Goal: Contribute content: Add original content to the website for others to see

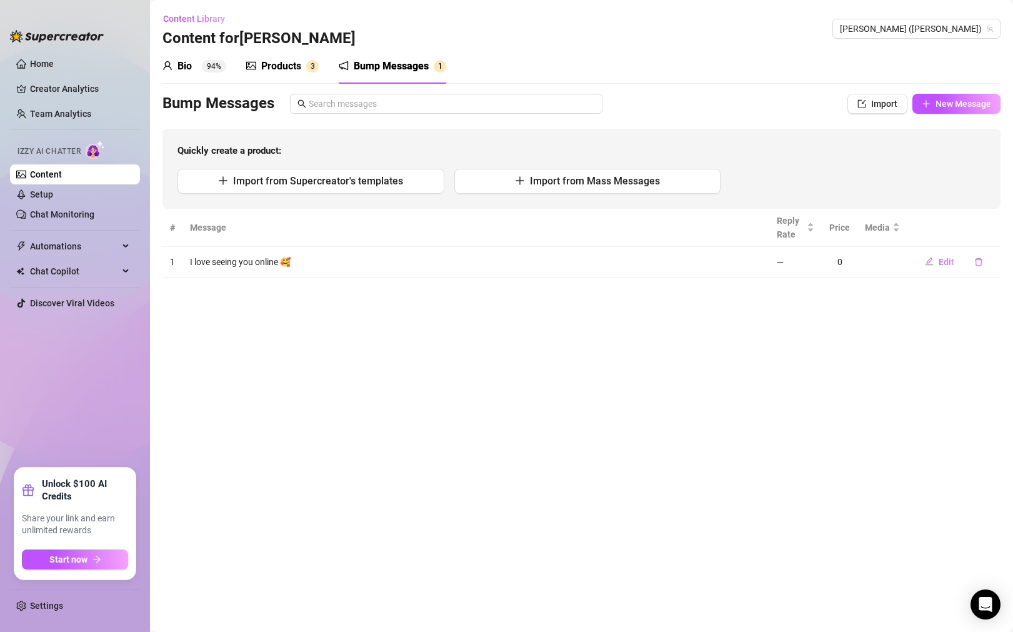
click at [296, 67] on div "Products" at bounding box center [281, 66] width 40 height 15
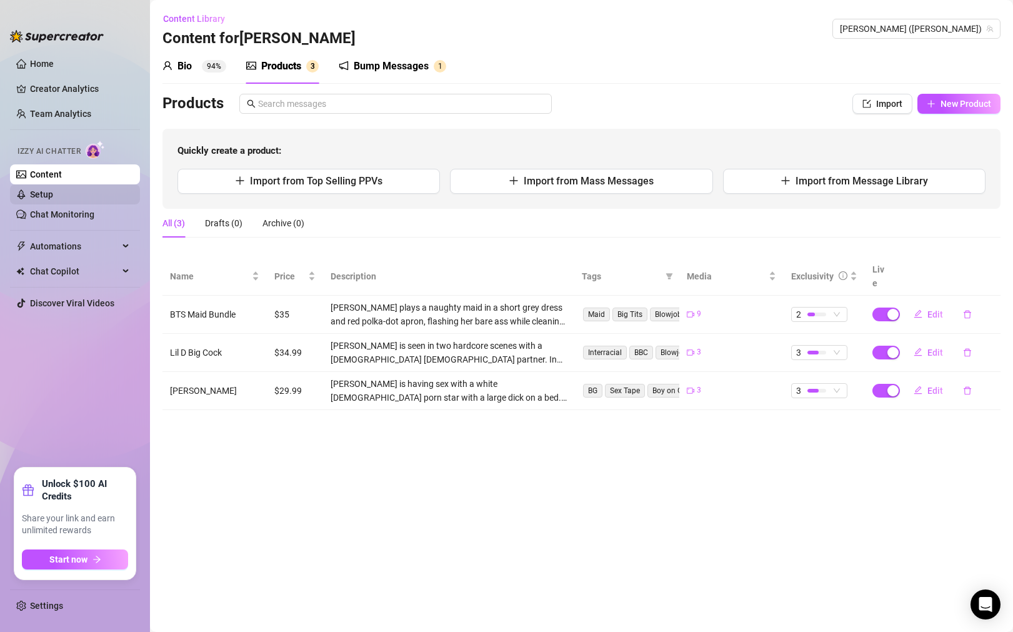
click at [53, 196] on link "Setup" at bounding box center [41, 194] width 23 height 10
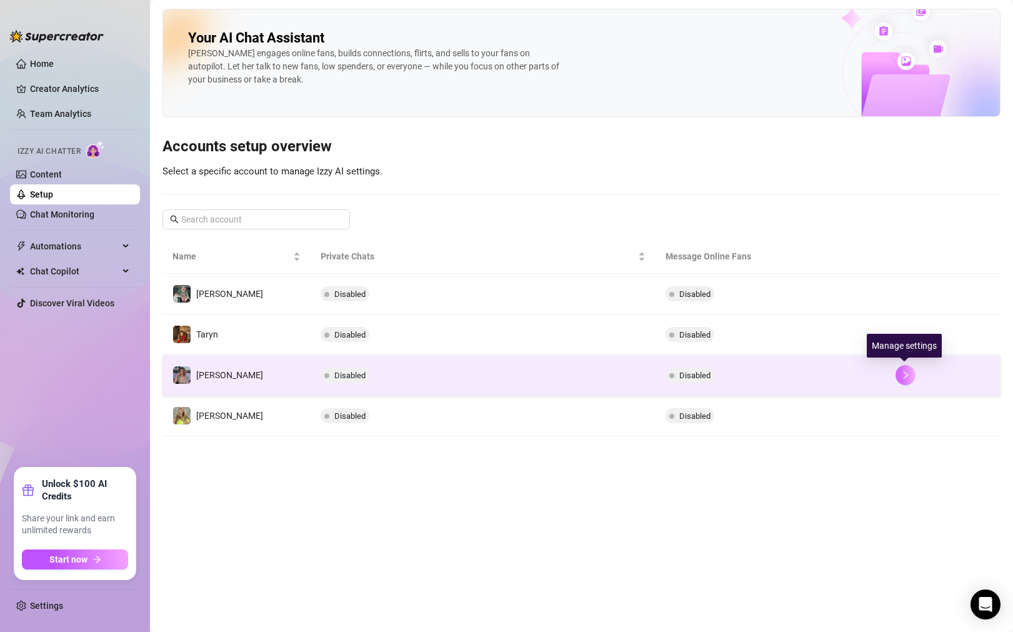
click at [905, 370] on button "button" at bounding box center [906, 375] width 20 height 20
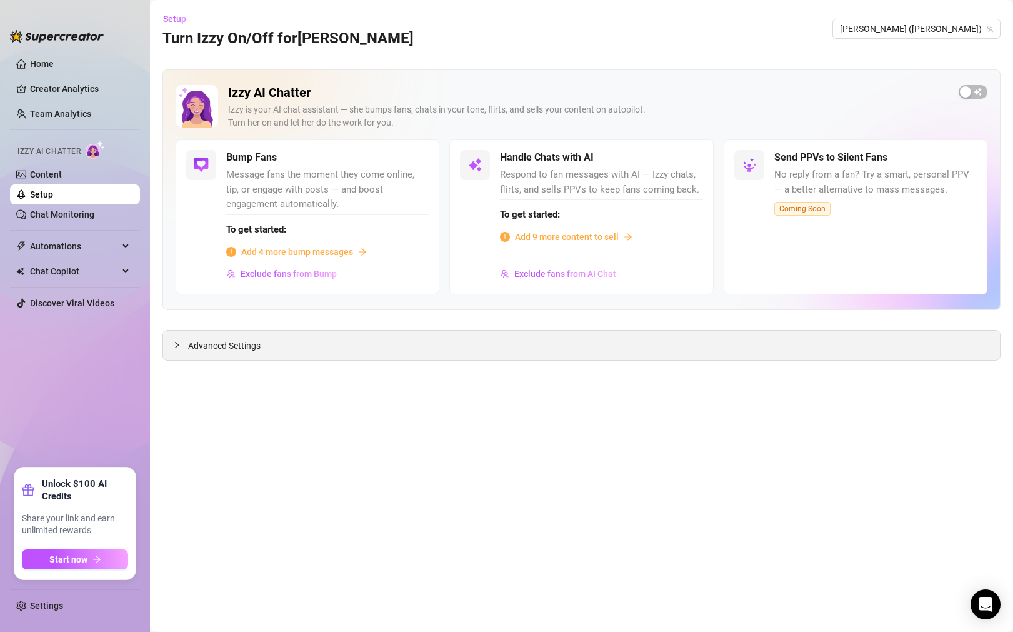
click at [224, 340] on span "Advanced Settings" at bounding box center [224, 346] width 72 height 14
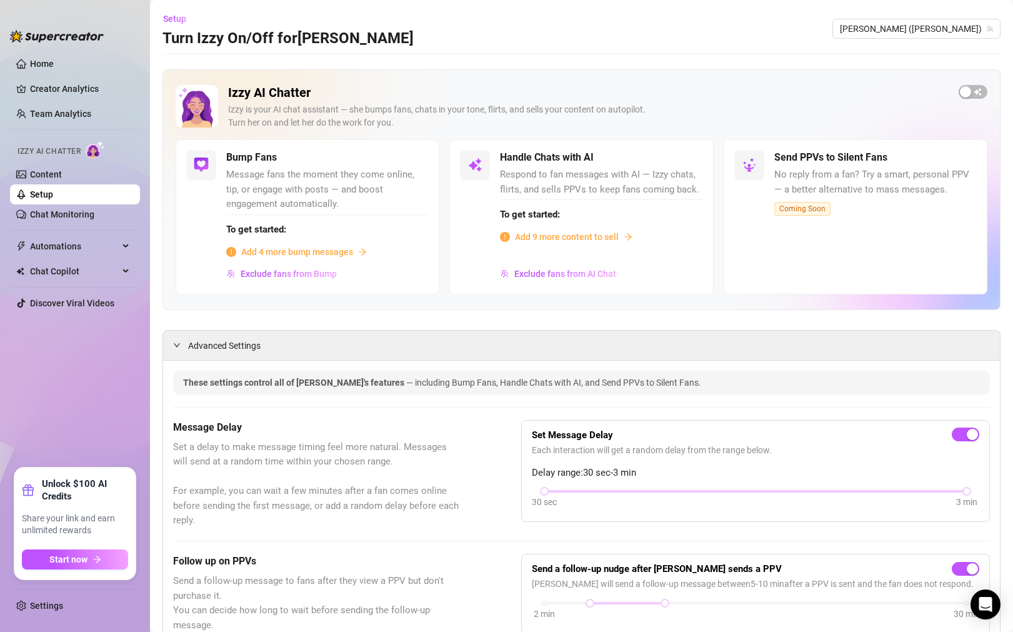
click at [325, 253] on span "Add 4 more bump messages" at bounding box center [297, 252] width 112 height 14
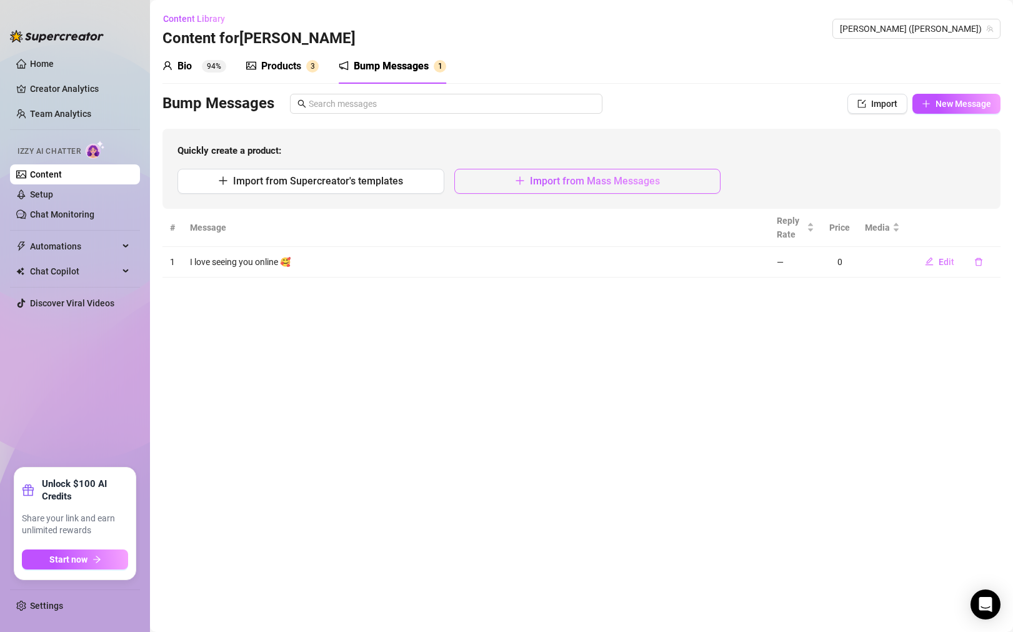
click at [487, 186] on button "Import from Mass Messages" at bounding box center [587, 181] width 267 height 25
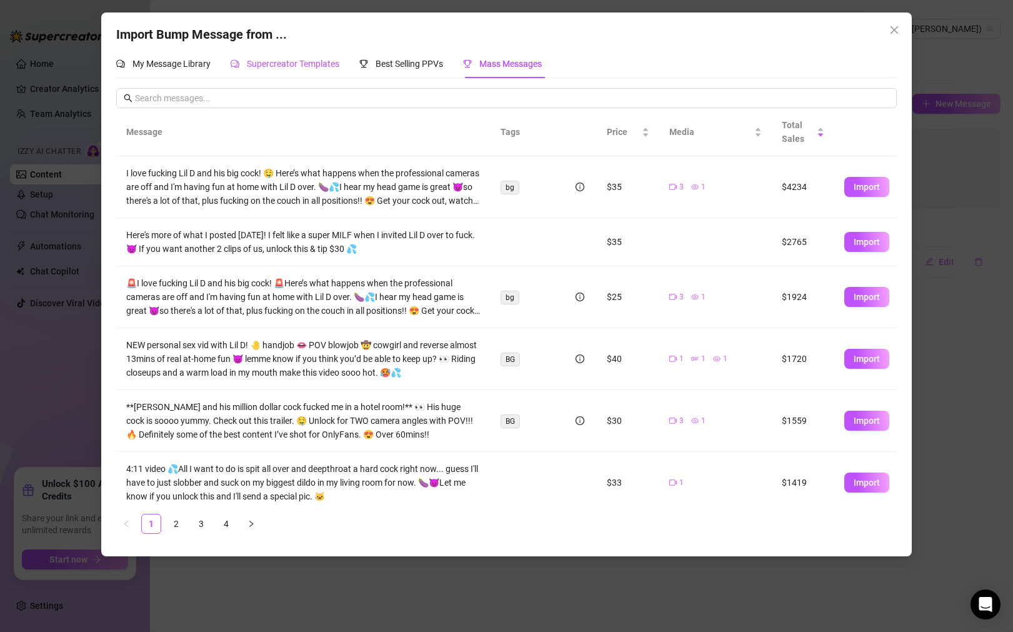
click at [306, 69] on div "Supercreator Templates" at bounding box center [285, 64] width 109 height 14
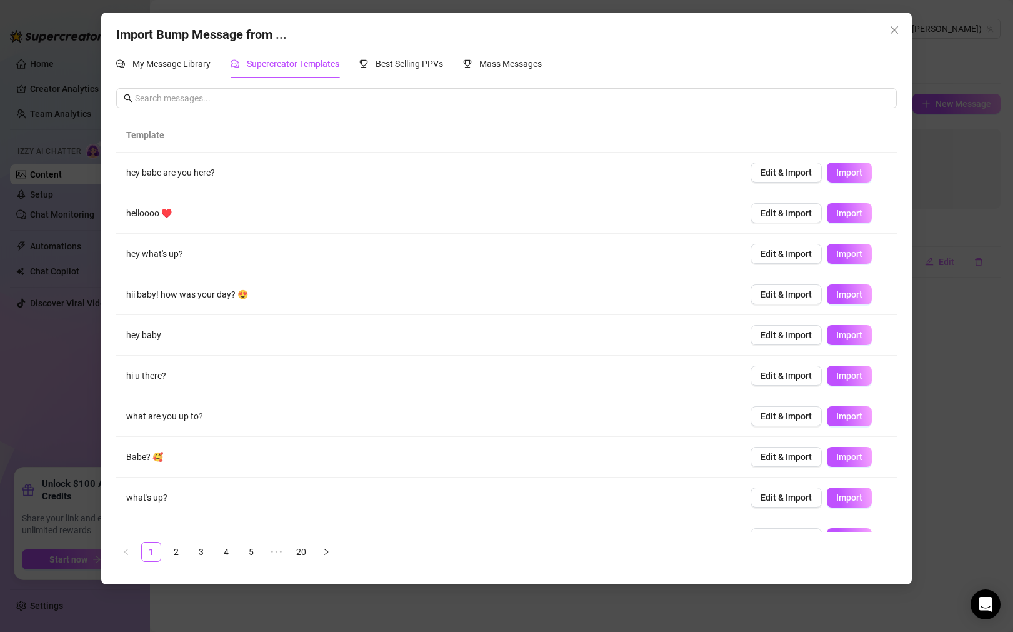
scroll to position [27, 0]
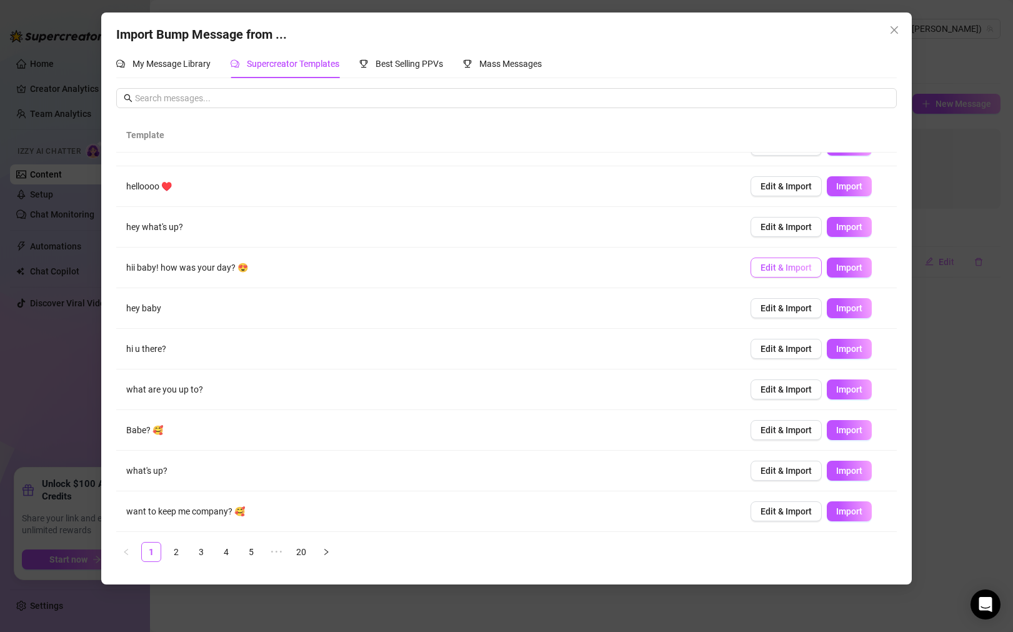
click at [797, 274] on button "Edit & Import" at bounding box center [786, 267] width 71 height 20
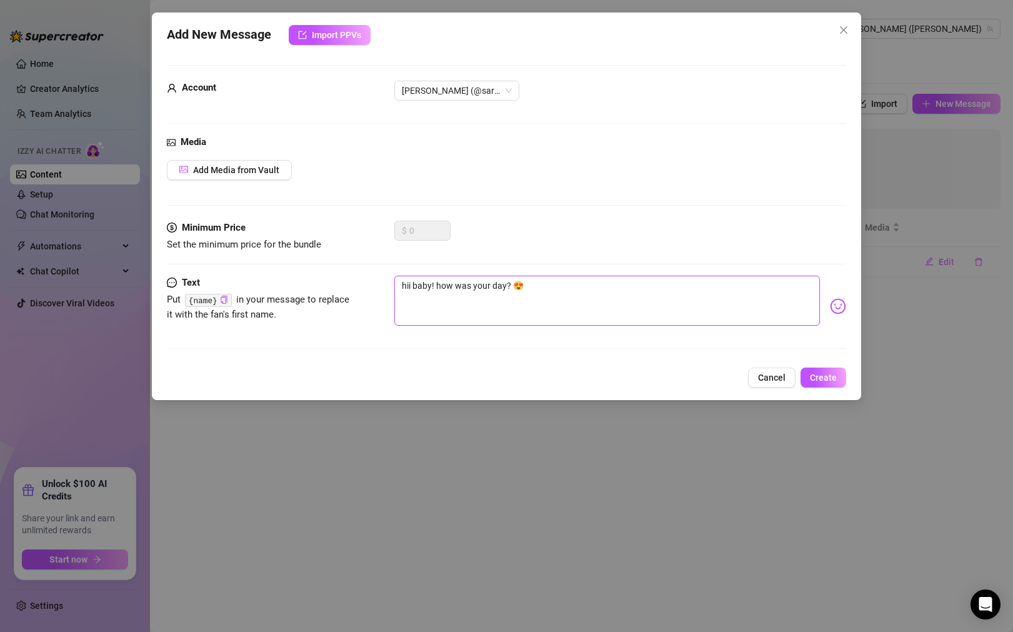
click at [408, 286] on textarea "hii baby! how was your day? 😍" at bounding box center [607, 301] width 426 height 50
type textarea "H baby! how was your day? 😍"
type textarea "He baby! how was your day? 😍"
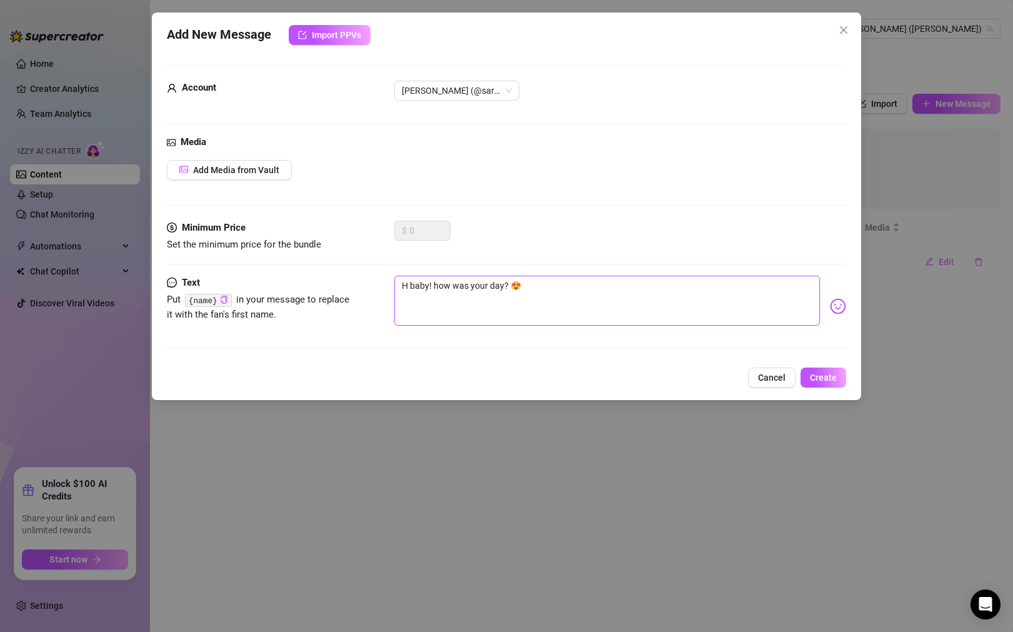
type textarea "He baby! how was your day? 😍"
type textarea "Hey baby! how was your day? 😍"
click at [437, 284] on textarea "Hey baby! how was your day? 😍" at bounding box center [607, 301] width 426 height 50
type textarea "Hey [PERSON_NAME]! how was your day? 😍"
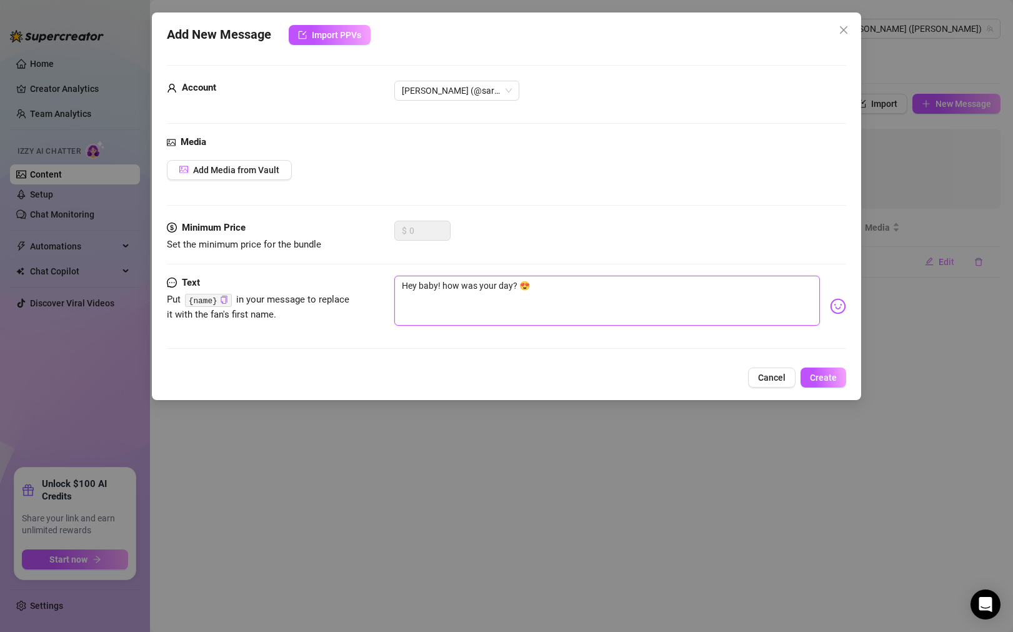
type textarea "Hey [PERSON_NAME]! how was your day? 😍"
type textarea "Hey babe! how was your day? 😍"
click at [602, 317] on textarea "Hey babe! how was your day? 😍" at bounding box center [607, 301] width 426 height 50
type textarea "Hey babe! How was your day? 😍"
drag, startPoint x: 441, startPoint y: 285, endPoint x: 459, endPoint y: 285, distance: 18.1
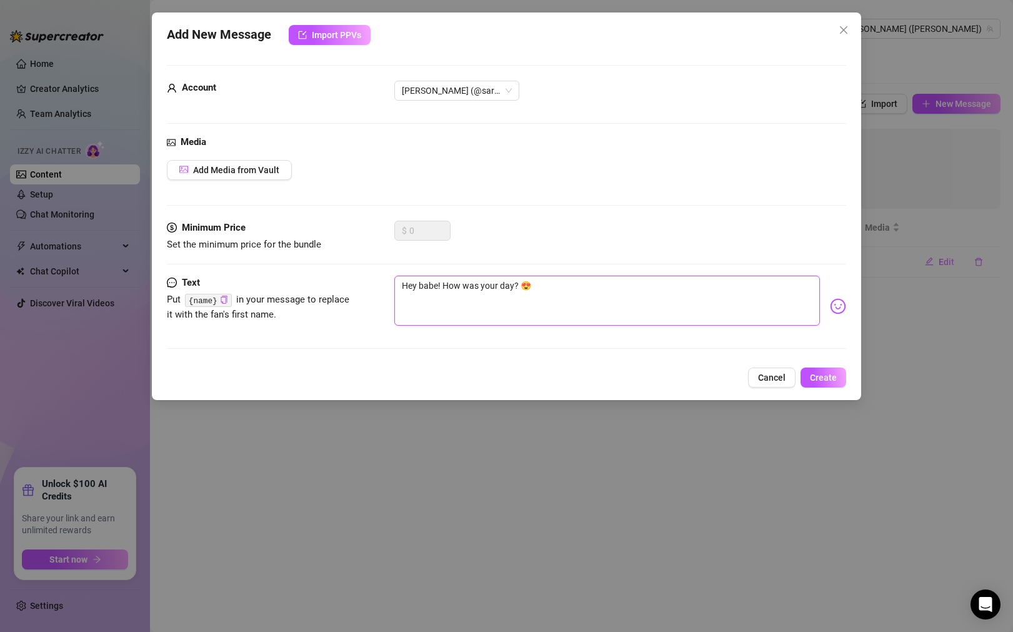
click at [459, 285] on textarea "Hey babe! How was your day? 😍" at bounding box center [607, 301] width 426 height 50
click at [466, 286] on textarea "Hey babe! How was your day? 😍" at bounding box center [607, 301] width 426 height 50
drag, startPoint x: 462, startPoint y: 286, endPoint x: 512, endPoint y: 288, distance: 49.4
click at [512, 288] on textarea "Hey babe! How was your day? 😍" at bounding box center [607, 301] width 426 height 50
type textarea "Hey babe! How c? 😍"
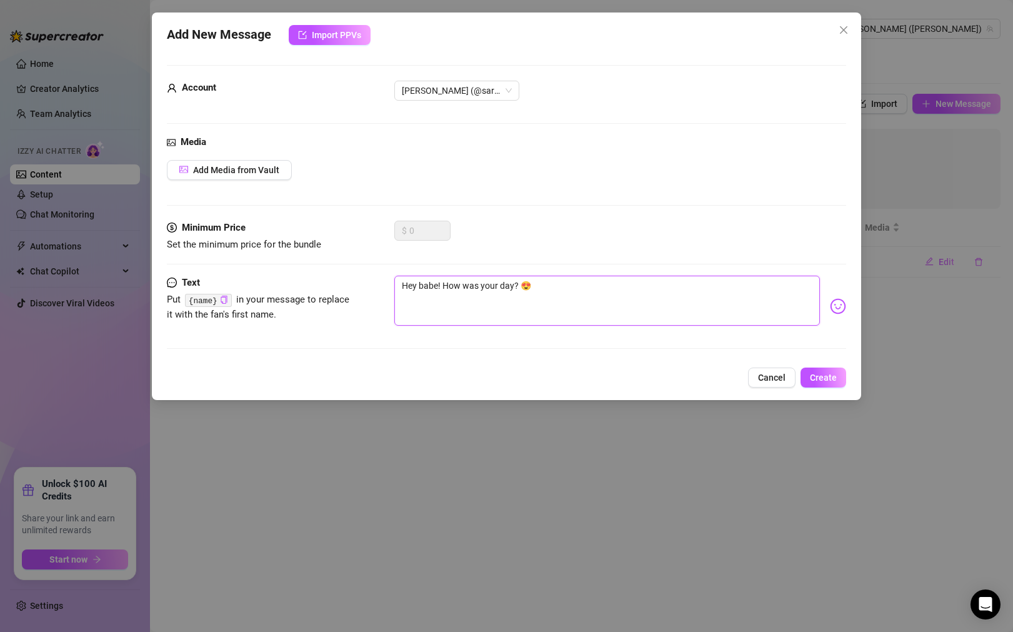
type textarea "Hey babe! How c? 😍"
type textarea "Hey babe! How ca? 😍"
type textarea "Hey babe! How can? 😍"
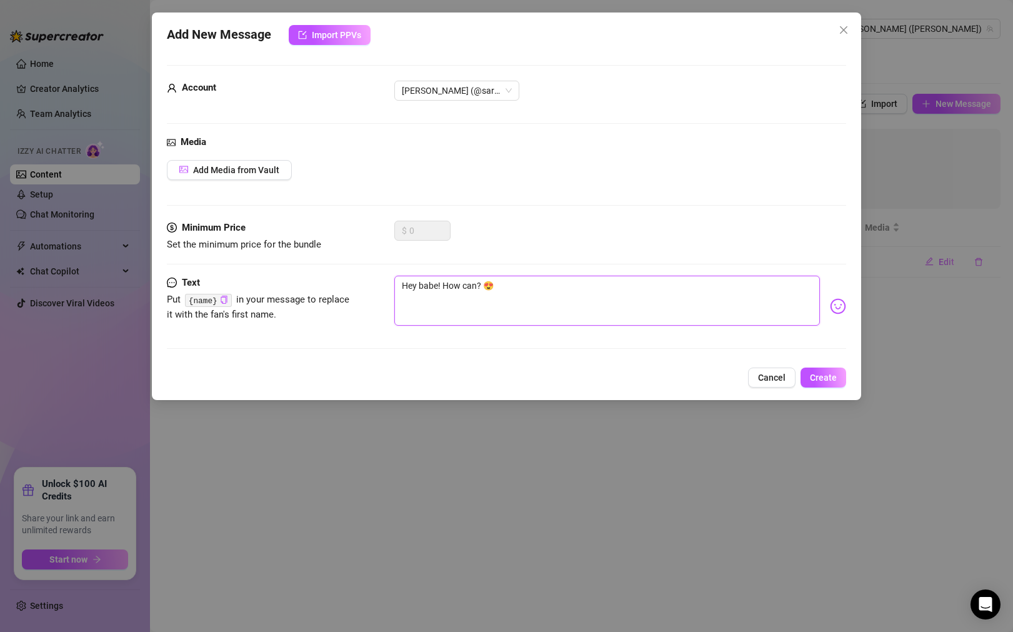
type textarea "Hey babe! How can ? 😍"
type textarea "Hey babe! How can I? 😍"
type textarea "Hey babe! How can I ? 😍"
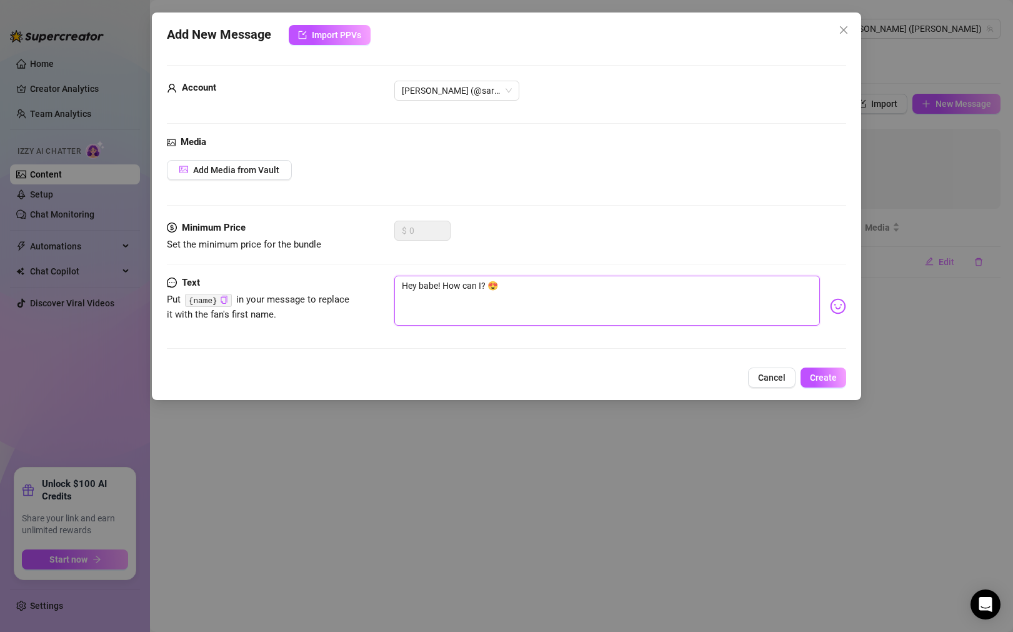
type textarea "Hey babe! How can I ? 😍"
type textarea "Hey babe! How can I m? 😍"
type textarea "Hey babe! How can I ma? 😍"
type textarea "Hey babe! How can I mak? 😍"
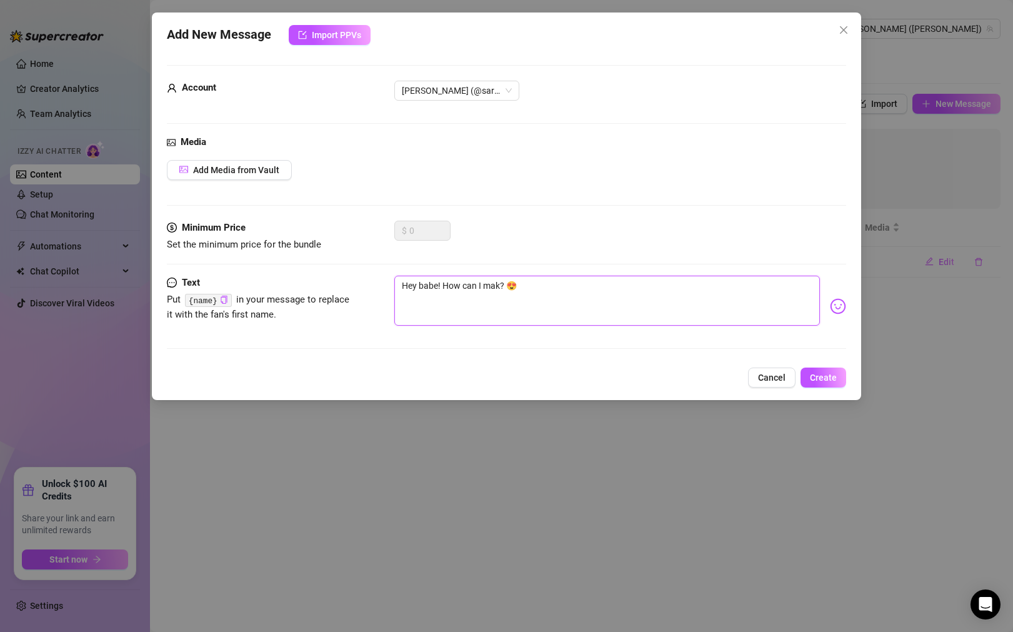
type textarea "Hey babe! How can I make? 😍"
type textarea "Hey babe! How can I make ? 😍"
type textarea "Hey babe! How can I make y? 😍"
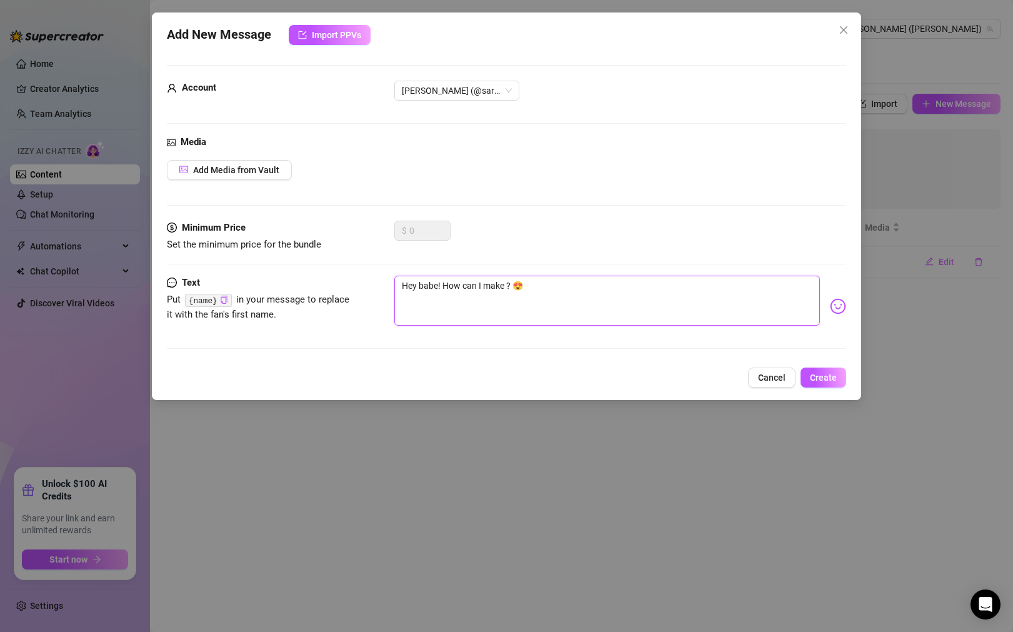
type textarea "Hey babe! How can I make y? 😍"
type textarea "Hey babe! How can I make yo? 😍"
type textarea "Hey babe! How can I make you? 😍"
type textarea "Hey babe! How can I make your ? 😍"
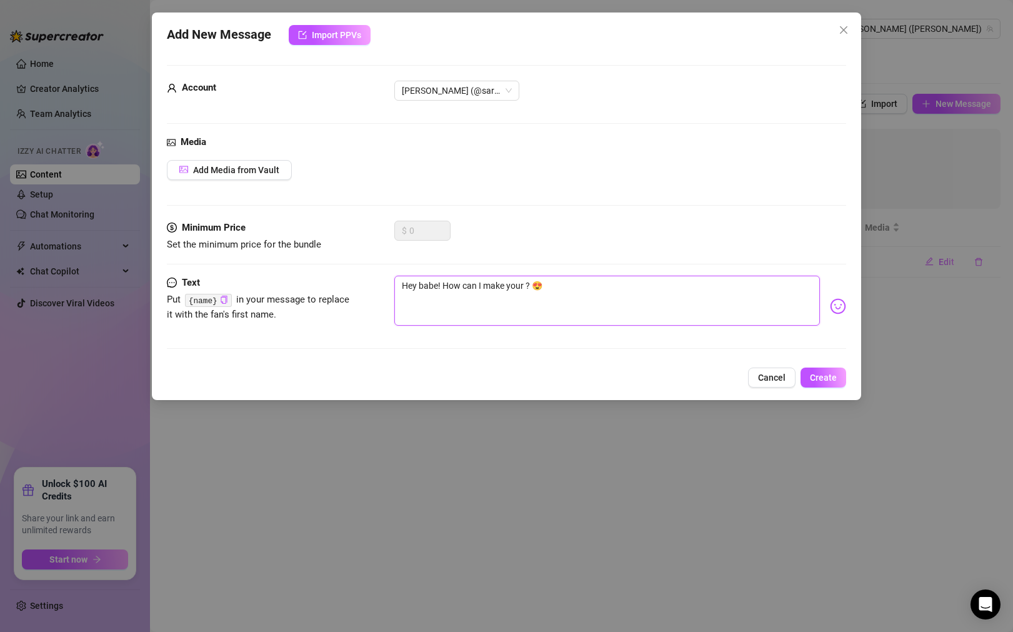
type textarea "Hey babe! How can I make your d? 😍"
type textarea "Hey babe! How can I make your day? 😍"
type textarea "Hey babe! How can I make your day ? 😍"
type textarea "Hey babe! How can I make your day b? 😍"
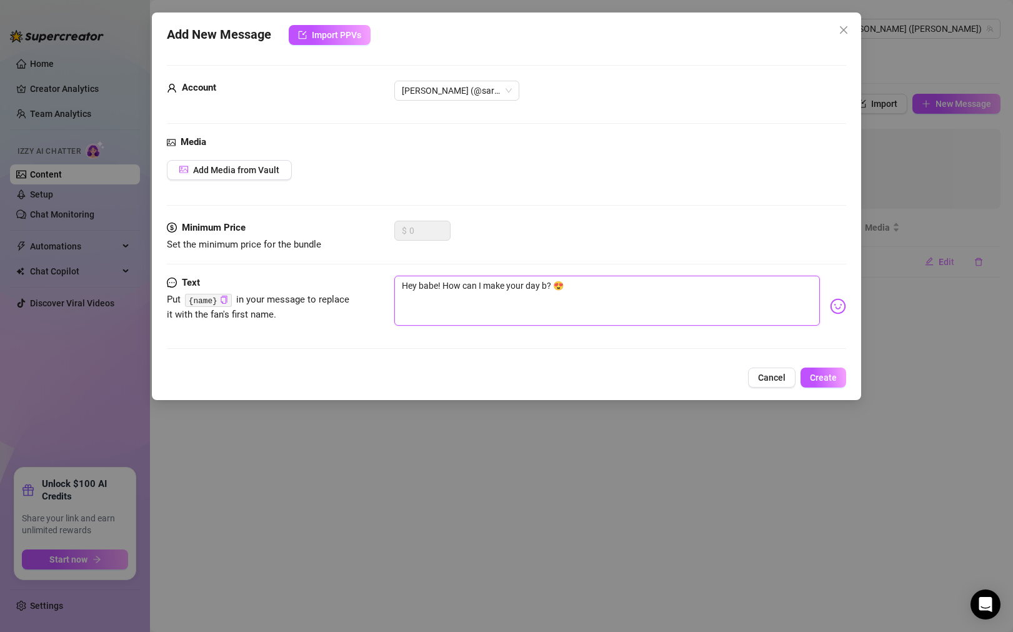
type textarea "Hey babe! How can I make your day be? 😍"
type textarea "Hey babe! How can I make your day bet? 😍"
type textarea "Hey babe! How can I make your day bett? 😍"
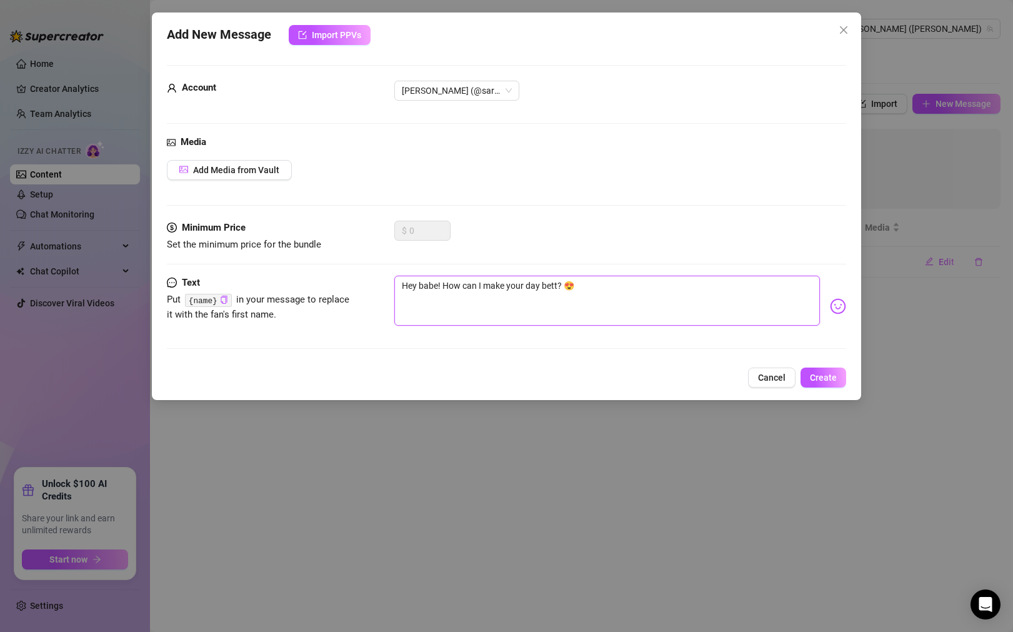
type textarea "Hey babe! How can I make your day [PERSON_NAME]? 😍"
type textarea "Hey babe! How can I make your day better? 😍"
click at [612, 287] on textarea "Hey babe! How can I make your day better? 😍" at bounding box center [607, 301] width 426 height 50
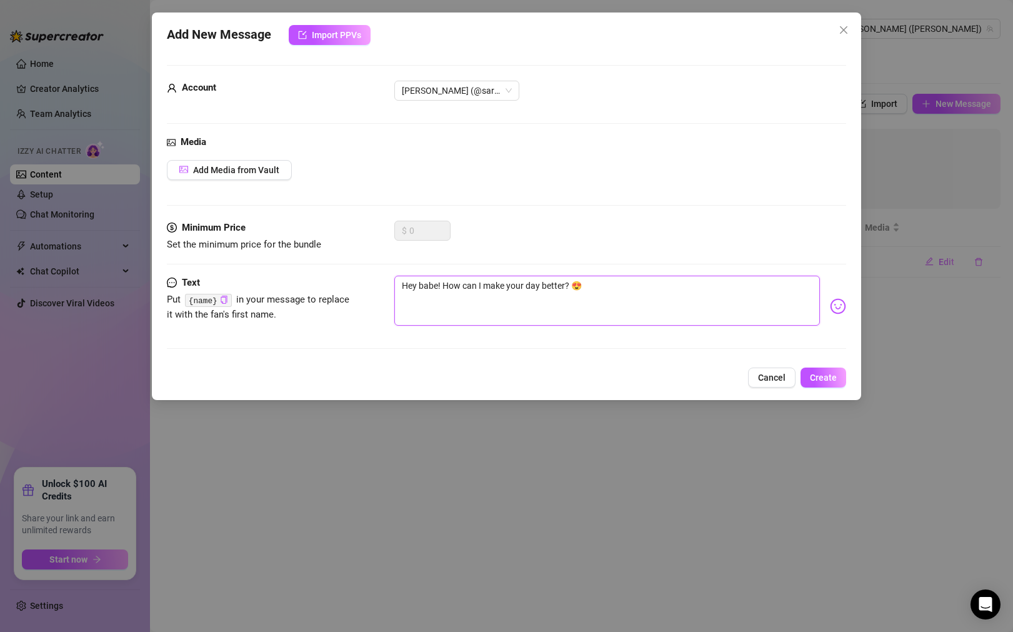
type textarea "Hey babe! How can I make your day better?"
type textarea "Hey babe! How can I make your day better? l"
type textarea "Hey babe! How can I make your day better? lo"
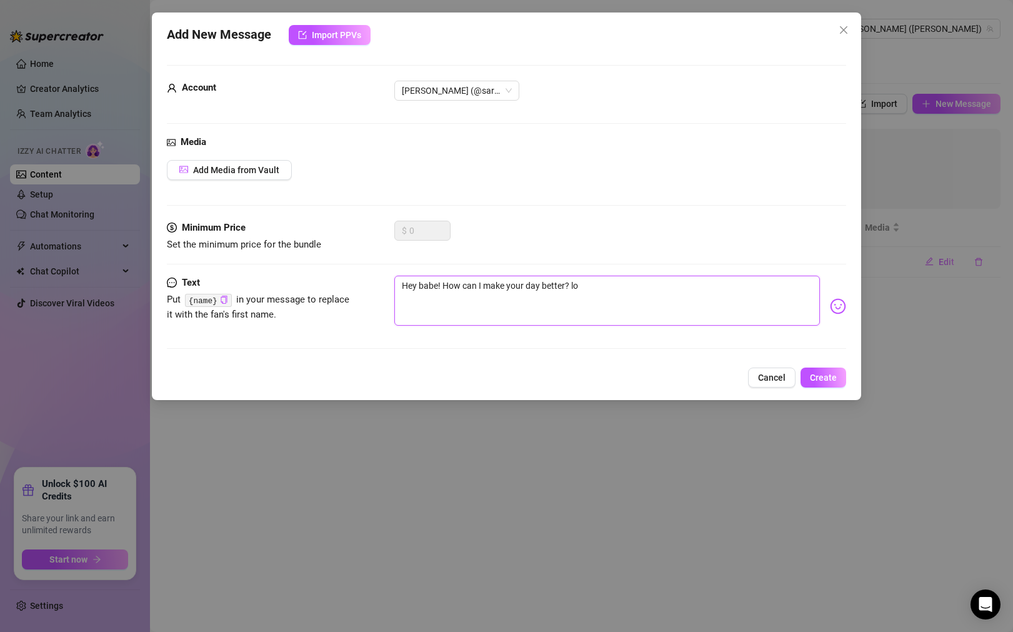
type textarea "Hey babe! How can I make your day better? lov"
type textarea "Hey babe! How can I make your day better? love"
type textarea "Hey babe! How can I make your day better? loved"
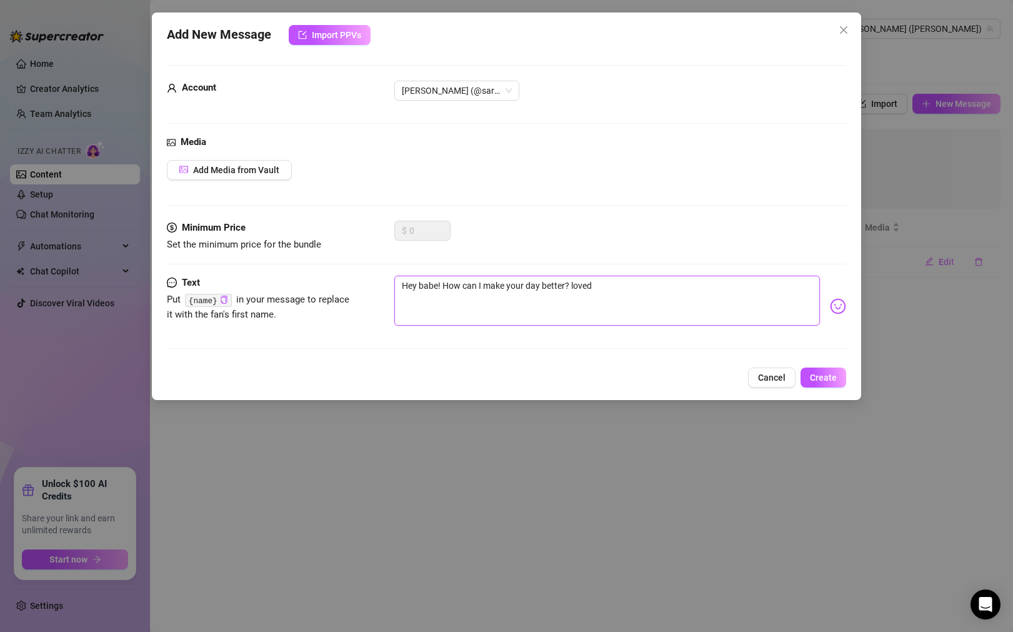
type textarea "Hey babe! How can I make your day better? 🥰"
type textarea "Hey babe! How can I make your day better? 🥰 d"
type textarea "Hey babe! How can I make your day better? 🥰 de"
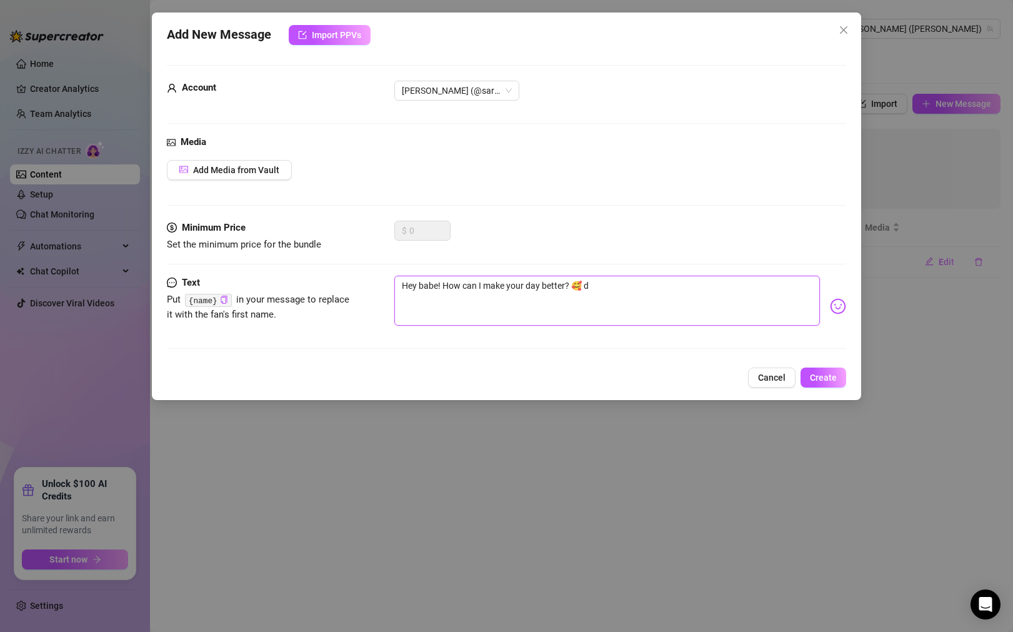
type textarea "Hey babe! How can I make your day better? 🥰 de"
type textarea "Hey babe! How can I make your day better? 🥰 dev"
type textarea "Hey babe! How can I make your day better? 🥰 devi"
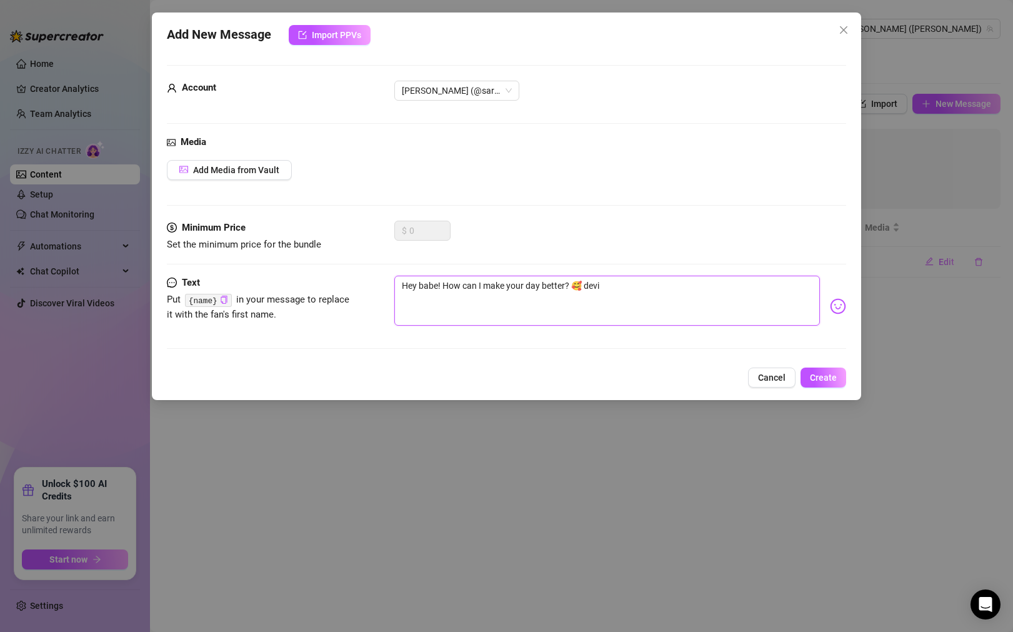
type textarea "Hey babe! How can I make your day better? 🥰 devil"
type textarea "Hey babe! How can I make your day better? 🥰 😈"
click at [266, 163] on button "Add Media from Vault" at bounding box center [229, 170] width 125 height 20
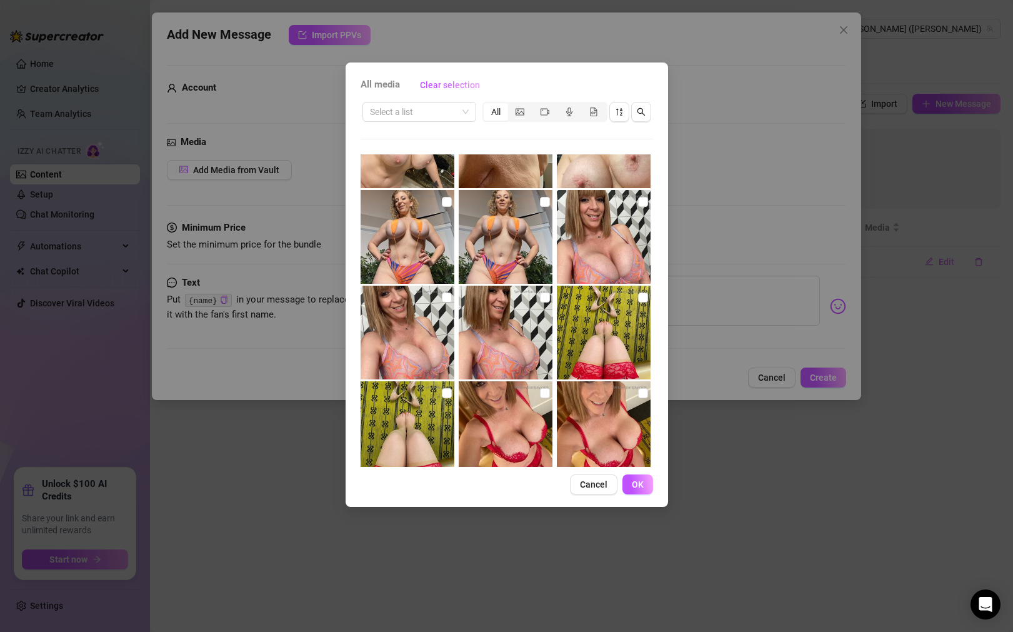
scroll to position [288, 0]
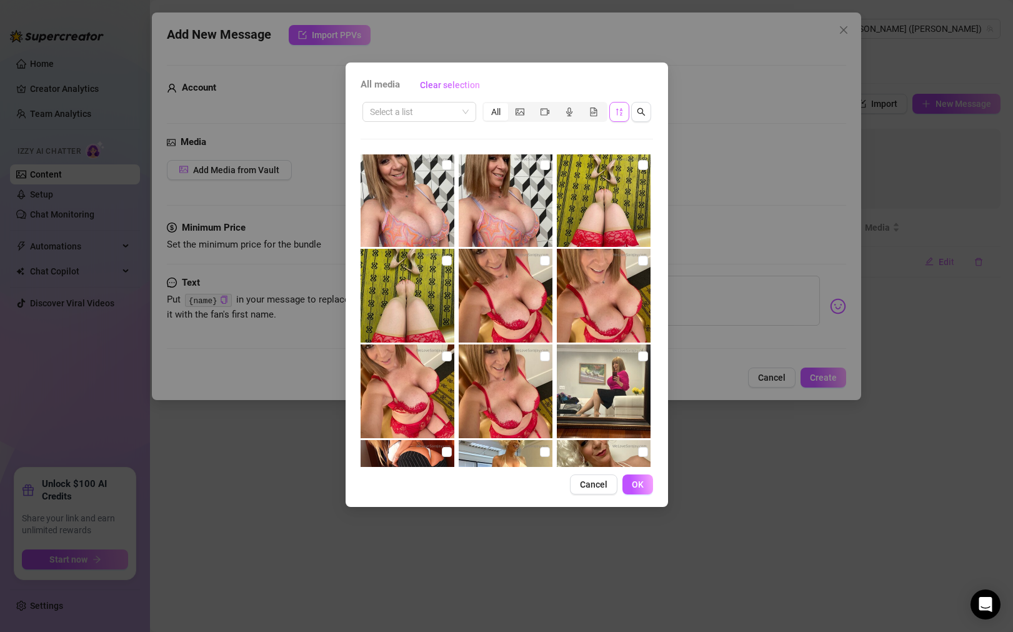
click at [620, 114] on icon "sort-descending" at bounding box center [619, 111] width 6 height 7
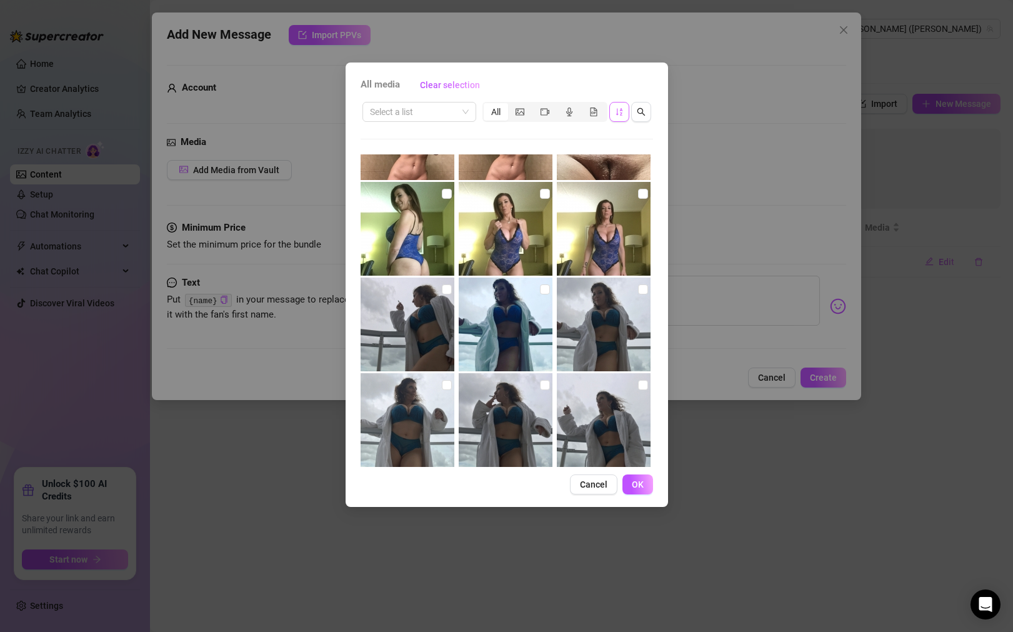
scroll to position [471, 0]
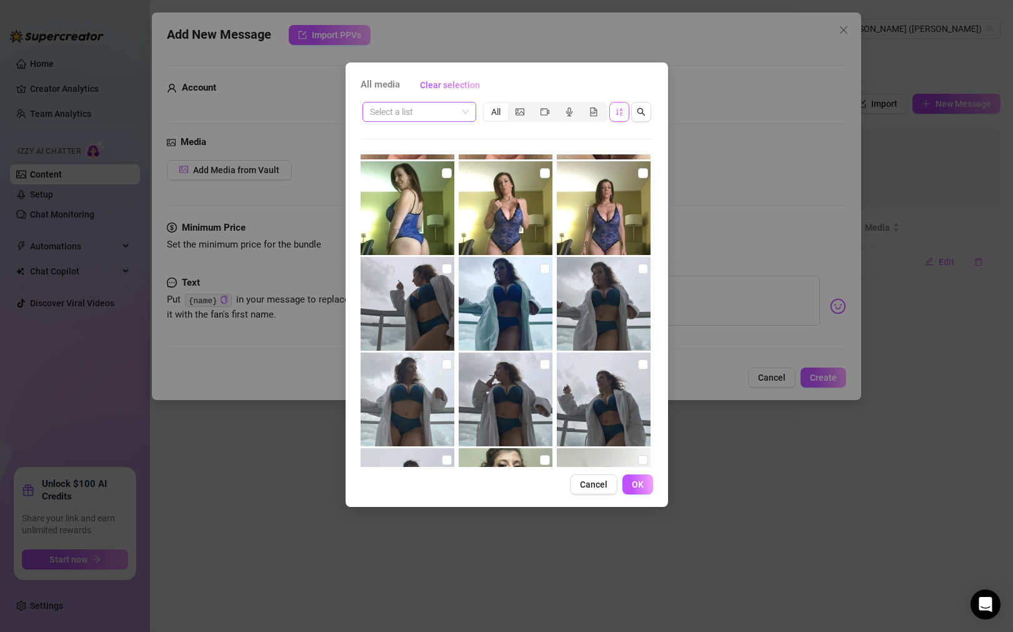
click at [459, 117] on span at bounding box center [419, 111] width 99 height 19
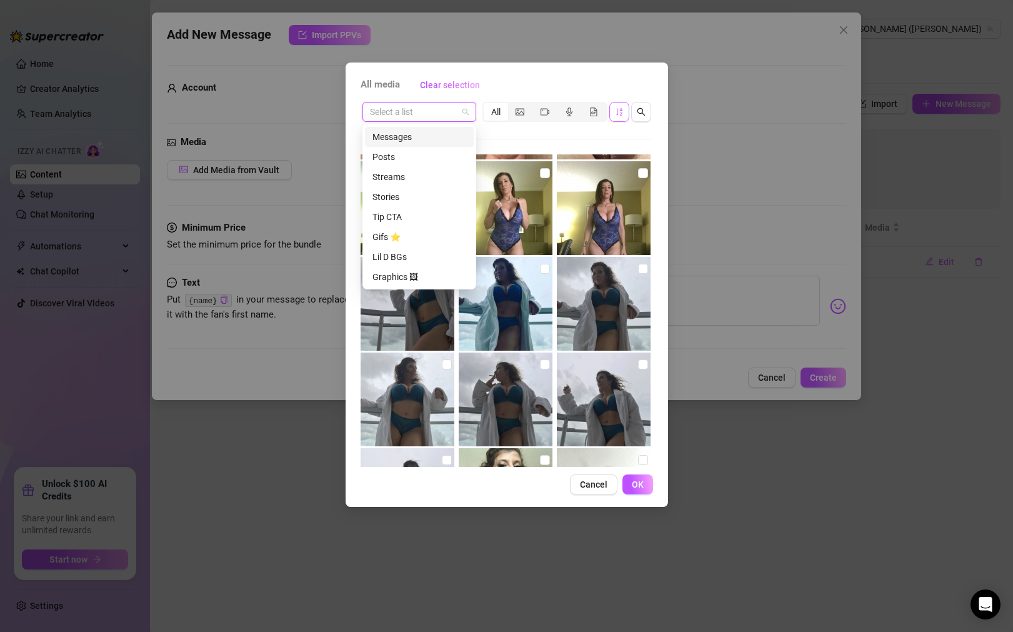
click at [451, 142] on div "Messages" at bounding box center [419, 137] width 94 height 14
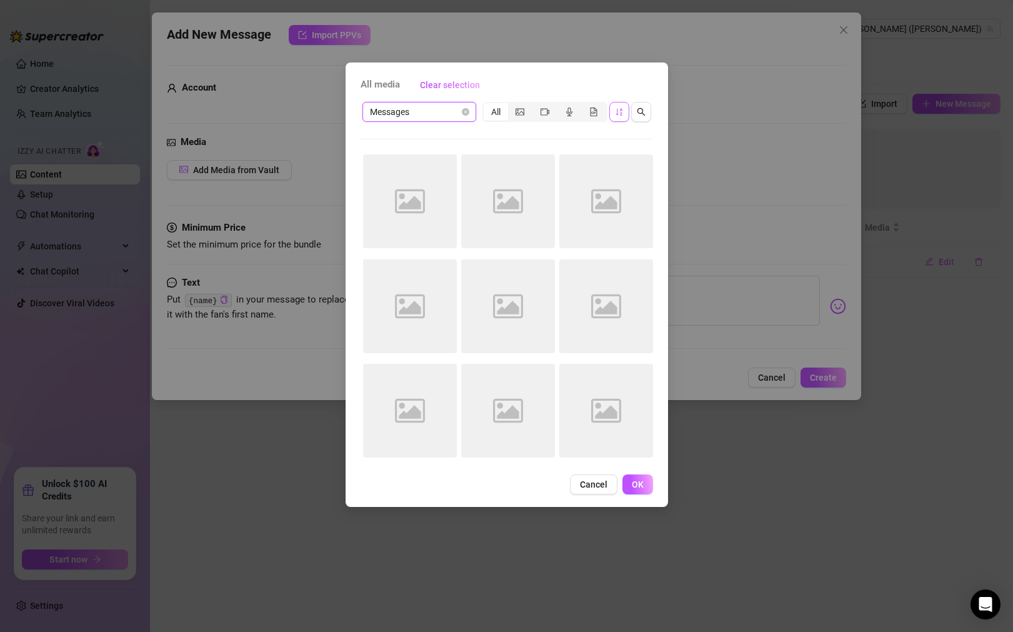
scroll to position [0, 0]
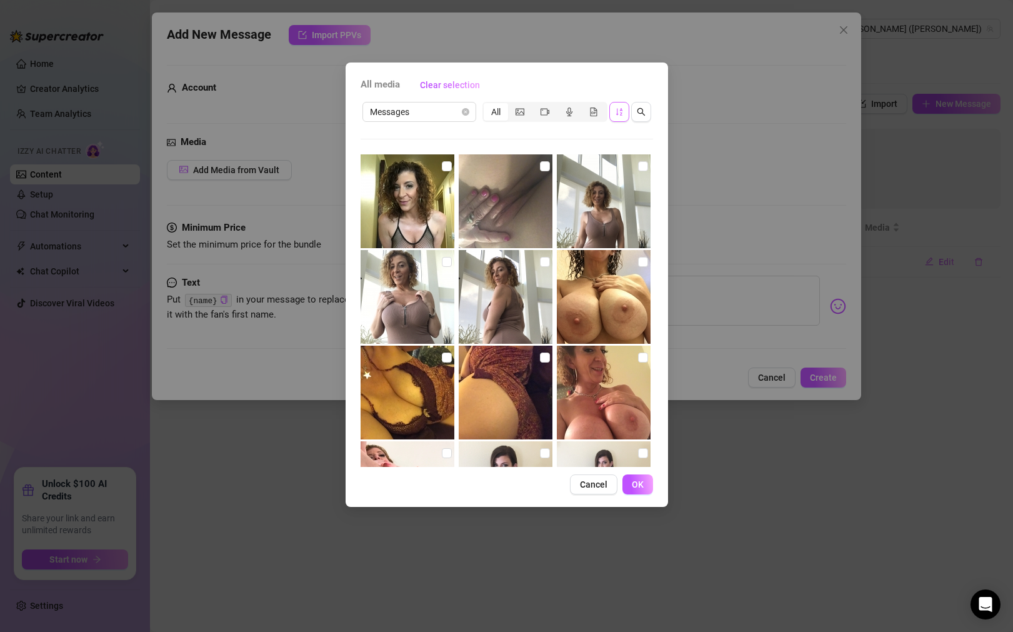
click at [622, 112] on icon "sort-ascending" at bounding box center [619, 111] width 9 height 9
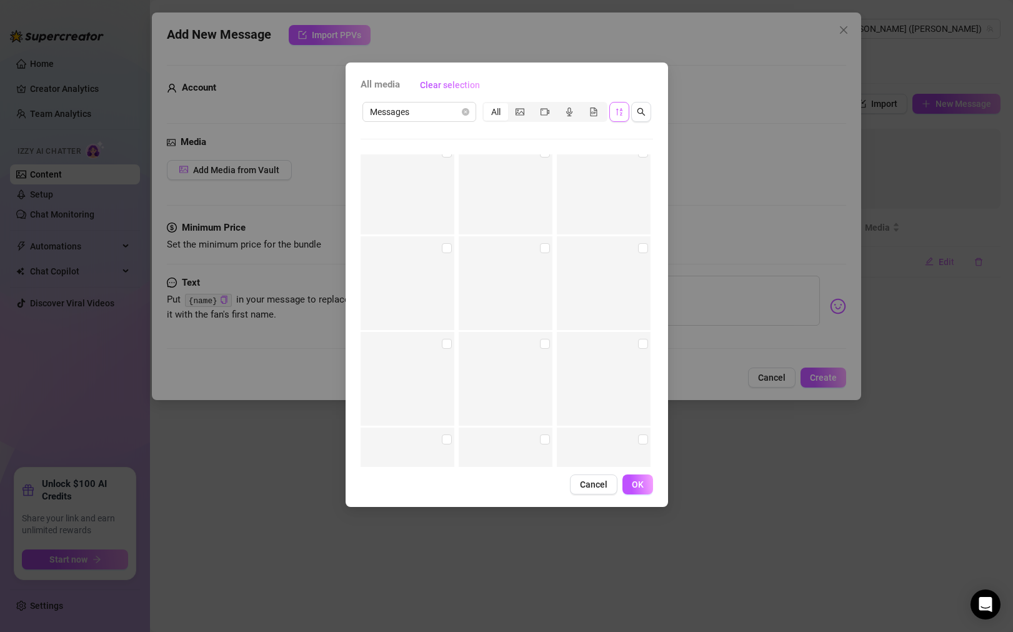
scroll to position [11073, 0]
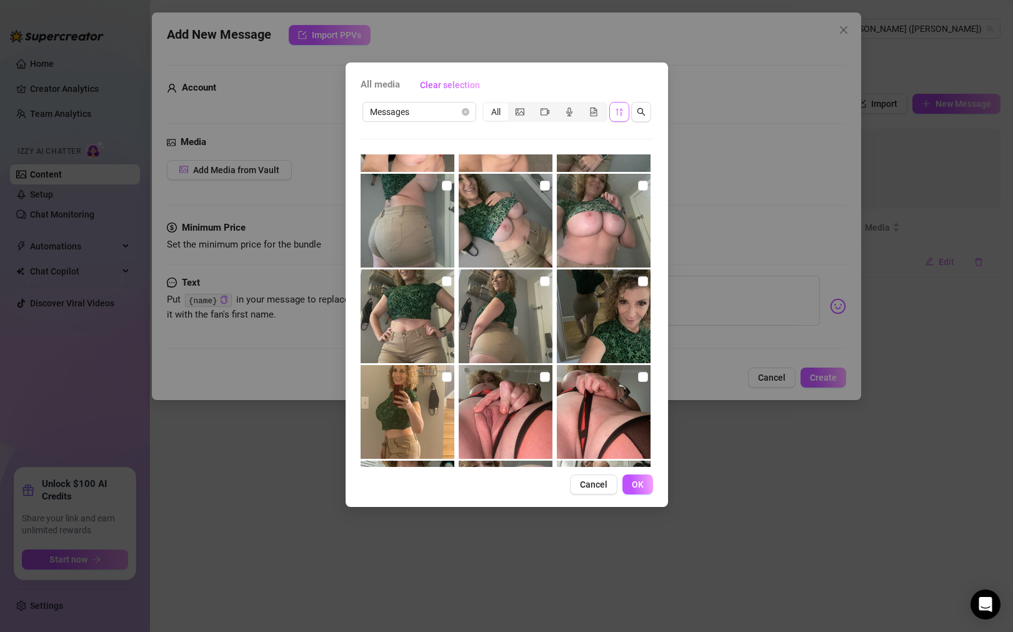
click at [418, 395] on img at bounding box center [408, 412] width 94 height 94
click at [446, 376] on input "checkbox" at bounding box center [447, 377] width 10 height 10
checkbox input "true"
click at [632, 489] on span "OK" at bounding box center [638, 484] width 12 height 10
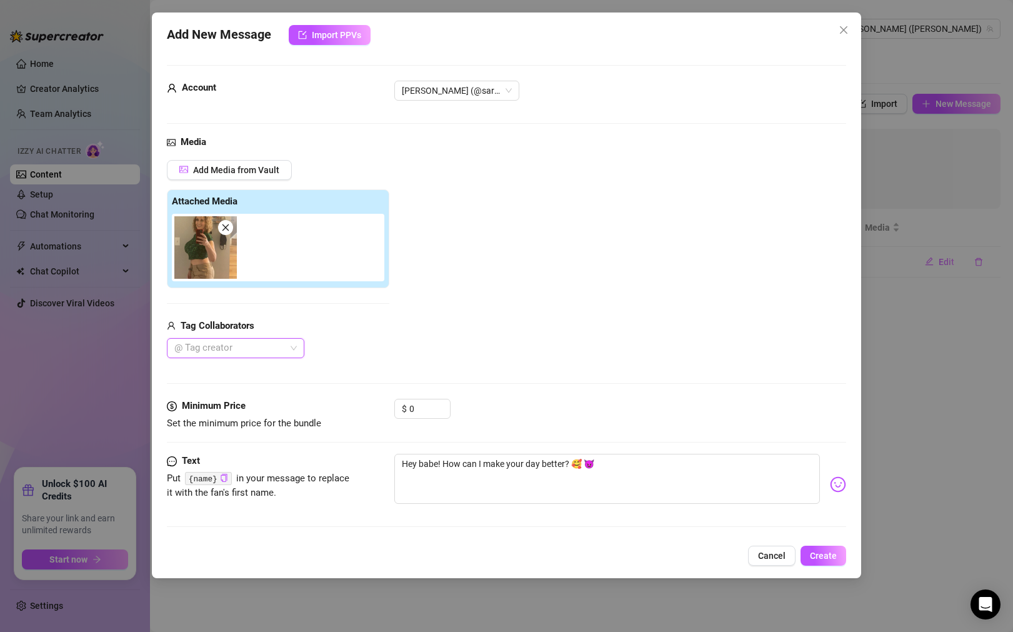
click at [402, 360] on div "Media Add Media from Vault Attached Media Tag Collaborators @ Tag creator" at bounding box center [506, 267] width 679 height 264
click at [816, 556] on span "Create" at bounding box center [823, 556] width 27 height 10
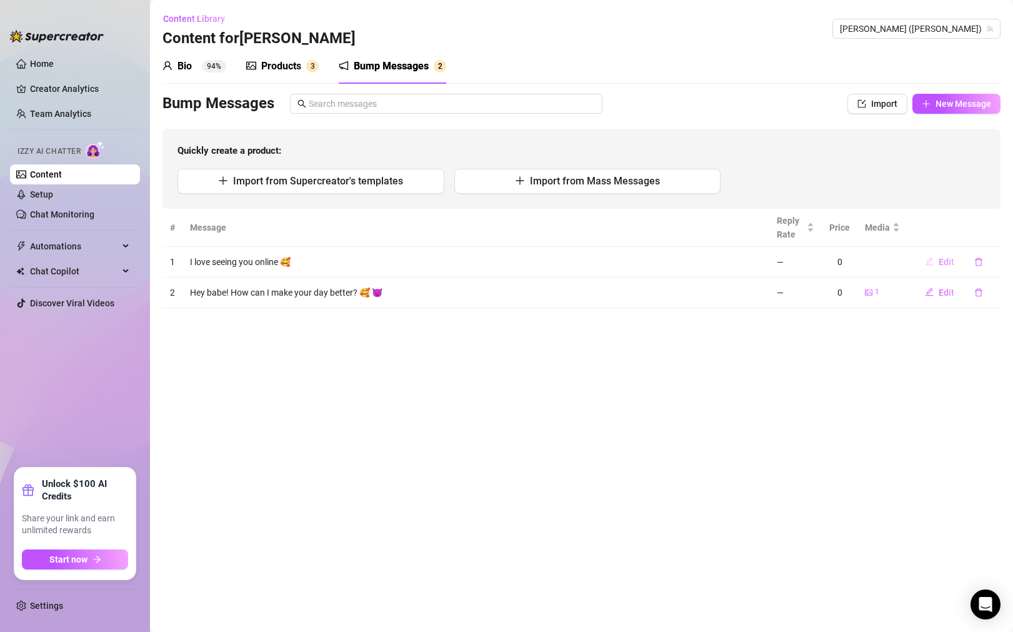
click at [947, 262] on span "Edit" at bounding box center [947, 262] width 16 height 10
type textarea "I love seeing you online 🥰"
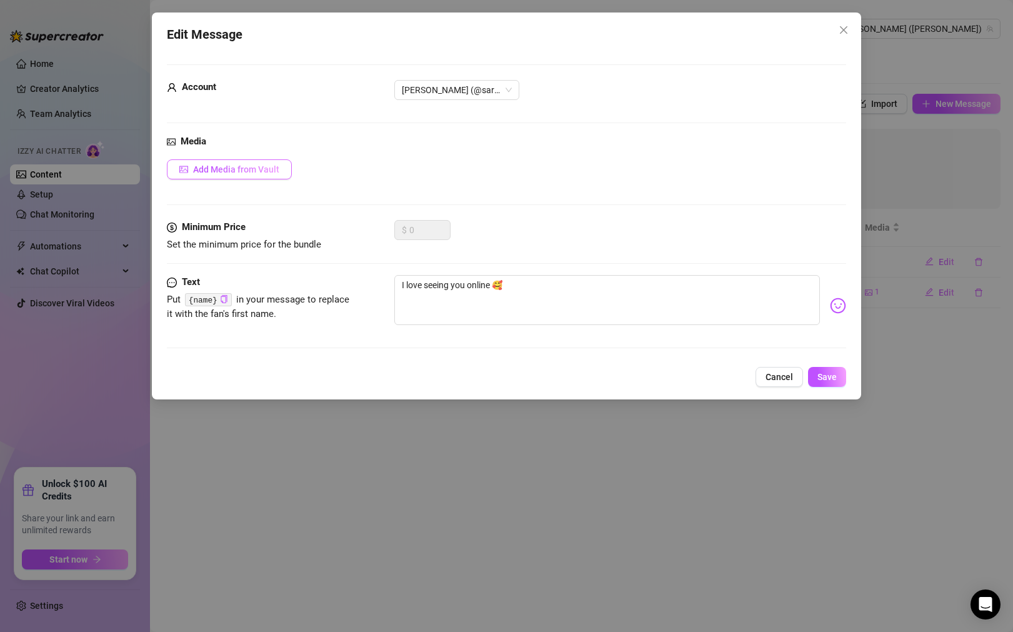
click at [268, 175] on button "Add Media from Vault" at bounding box center [229, 169] width 125 height 20
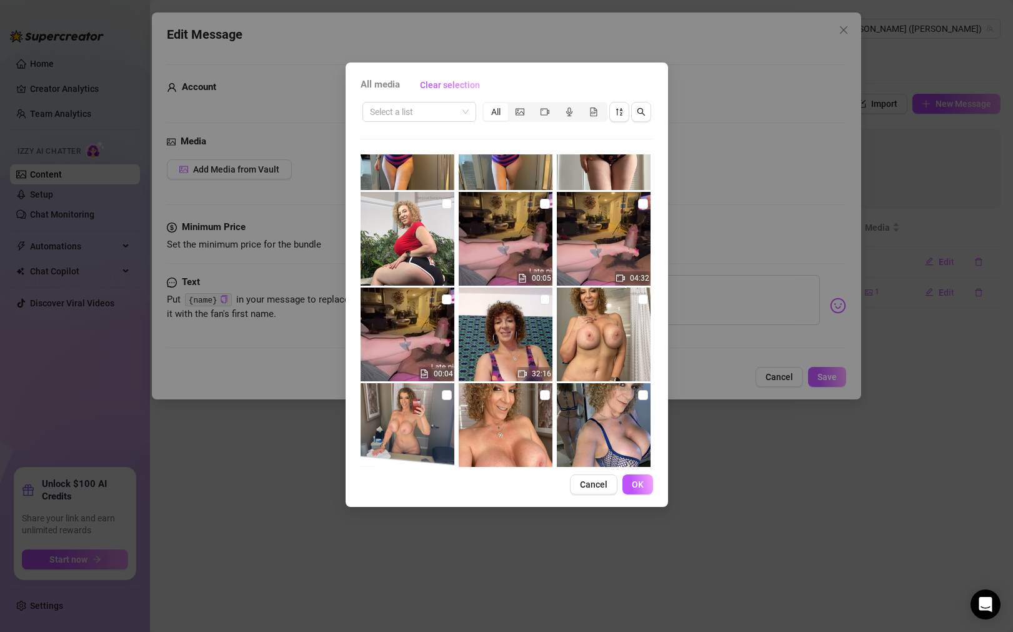
scroll to position [5061, 0]
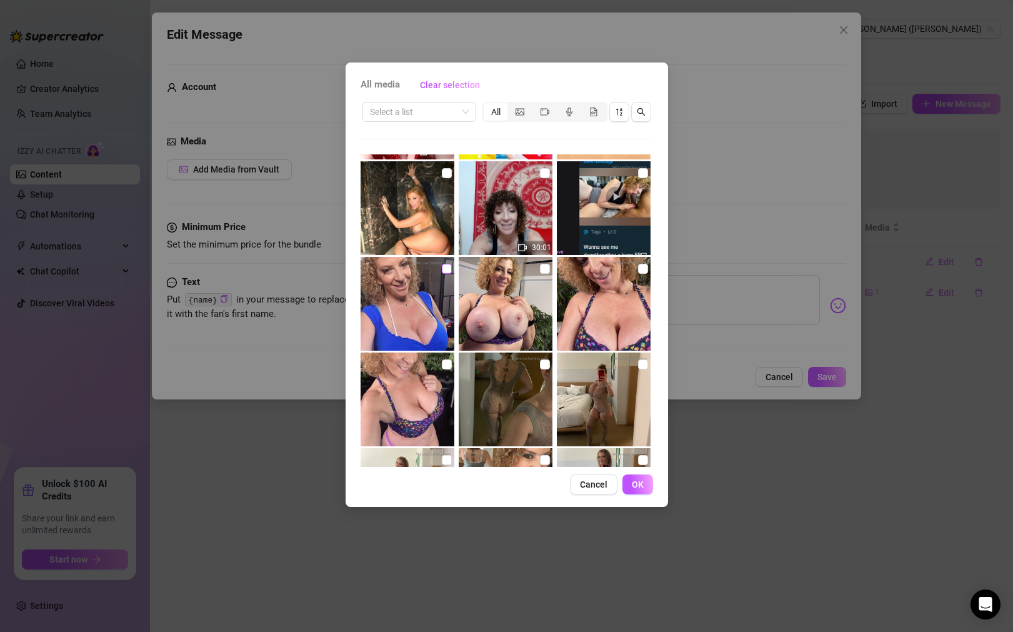
click at [447, 268] on input "checkbox" at bounding box center [447, 269] width 10 height 10
checkbox input "true"
click at [643, 489] on button "OK" at bounding box center [637, 484] width 31 height 20
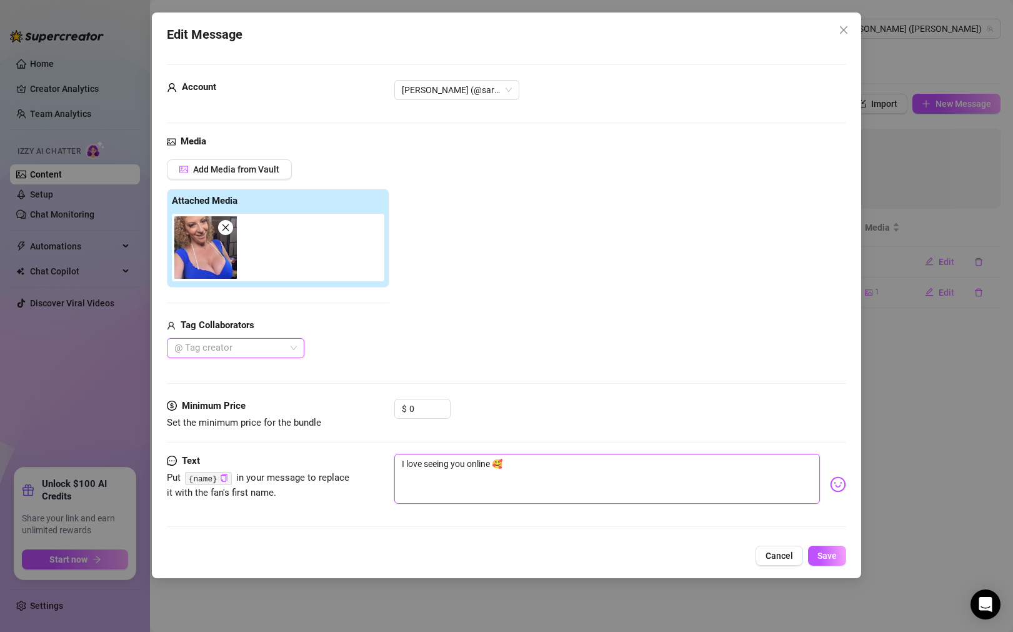
click at [614, 481] on textarea "I love seeing you online 🥰" at bounding box center [607, 479] width 426 height 50
type textarea "I love seeing you online 🥰 f"
type textarea "I love seeing you online 🥰"
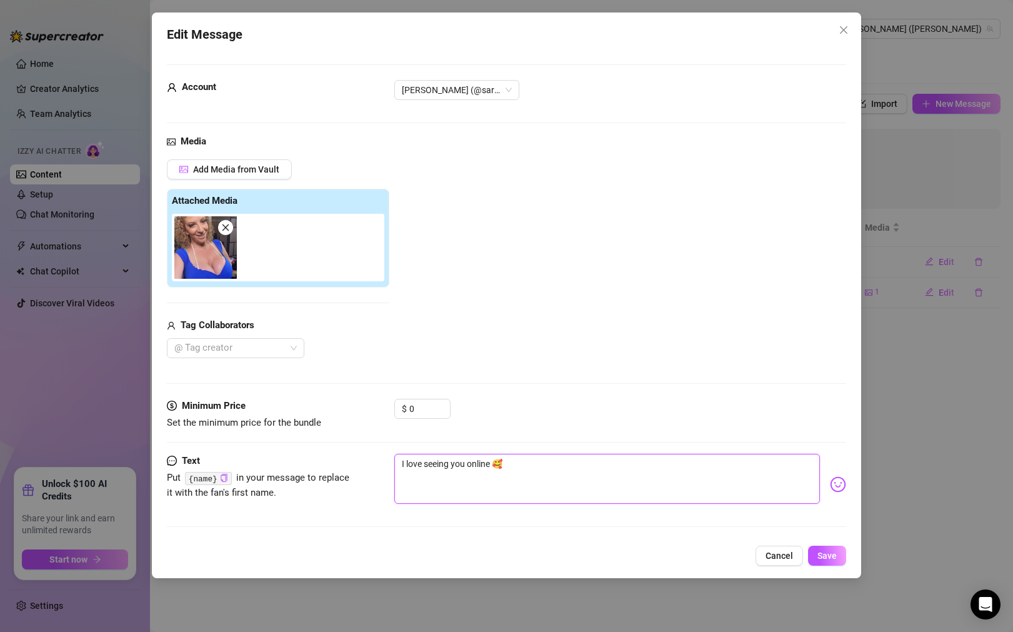
type textarea "I love seeing you online 🥰 T"
type textarea "I love seeing you online 🥰 Te"
type textarea "I love seeing you online 🥰 Tel"
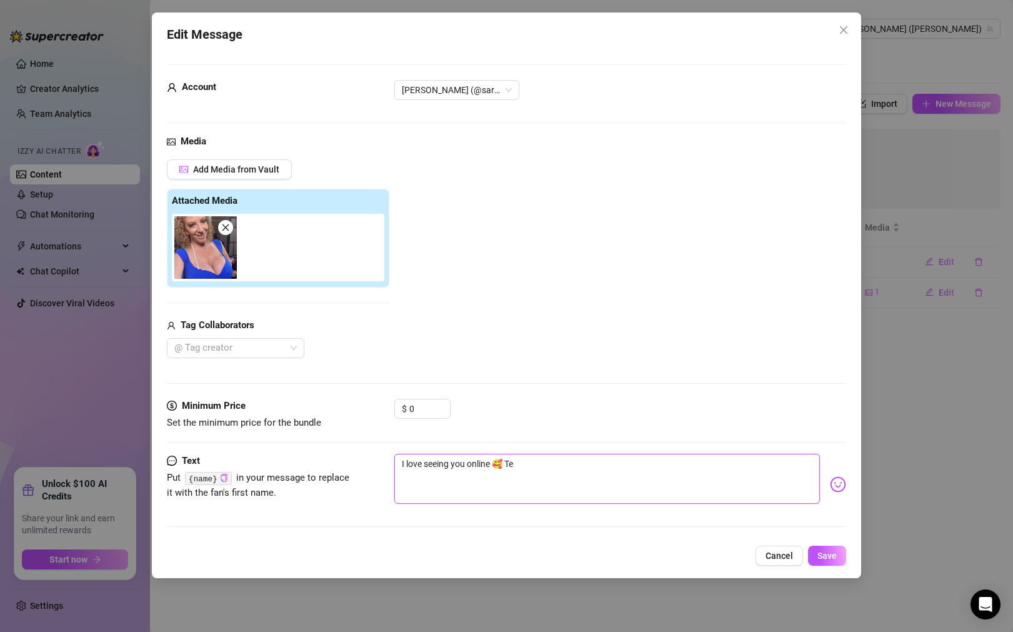
type textarea "I love seeing you online 🥰 Tel"
type textarea "I love seeing you online 🥰 Tell"
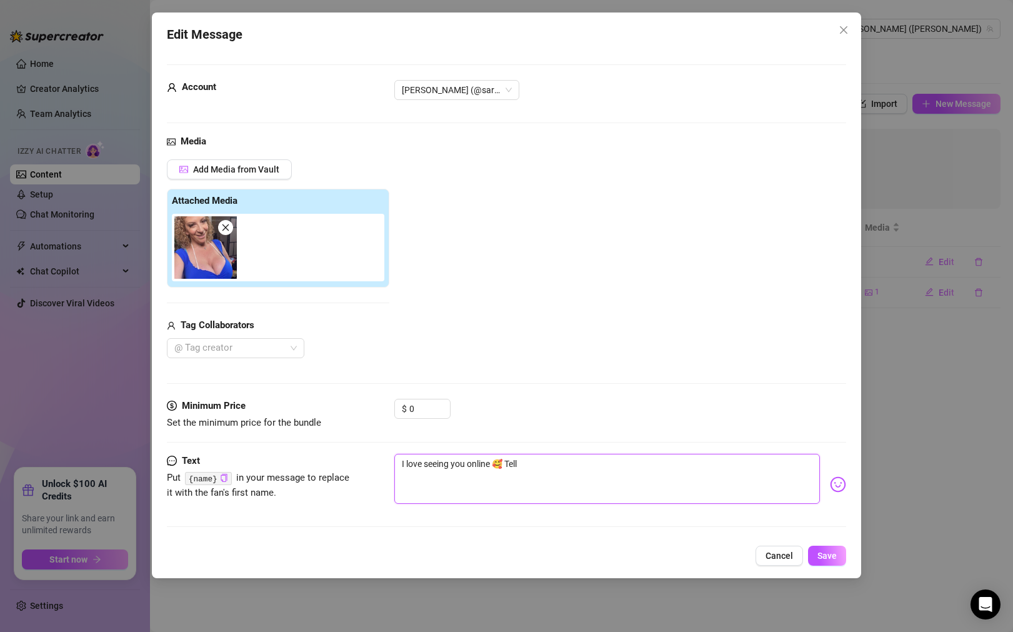
type textarea "I love seeing you online 🥰 Tell m"
type textarea "I love seeing you online 🥰 Tell me"
type textarea "I love seeing you online 🥰 Tell me s"
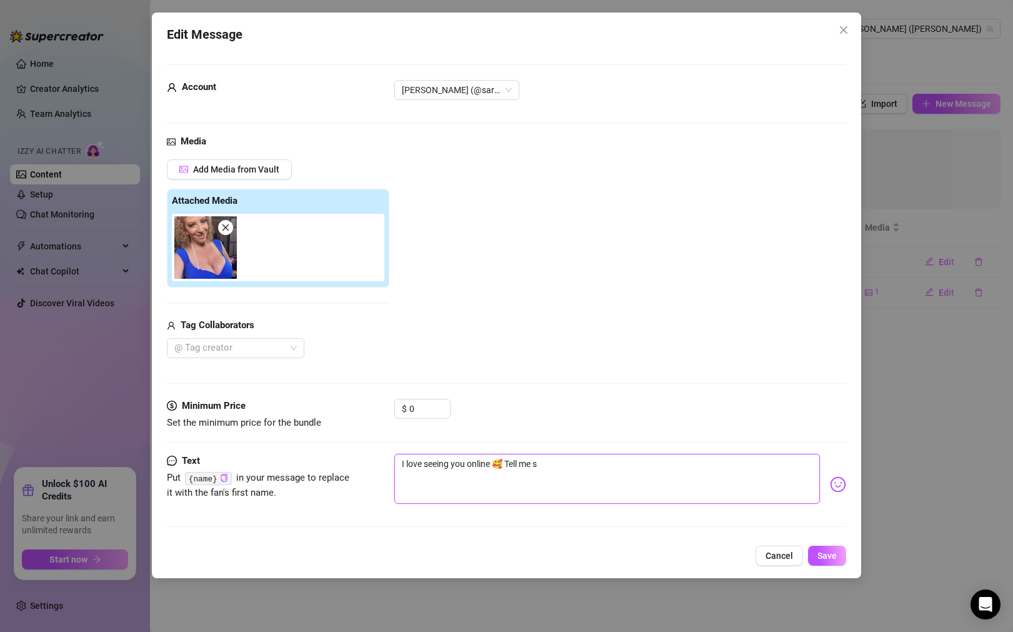
type textarea "I love seeing you online 🥰 Tell me so"
type textarea "I love seeing you online 🥰 Tell me som"
type textarea "I love seeing you online 🥰 Tell me some"
type textarea "I love seeing you online 🥰 Tell me somet"
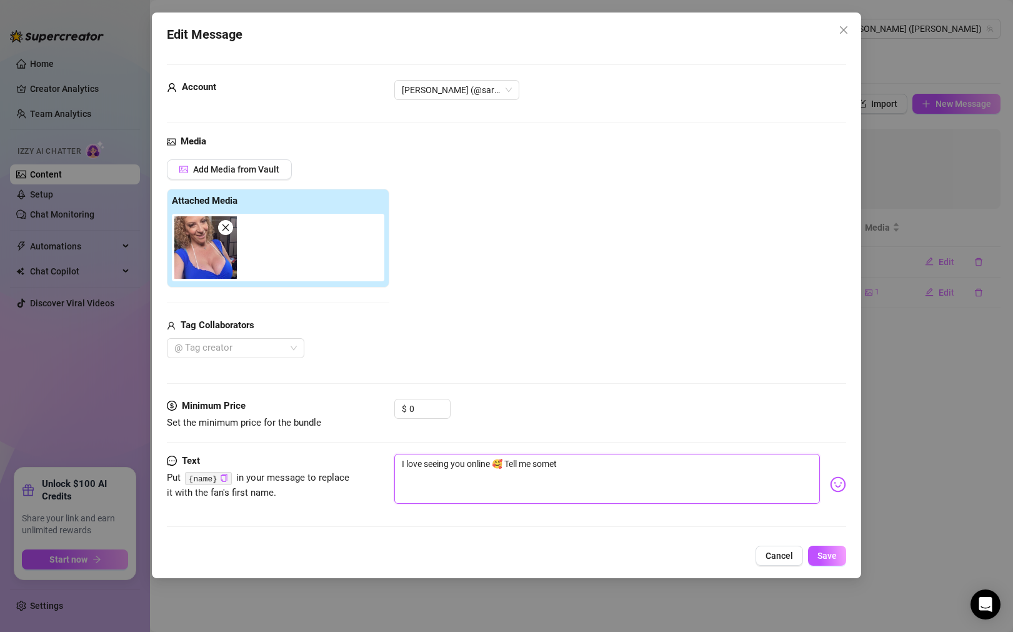
type textarea "I love seeing you online 🥰 Tell me someth"
type textarea "I love seeing you online 🥰 Tell me somethi"
type textarea "I love seeing you online 🥰 Tell me somethio"
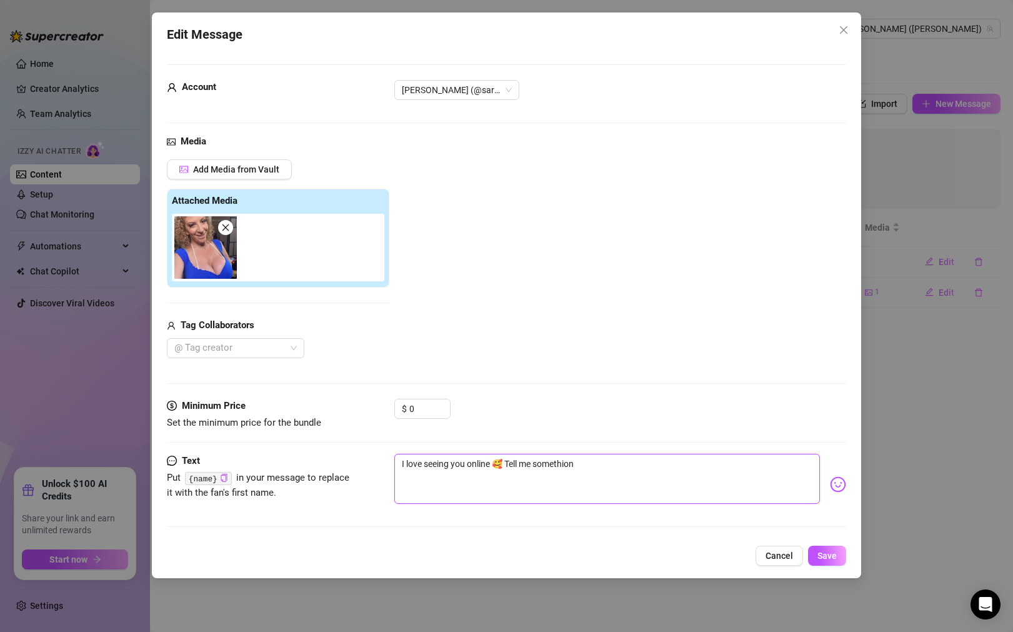
type textarea "I love seeing you online 🥰 Tell me somethiong"
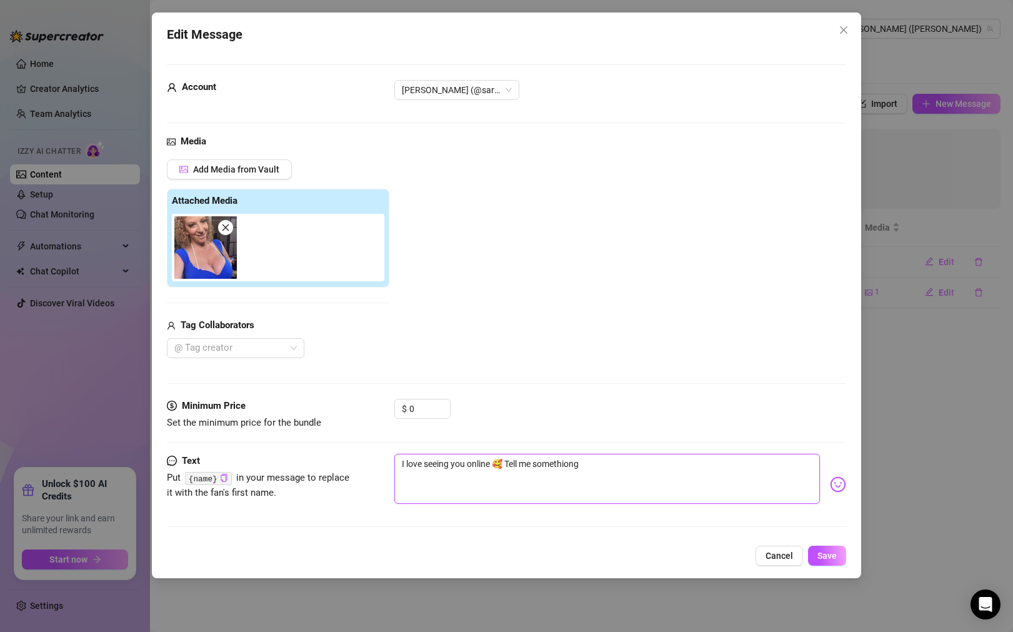
type textarea "I love seeing you online 🥰 Tell me somethion"
type textarea "I love seeing you online 🥰 Tell me somethio"
type textarea "I love seeing you online 🥰 Tell me somethi"
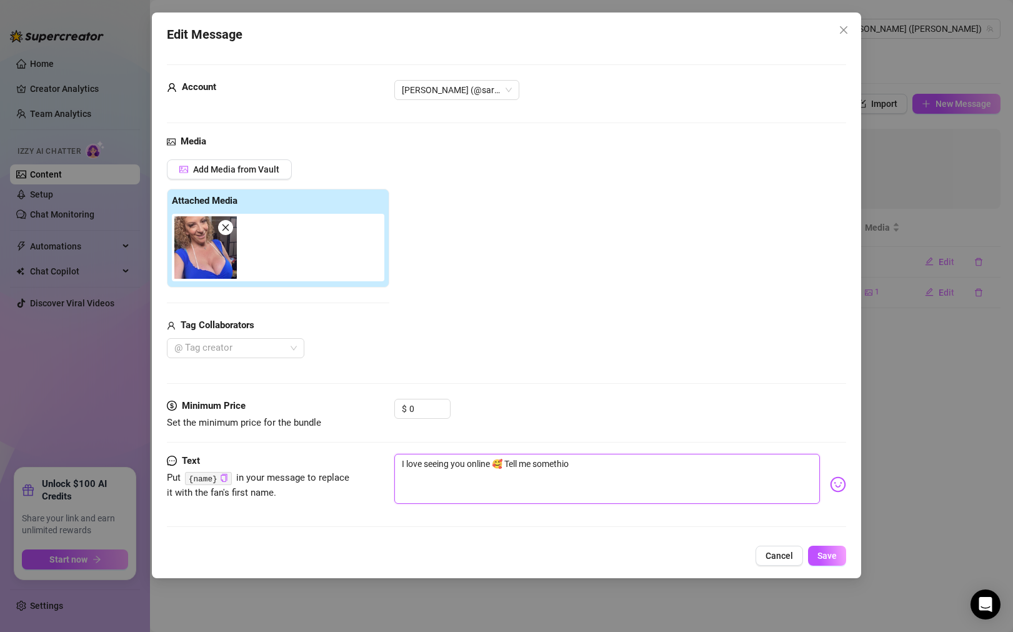
type textarea "I love seeing you online 🥰 Tell me somethi"
type textarea "I love seeing you online 🥰 Tell me somethin"
type textarea "I love seeing you online 🥰 Tell me something"
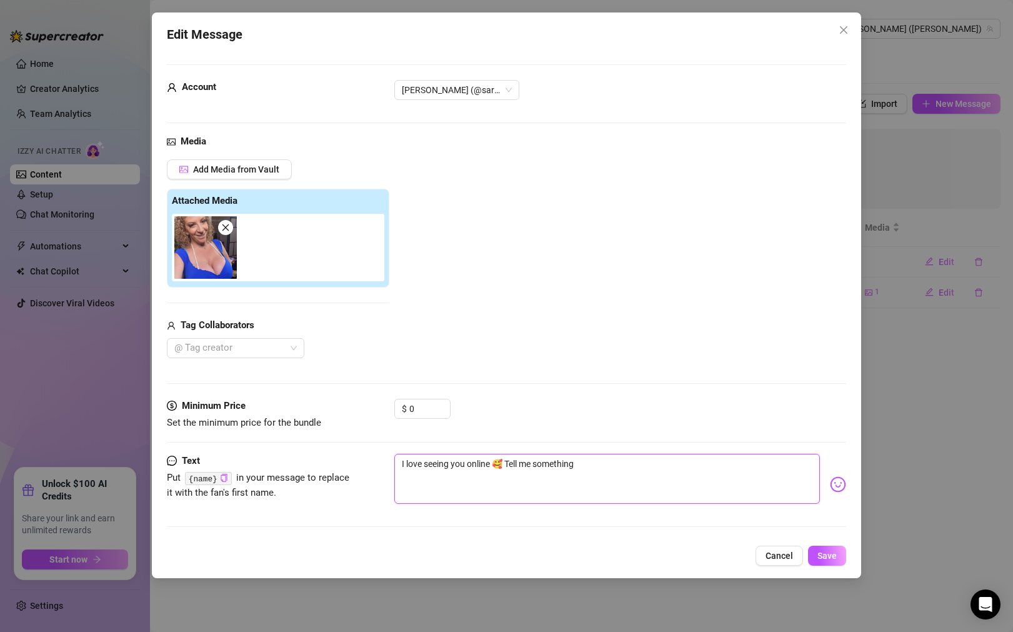
type textarea "I love seeing you online 🥰 Tell me something"
type textarea "I love seeing you online 🥰 Tell me something d"
type textarea "I love seeing you online 🥰 Tell me something do"
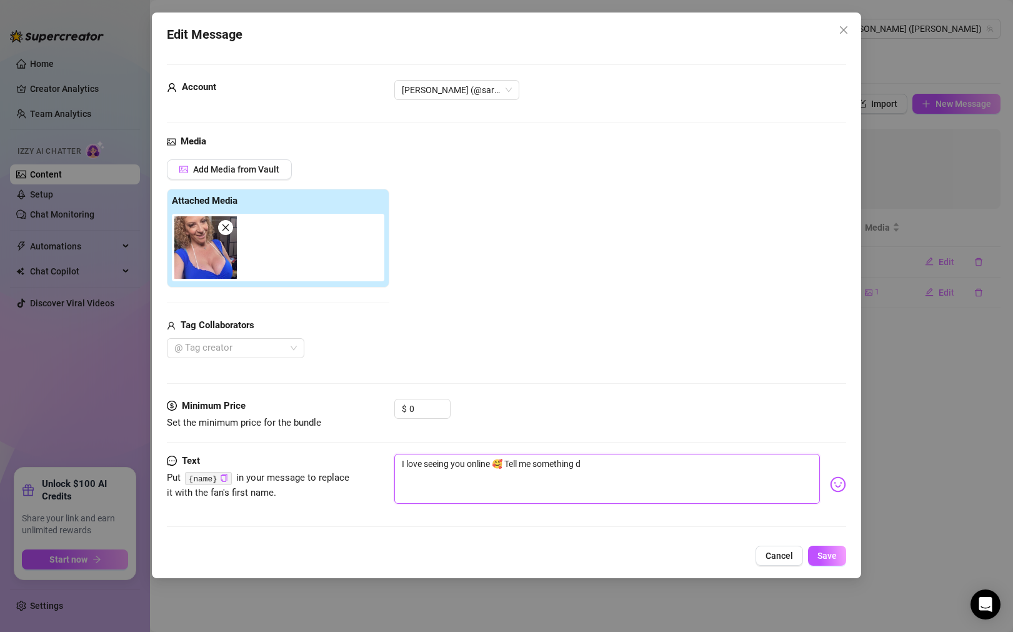
type textarea "I love seeing you online 🥰 Tell me something do"
type textarea "I love seeing you online 🥰 Tell me something doo"
type textarea "I love seeing you online 🥰 Tell me something dood"
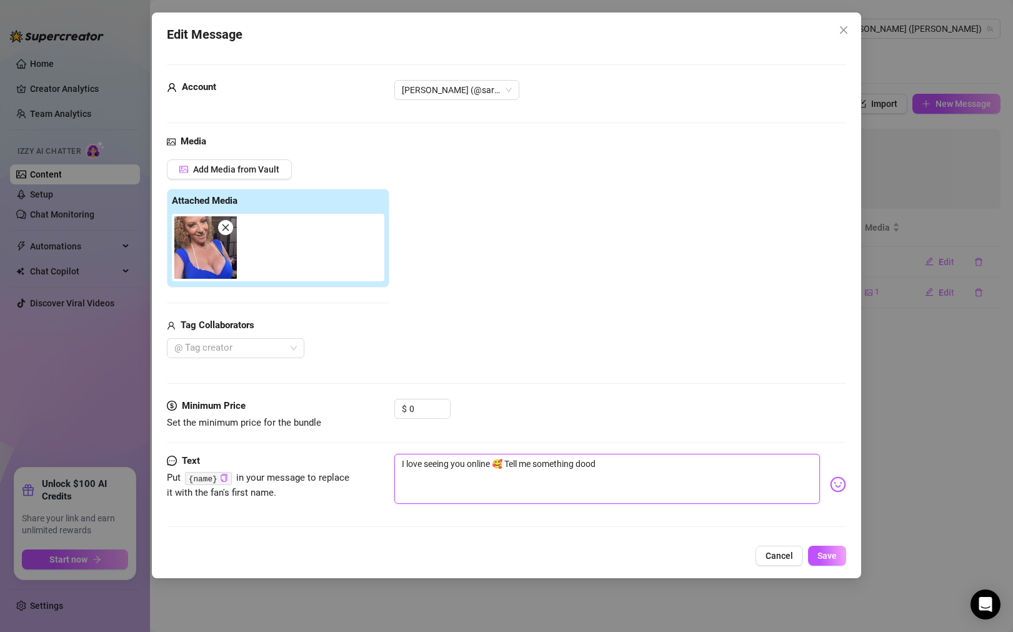
type textarea "I love seeing you online 🥰 Tell me something doo"
type textarea "I love seeing you online 🥰 Tell me something do"
type textarea "I love seeing you online 🥰 Tell me something d"
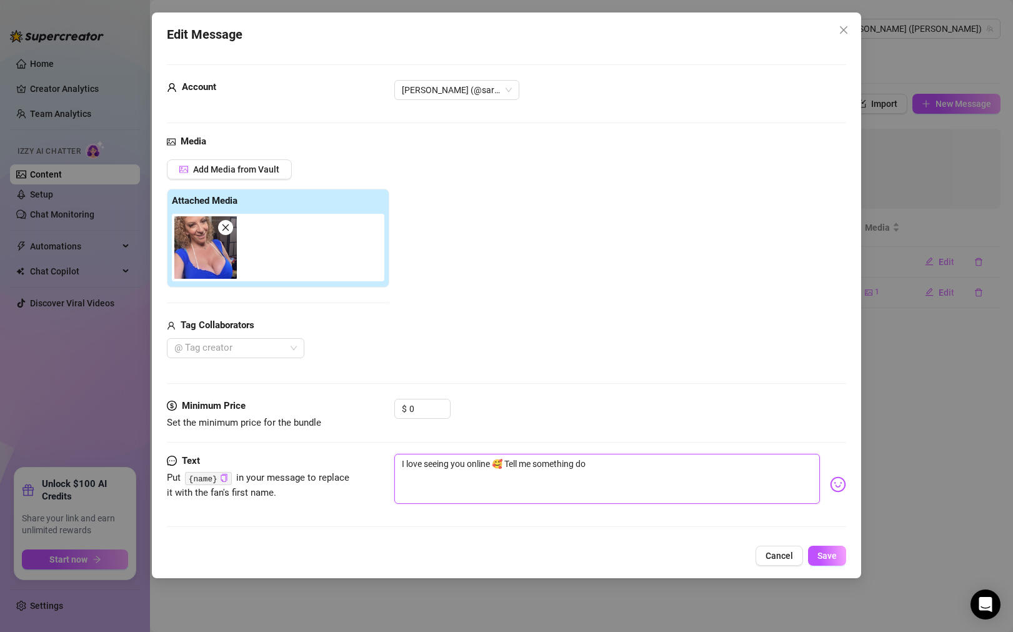
type textarea "I love seeing you online 🥰 Tell me something d"
type textarea "I love seeing you online 🥰 Tell me something"
type textarea "I love seeing you online 🥰 Tell me something g"
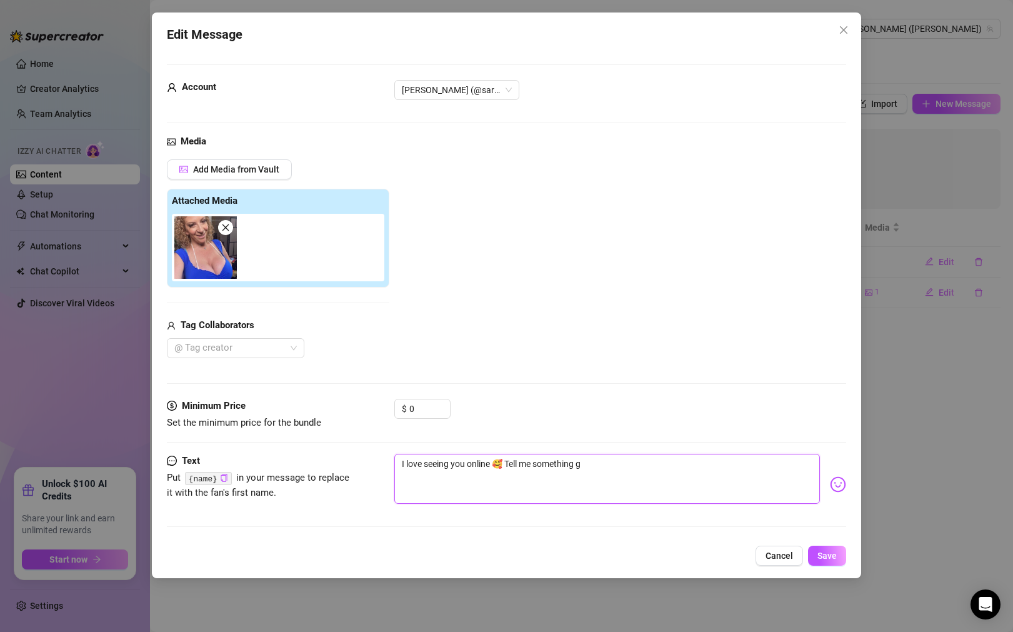
type textarea "I love seeing you online 🥰 Tell me something go"
type textarea "I love seeing you online 🥰 Tell me something goo"
type textarea "I love seeing you online 🥰 Tell me something good"
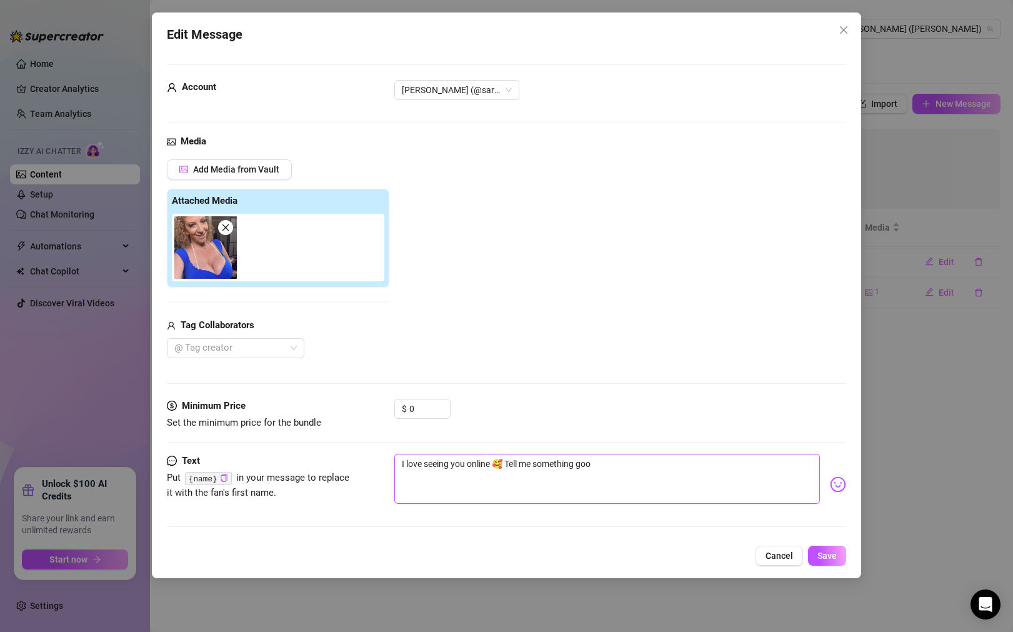
type textarea "I love seeing you online 🥰 Tell me something good"
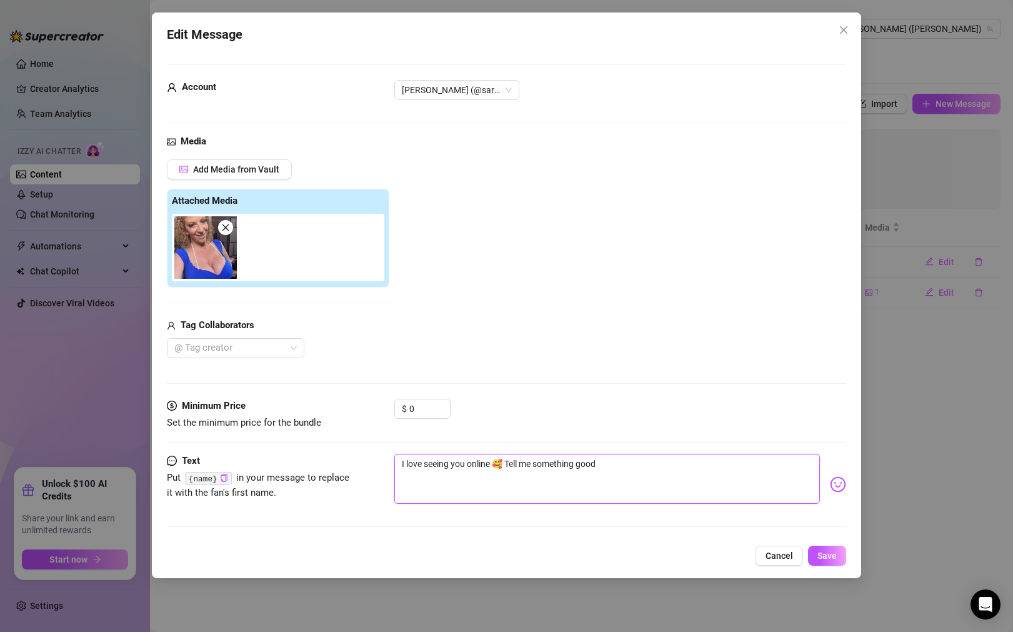
type textarea "I love seeing you online 🥰 Tell me something good,"
type textarea "I love seeing you online 🥰 Tell me something good, b"
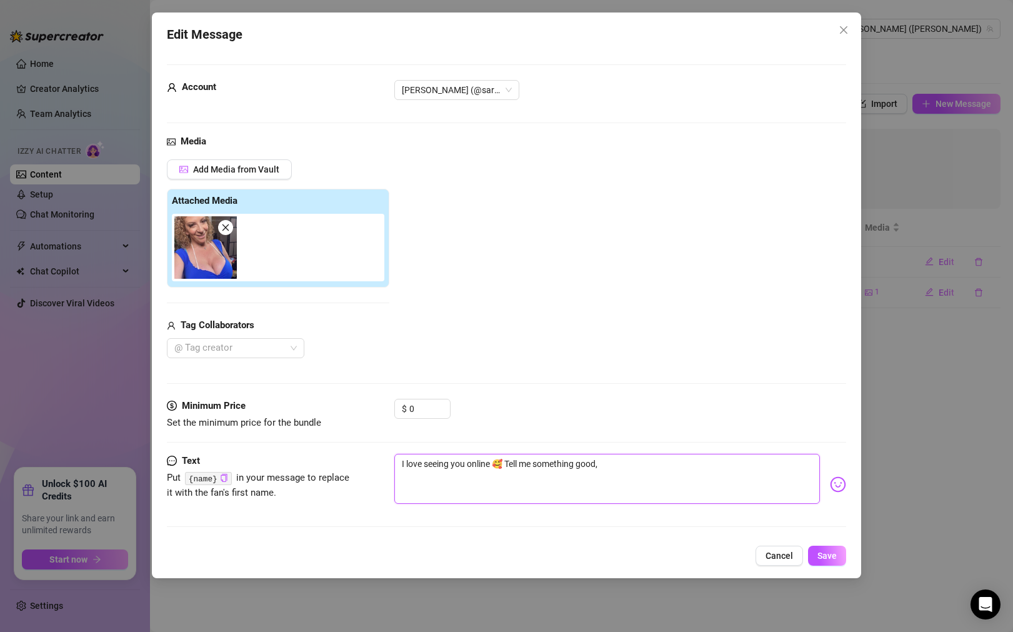
type textarea "I love seeing you online 🥰 Tell me something good, b"
type textarea "I love seeing you online 🥰 Tell me something good, ba"
type textarea "I love seeing you online 🥰 Tell me something good, bab"
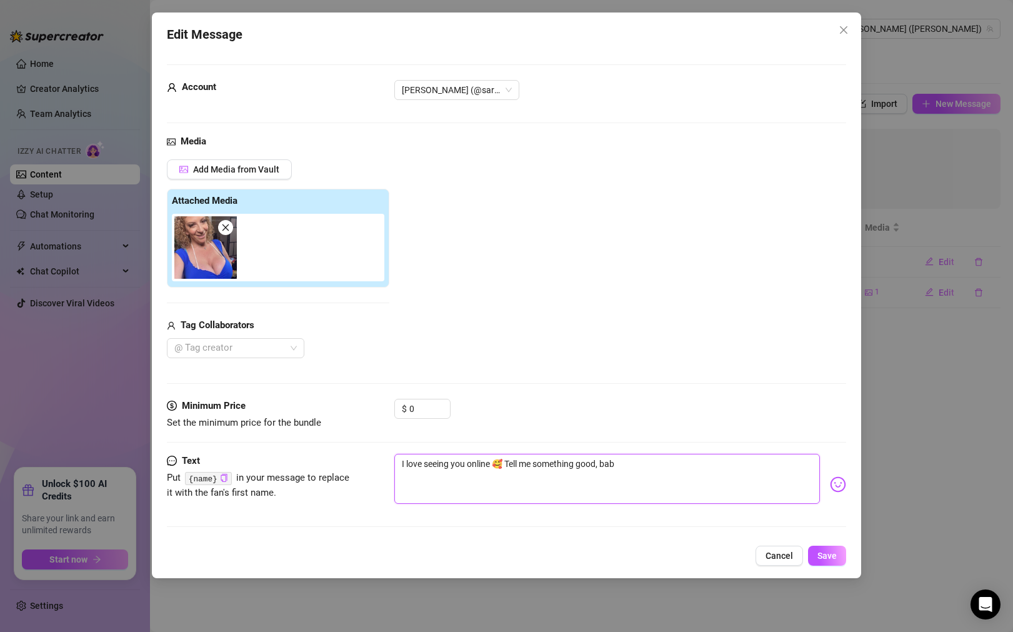
type textarea "I love seeing you online 🥰 Tell me something good, babe"
type textarea "I love seeing you online 🥰 Tell me something good, babe!"
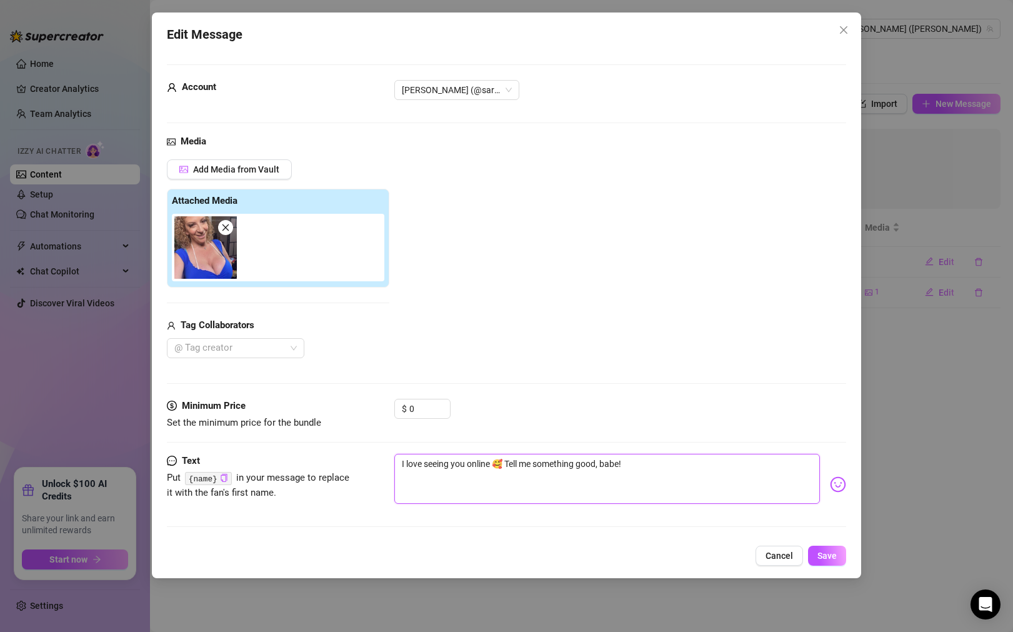
type textarea "I love seeing you online 🥰 Tell me something good, babe!"
type textarea "I love seeing you online 🥰 Tell me something good, babe! k"
type textarea "I love seeing you online 🥰 Tell me something good, babe! ki"
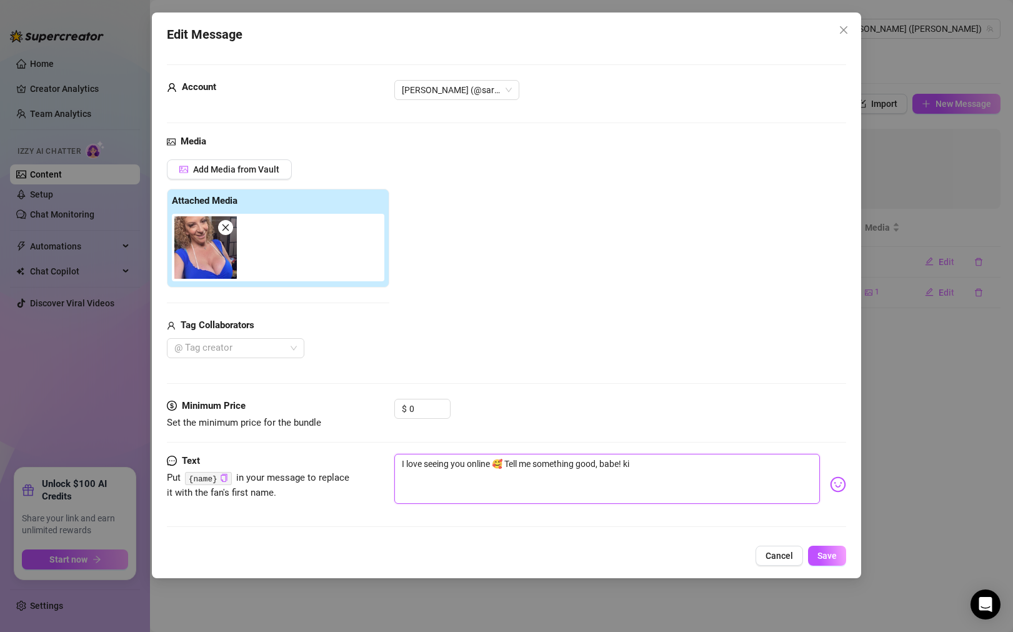
type textarea "I love seeing you online 🥰 Tell me something good, babe! kis"
type textarea "I love seeing you online 🥰 Tell me something good, babe! kiss"
type textarea "I love seeing you online 🥰 Tell me something good, babe! 😘"
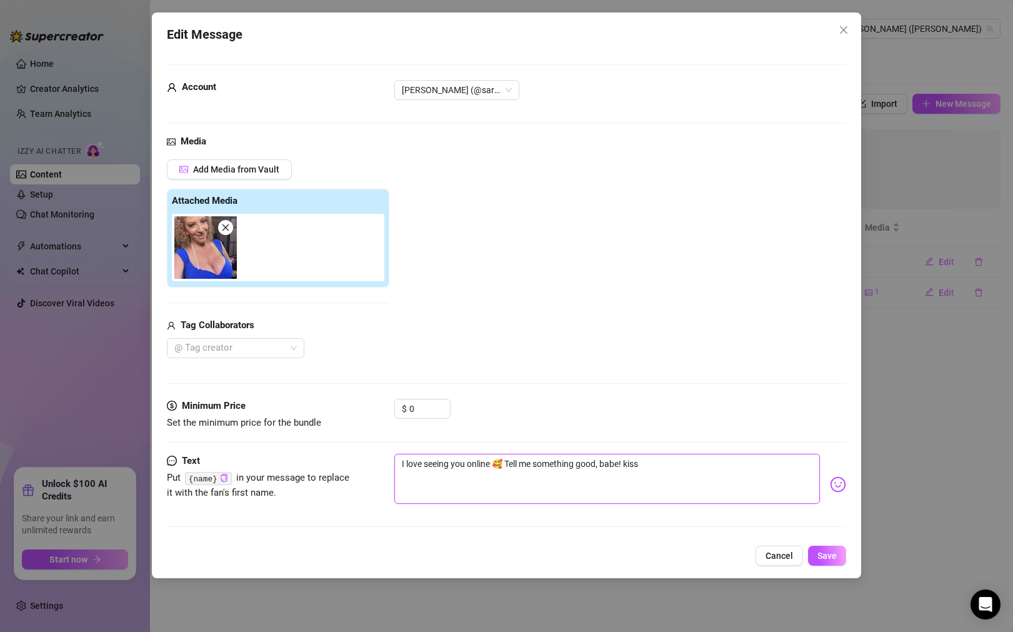
type textarea "I love seeing you online 🥰 Tell me something good, babe! 😘"
type textarea "I love seeing you online 🥰 Tell me something good, babe!"
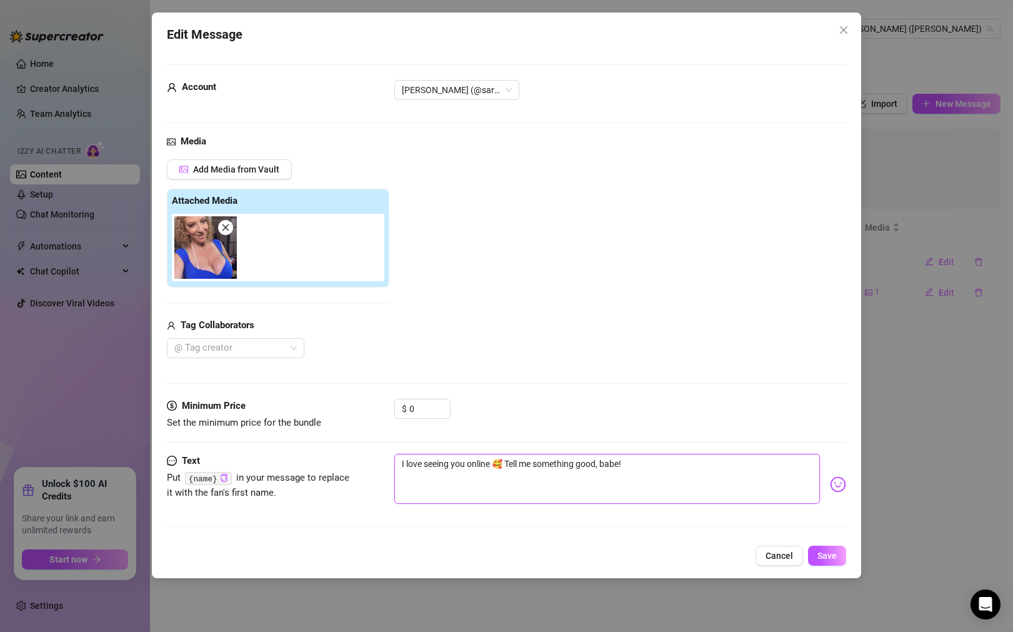
type textarea "I love seeing you online 🥰 Tell me something good, babe! k"
type textarea "I love seeing you online 🥰 Tell me something good, babe! ki"
type textarea "I love seeing you online 🥰 Tell me something good, babe! kis"
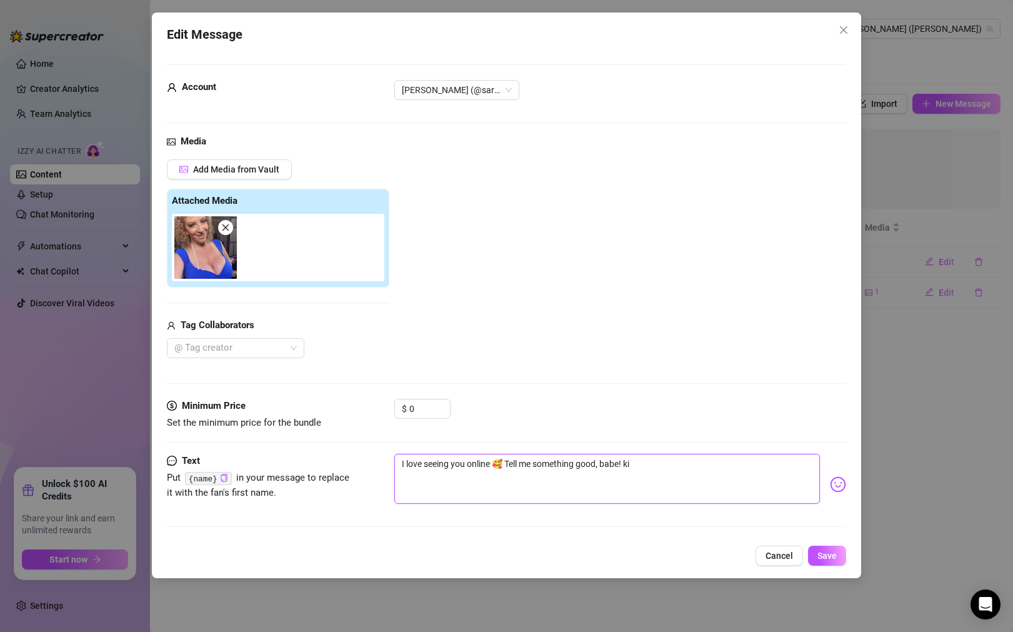
type textarea "I love seeing you online 🥰 Tell me something good, babe! kis"
type textarea "I love seeing you online 🥰 Tell me something good, babe! kiss"
type textarea "I love seeing you online 🥰 Tell me something good, babe! 💋"
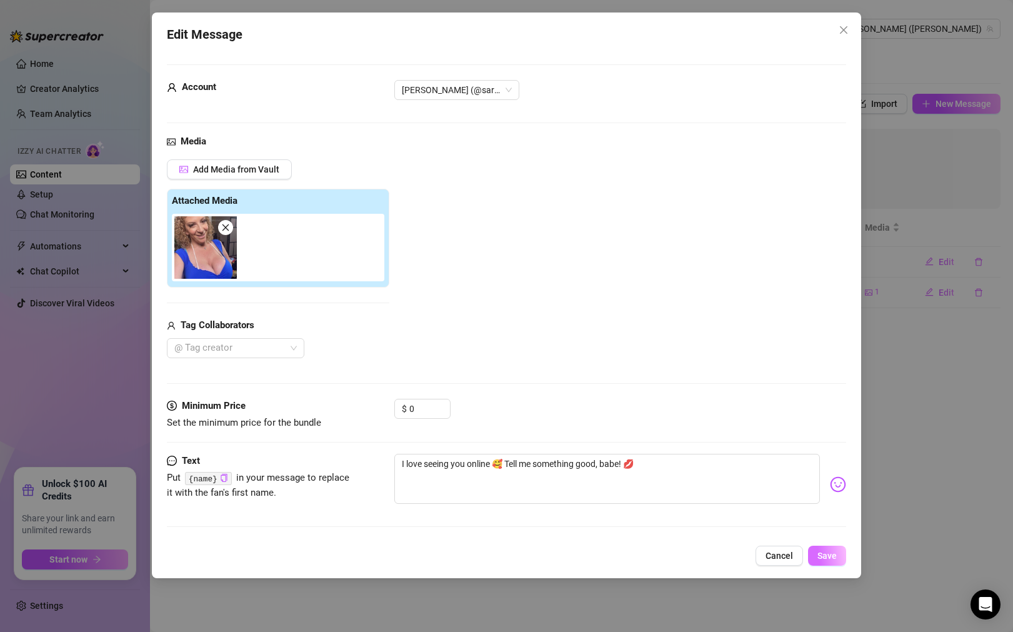
click at [825, 551] on span "Save" at bounding box center [826, 556] width 19 height 10
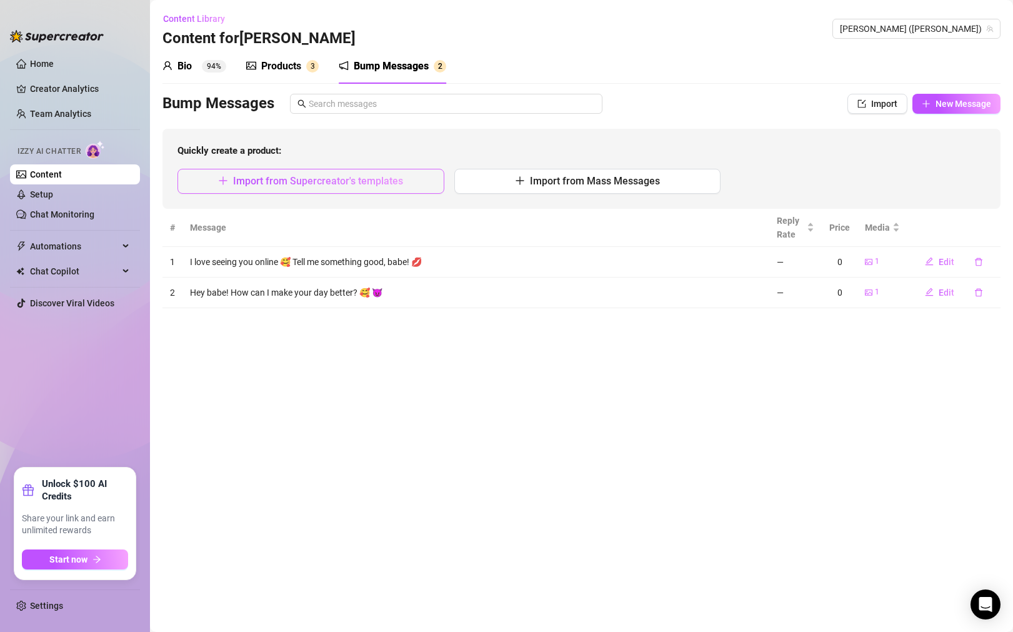
click at [356, 182] on span "Import from Supercreator's templates" at bounding box center [318, 181] width 170 height 12
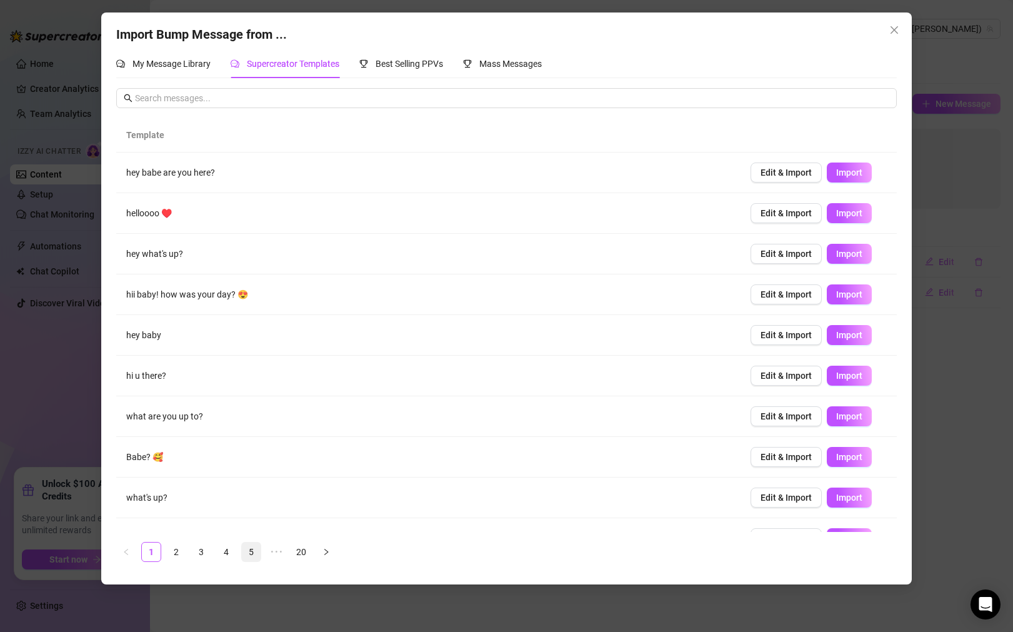
click at [248, 551] on link "5" at bounding box center [251, 551] width 19 height 19
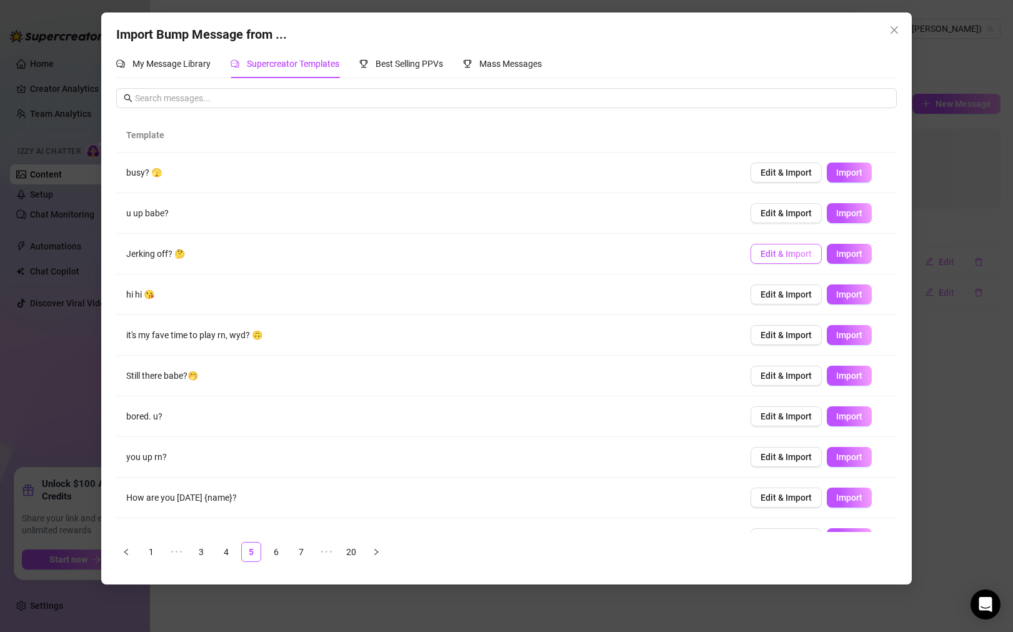
click at [803, 256] on span "Edit & Import" at bounding box center [786, 254] width 51 height 10
type textarea "Jerking off? 🤔"
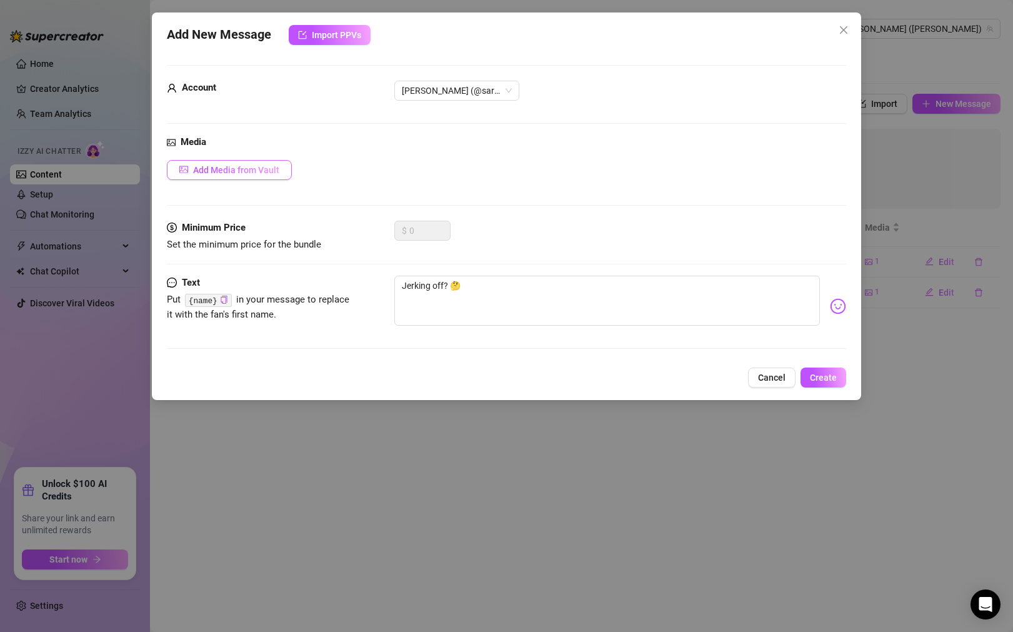
click at [273, 164] on button "Add Media from Vault" at bounding box center [229, 170] width 125 height 20
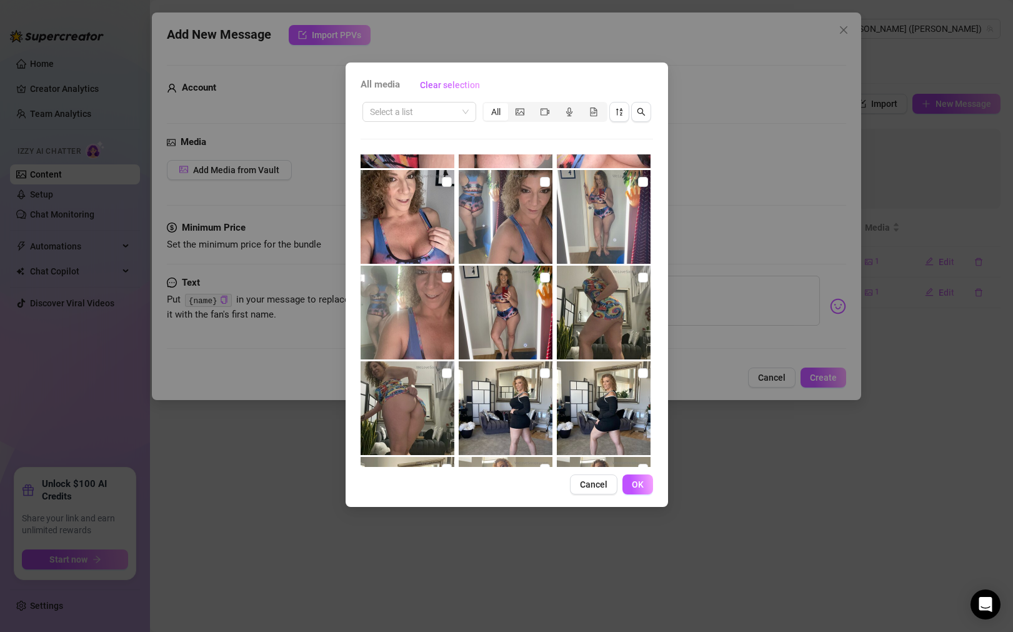
scroll to position [10424, 0]
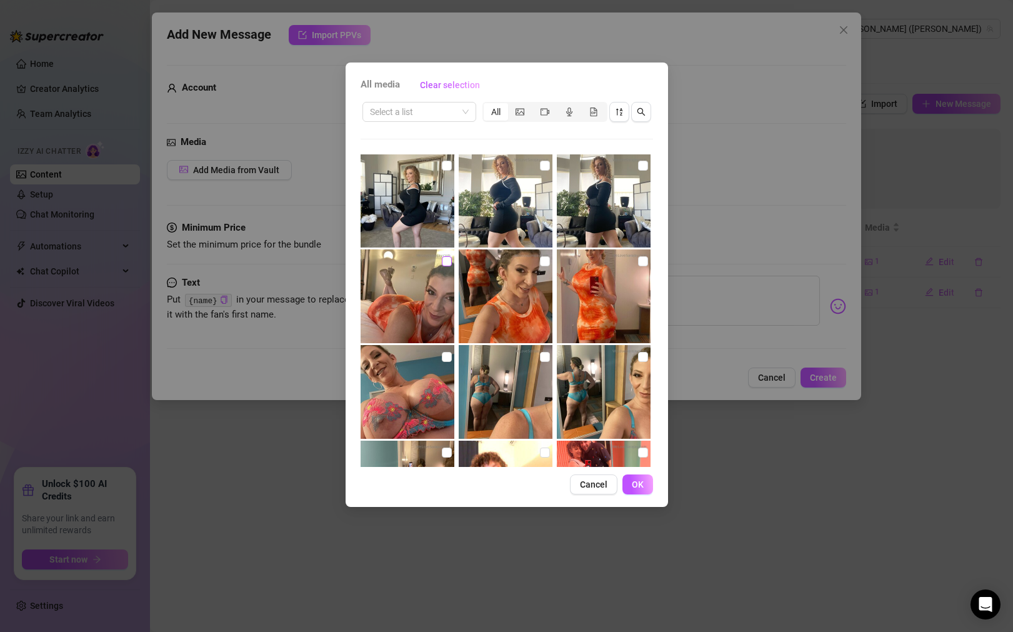
click at [446, 257] on input "checkbox" at bounding box center [447, 261] width 10 height 10
checkbox input "true"
click at [633, 485] on span "OK" at bounding box center [638, 484] width 12 height 10
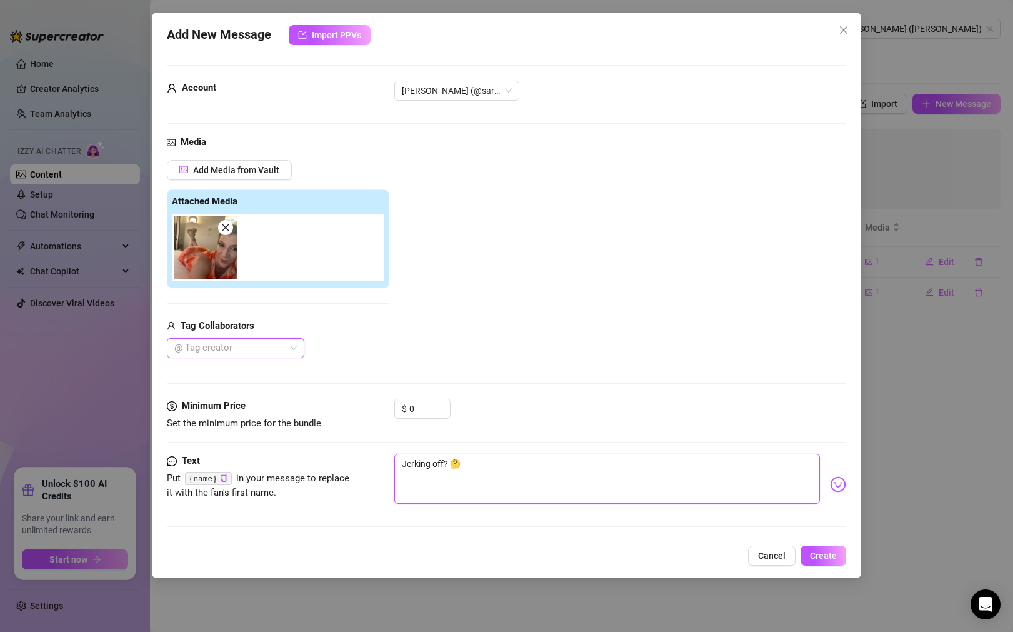
click at [507, 478] on textarea "Jerking off? 🤔" at bounding box center [607, 479] width 426 height 50
click at [401, 466] on textarea "Jerking off? 🤔" at bounding box center [607, 479] width 426 height 50
type textarea "HJerking off? 🤔"
type textarea "HeJerking off? 🤔"
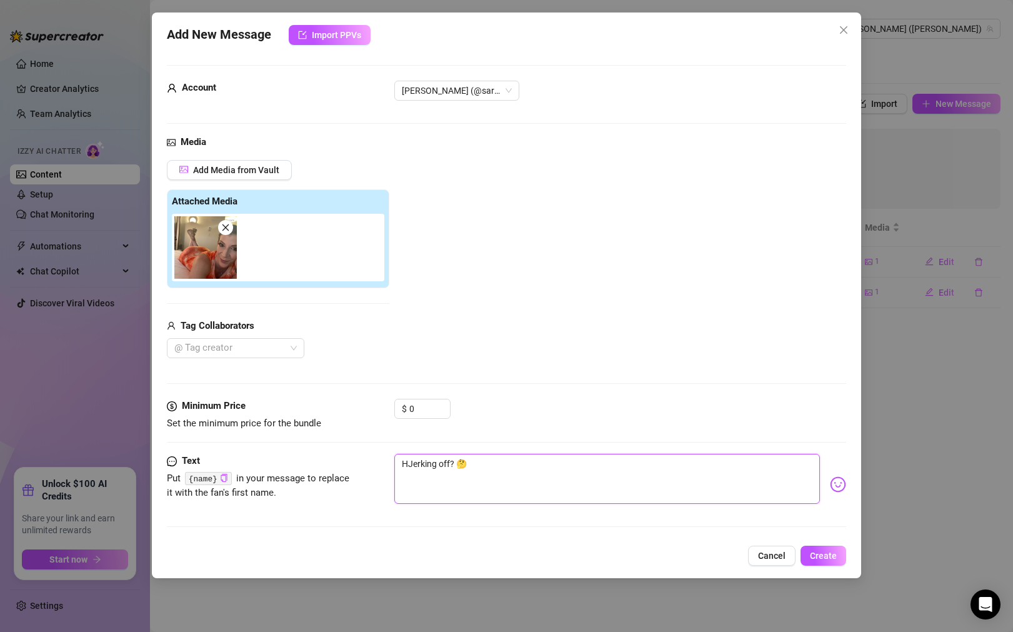
type textarea "HeJerking off? 🤔"
type textarea "HeyJerking off? 🤔"
type textarea "Hey [PERSON_NAME] off? 🤔"
click at [586, 467] on textarea "Hey baby. 👀 Looking to jerk off? 🤔" at bounding box center [607, 479] width 426 height 50
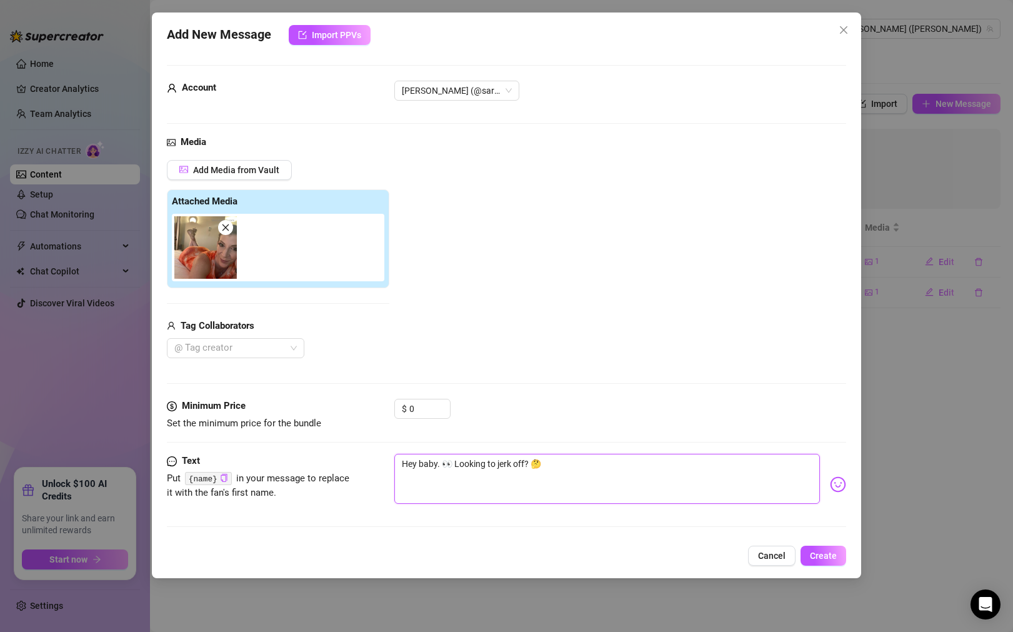
click at [509, 464] on textarea "Hey baby. 👀 Looking to jerk off? 🤔" at bounding box center [607, 479] width 426 height 50
click at [625, 468] on textarea "Hey baby. 👀 Looking to jerking off? 🤔" at bounding box center [607, 479] width 426 height 50
click at [584, 466] on textarea "Hey baby. 👀 Looking to jerk off? 🤔" at bounding box center [607, 479] width 426 height 50
click at [827, 552] on span "Create" at bounding box center [823, 556] width 27 height 10
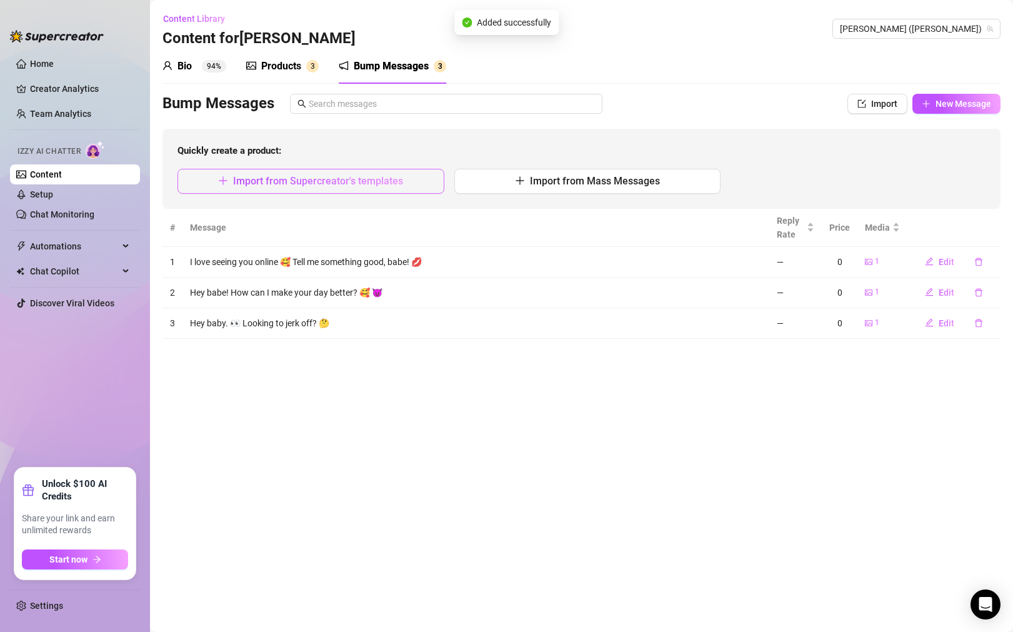
click at [379, 181] on span "Import from Supercreator's templates" at bounding box center [318, 181] width 170 height 12
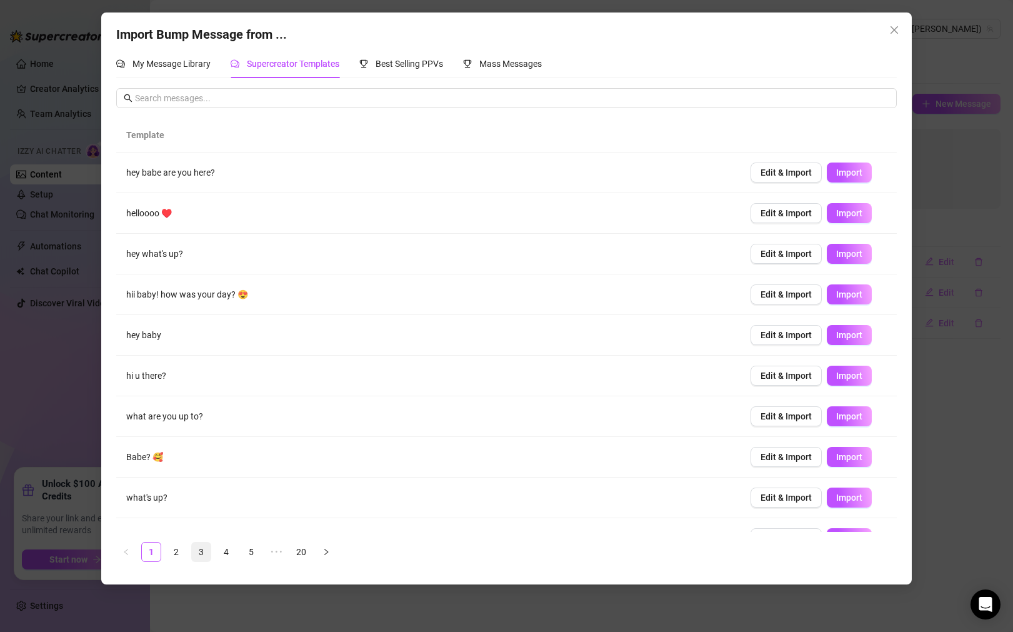
click at [207, 554] on link "3" at bounding box center [201, 551] width 19 height 19
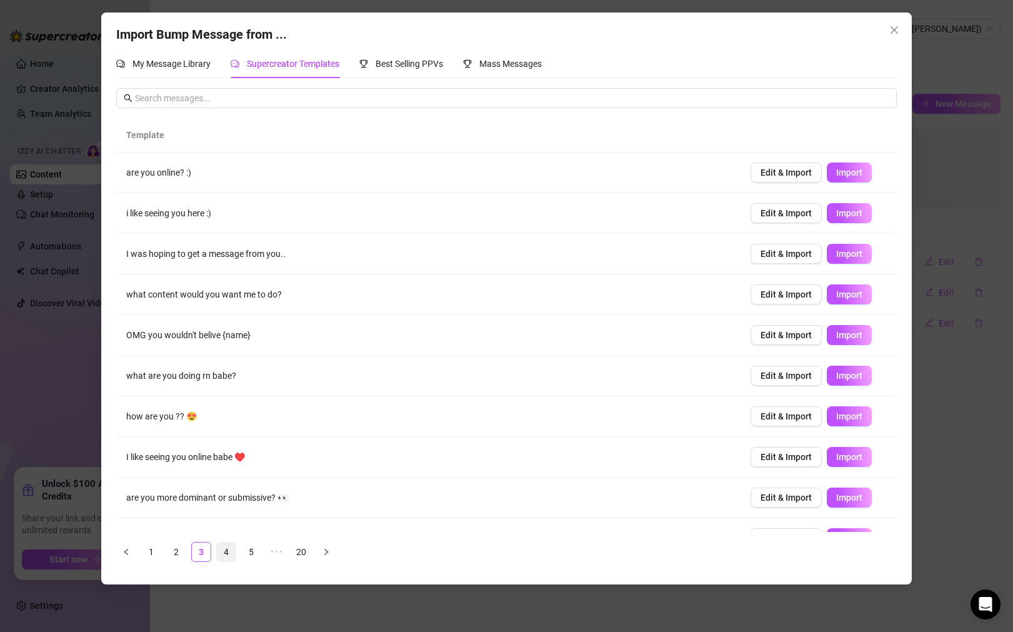
click at [219, 552] on link "4" at bounding box center [226, 551] width 19 height 19
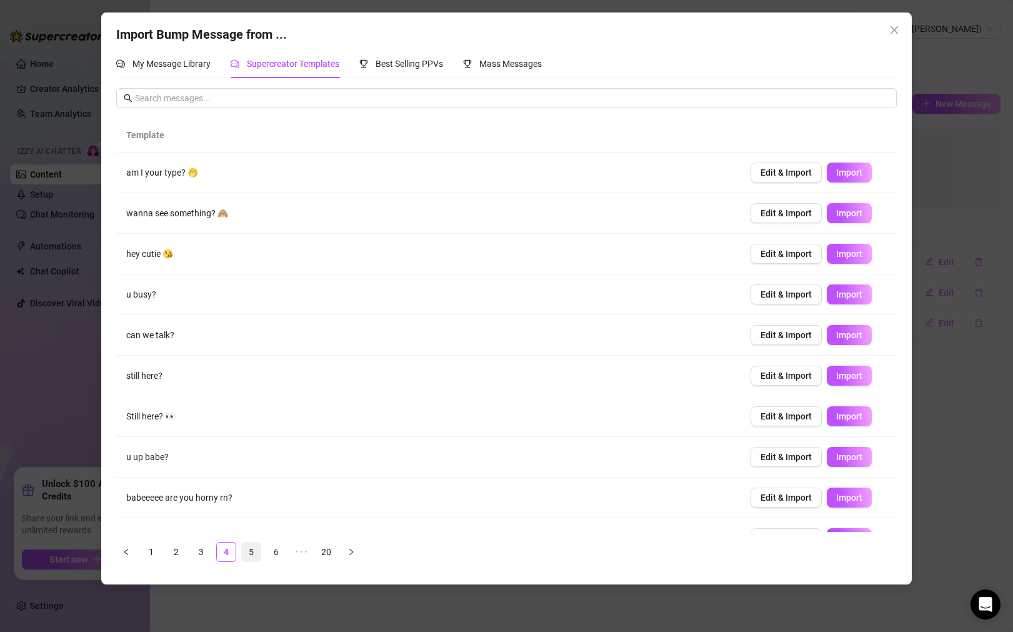
click at [256, 547] on link "5" at bounding box center [251, 551] width 19 height 19
click at [274, 556] on link "6" at bounding box center [276, 551] width 19 height 19
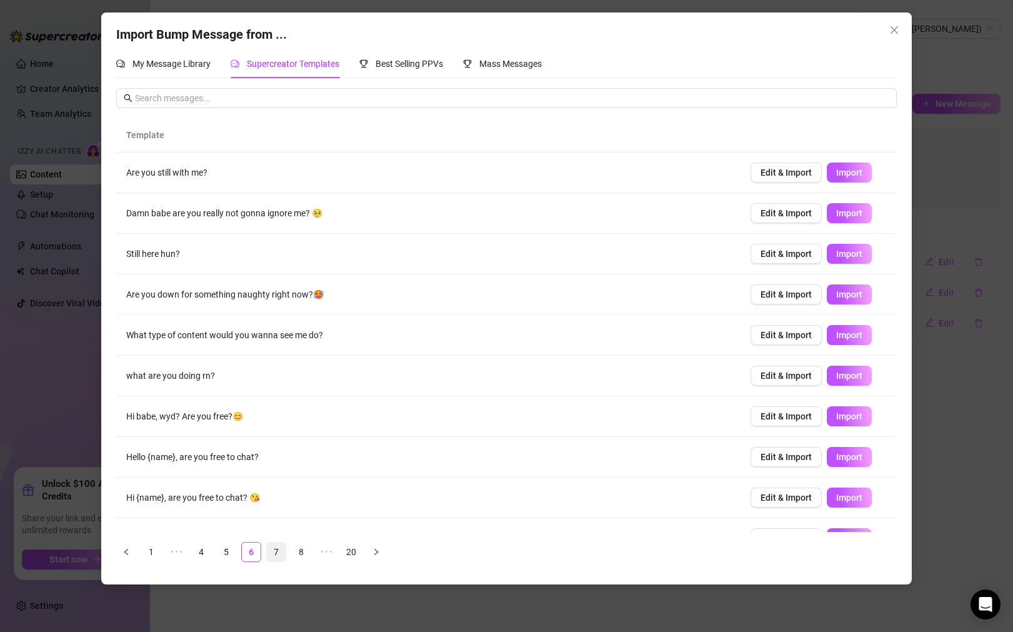
click at [279, 551] on link "7" at bounding box center [276, 551] width 19 height 19
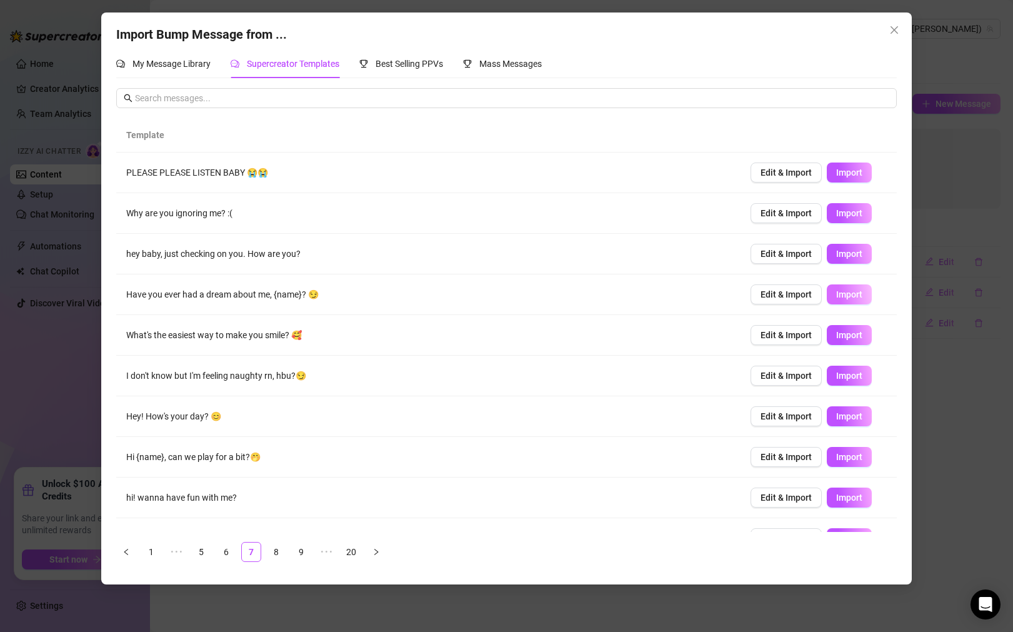
click at [849, 294] on span "Import" at bounding box center [849, 294] width 26 height 10
click at [786, 296] on span "Edit & Import" at bounding box center [786, 294] width 51 height 10
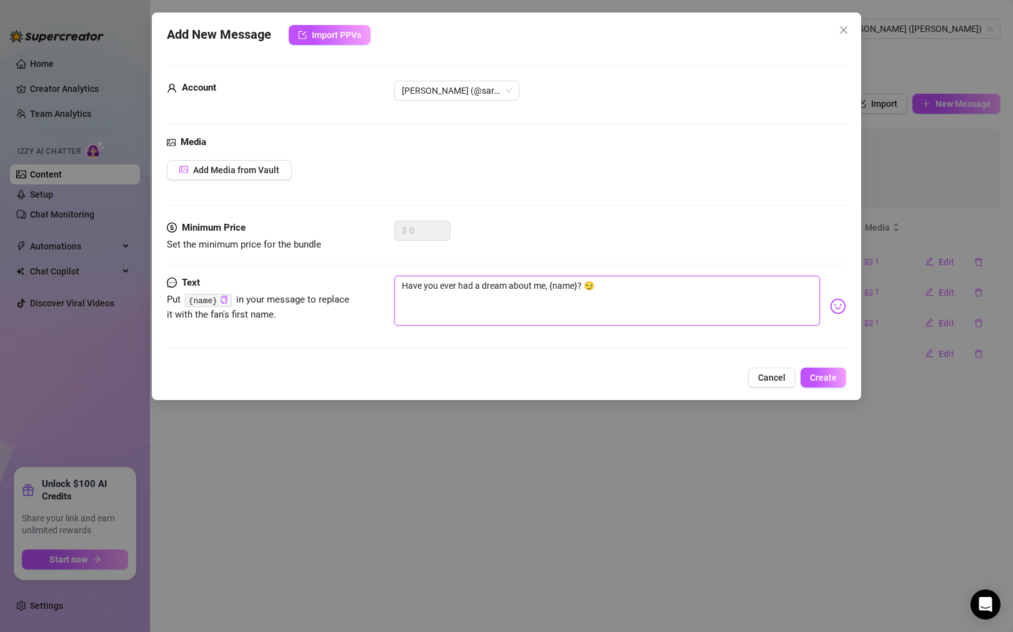
click at [402, 282] on textarea "Have you ever had a dream about me, {name}? 😏" at bounding box center [607, 301] width 426 height 50
click at [467, 286] on textarea "OK so be honest. 😏 Have you ever had a dream about me, {name}? 😏" at bounding box center [607, 301] width 426 height 50
drag, startPoint x: 633, startPoint y: 286, endPoint x: 661, endPoint y: 287, distance: 28.2
click at [661, 287] on textarea "OK so be honest... 😏 Have you ever had a dream about me, {name}? 😏" at bounding box center [607, 301] width 426 height 50
click at [667, 292] on textarea "OK so be honest... 😏 Have you ever had a dream about me, ? 😏" at bounding box center [607, 301] width 426 height 50
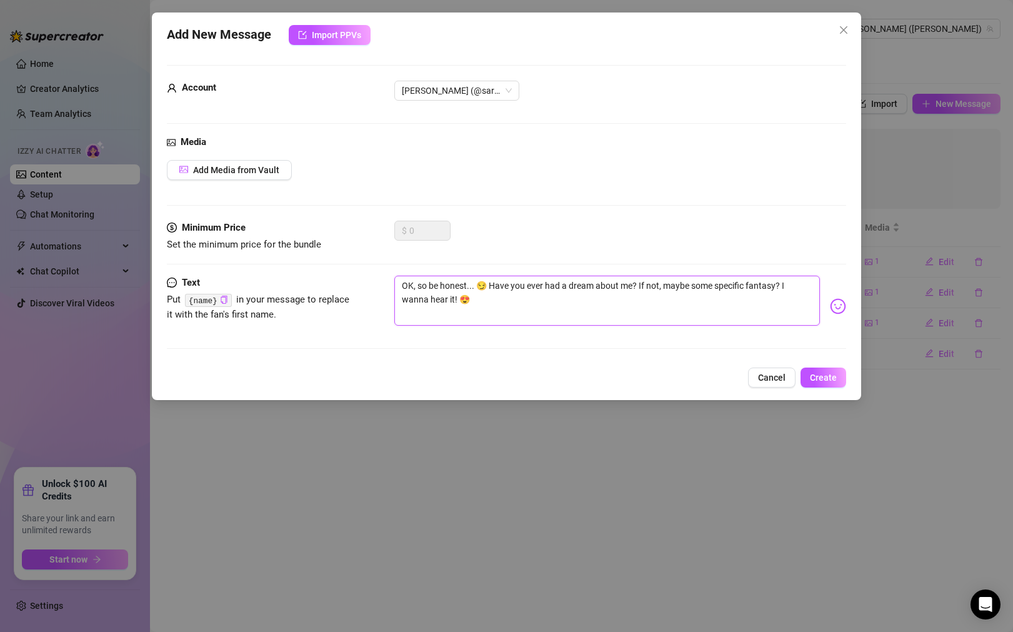
click at [514, 303] on textarea "OK, so be honest... 😏 Have you ever had a dream about me? If not, maybe some sp…" at bounding box center [607, 301] width 426 height 50
click at [245, 174] on span "Add Media from Vault" at bounding box center [236, 170] width 86 height 10
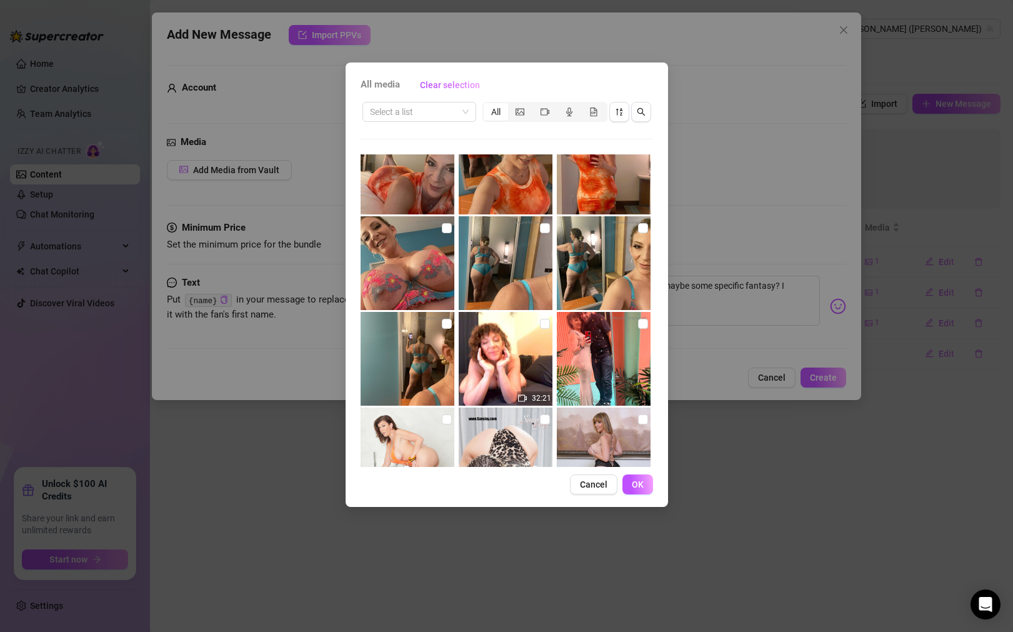
scroll to position [10507, 0]
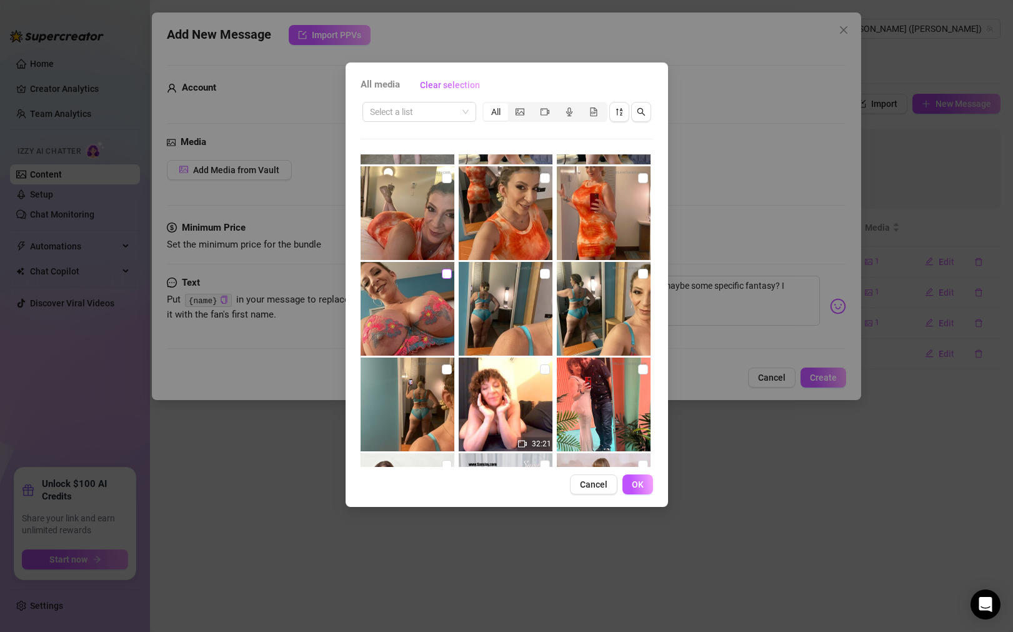
click at [447, 273] on input "checkbox" at bounding box center [447, 274] width 10 height 10
click at [643, 484] on span "OK" at bounding box center [638, 484] width 12 height 10
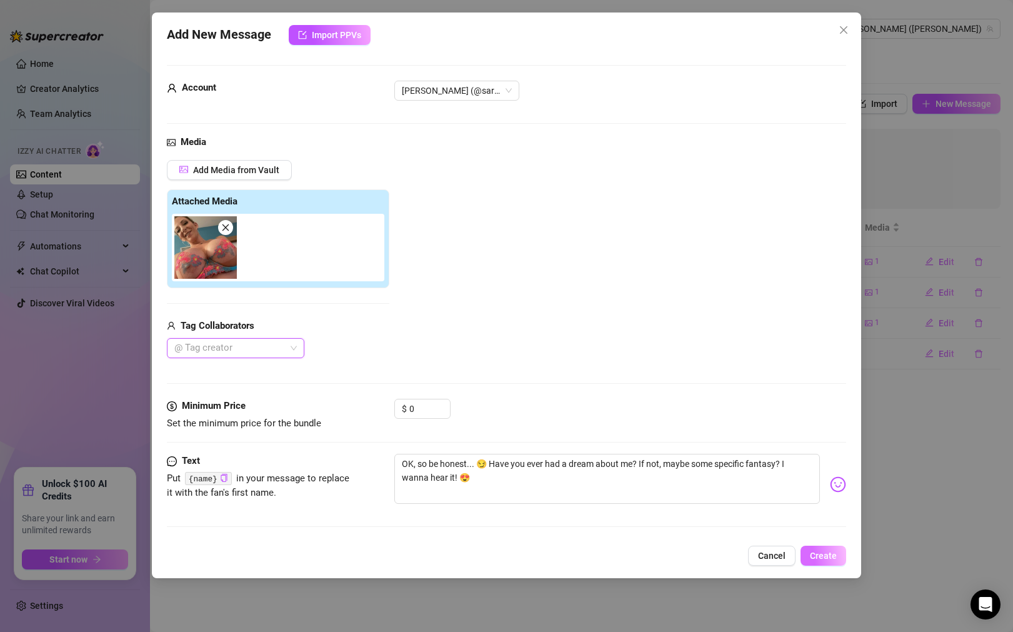
click at [818, 557] on span "Create" at bounding box center [823, 556] width 27 height 10
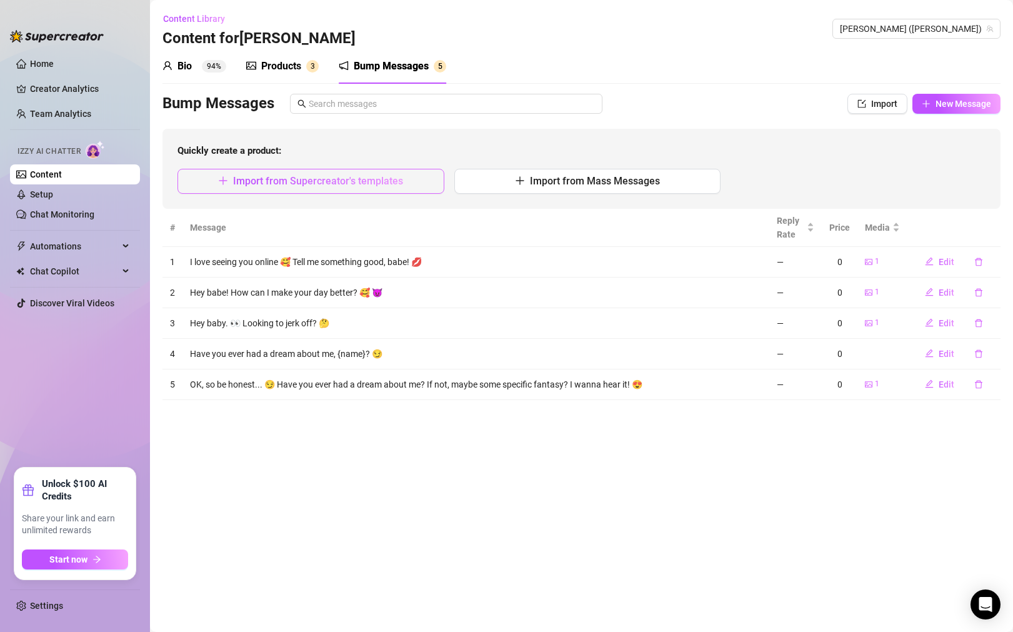
click at [317, 182] on span "Import from Supercreator's templates" at bounding box center [318, 181] width 170 height 12
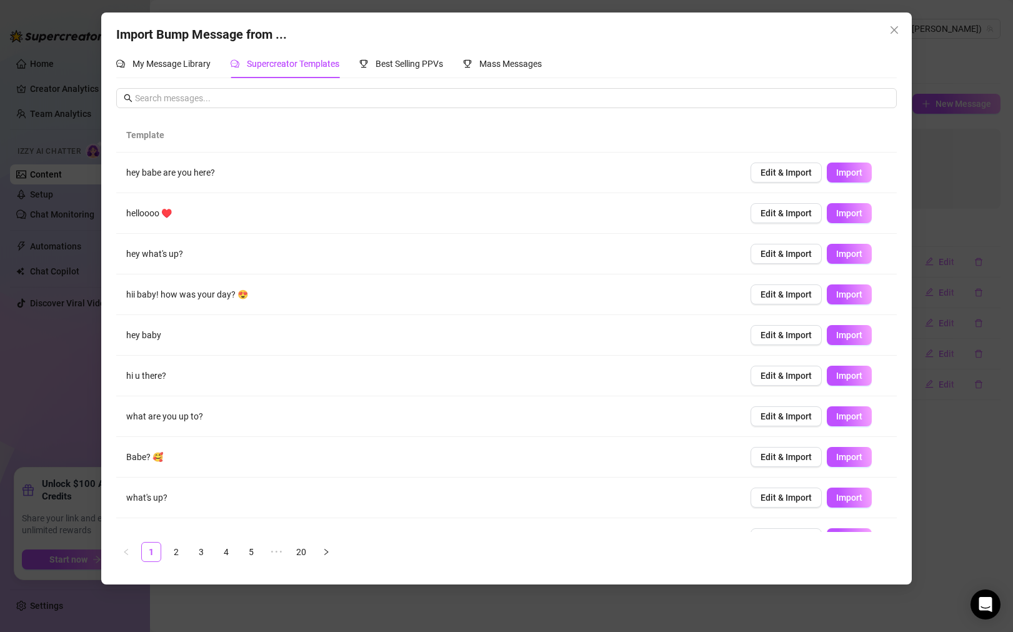
click at [980, 464] on div "Import Bump Message from ... My Message Library Supercreator Templates Best Sel…" at bounding box center [506, 316] width 1013 height 632
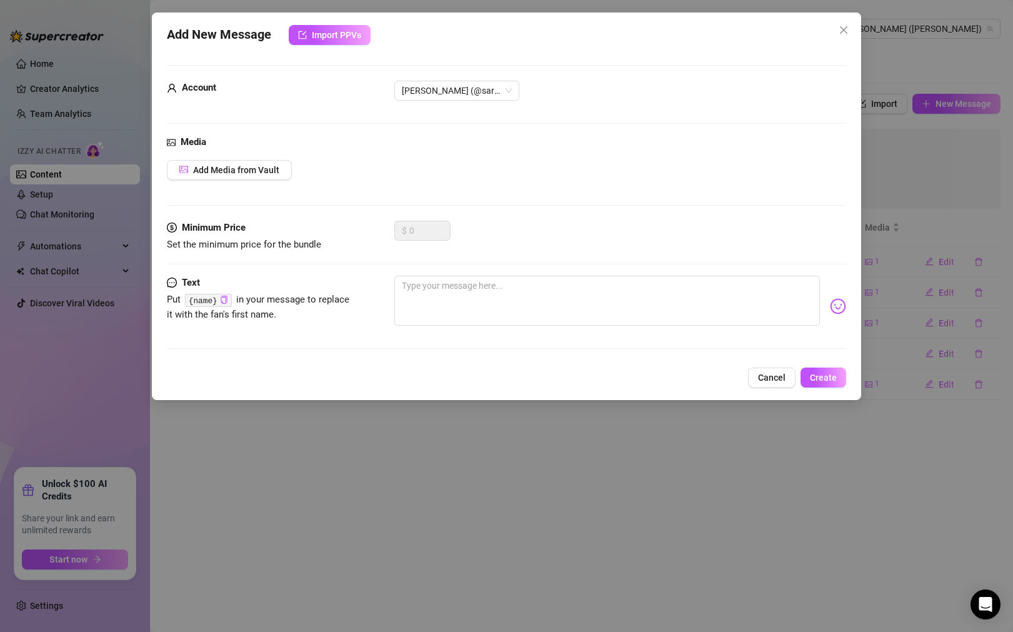
click at [843, 30] on icon "close" at bounding box center [843, 29] width 7 height 7
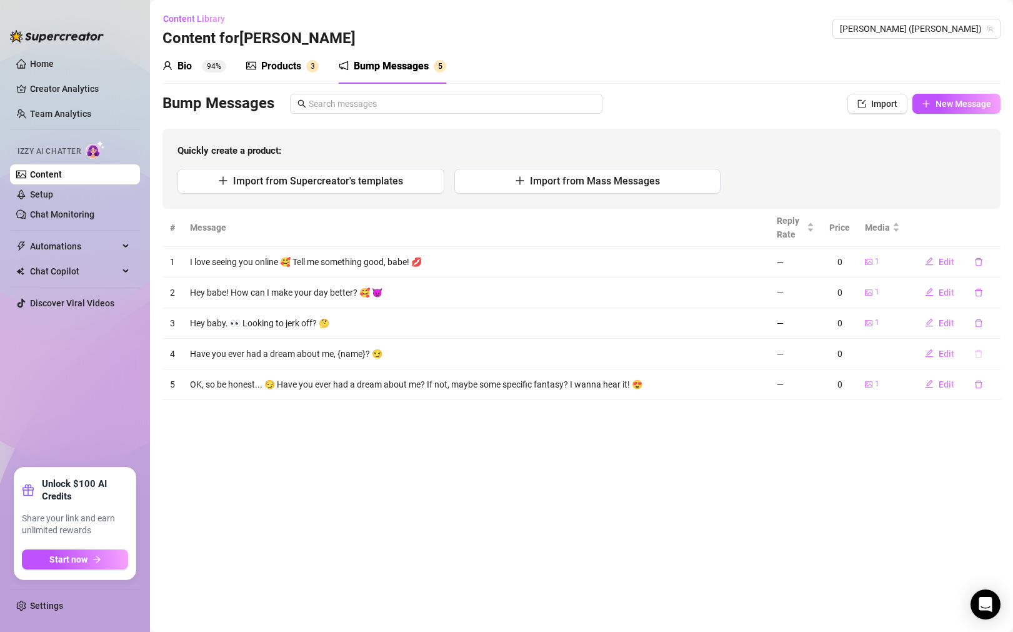
click at [979, 355] on icon "delete" at bounding box center [978, 353] width 9 height 9
click at [1003, 319] on button "Yes" at bounding box center [992, 321] width 24 height 15
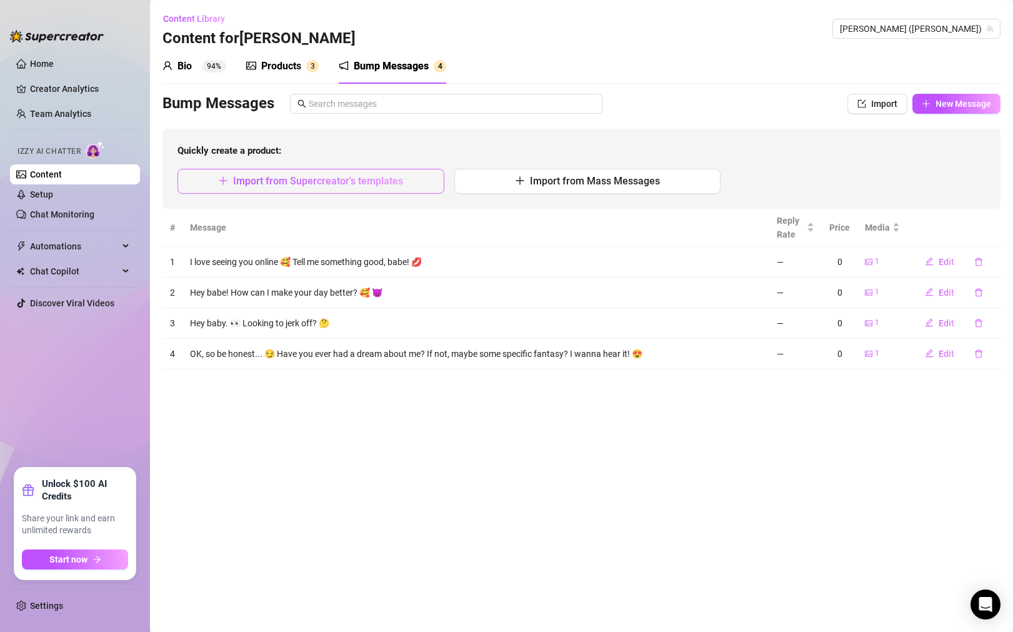
click at [256, 184] on span "Import from Supercreator's templates" at bounding box center [318, 181] width 170 height 12
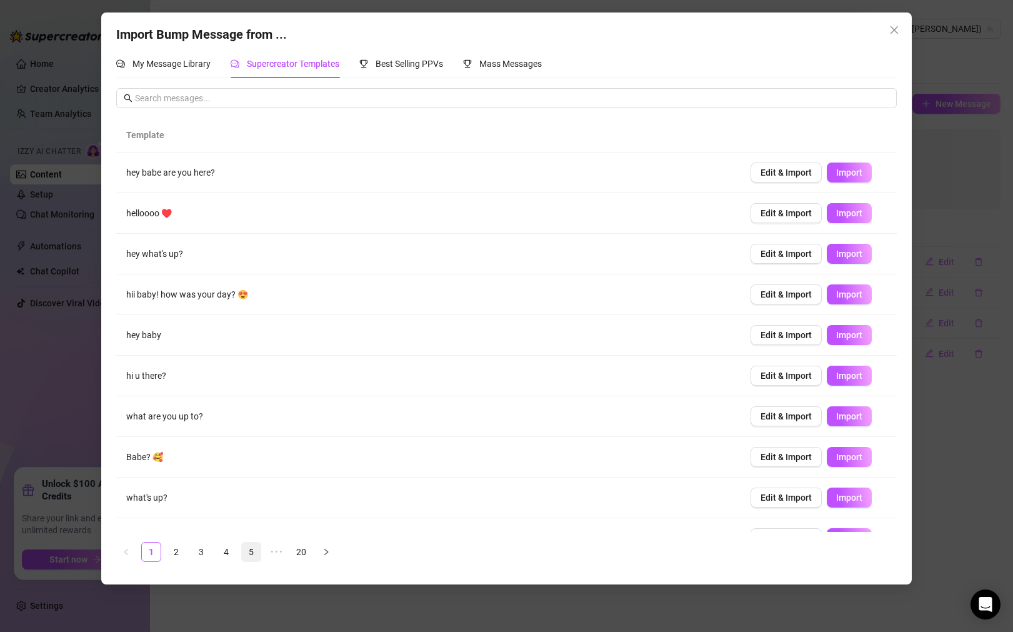
click at [256, 550] on link "5" at bounding box center [251, 551] width 19 height 19
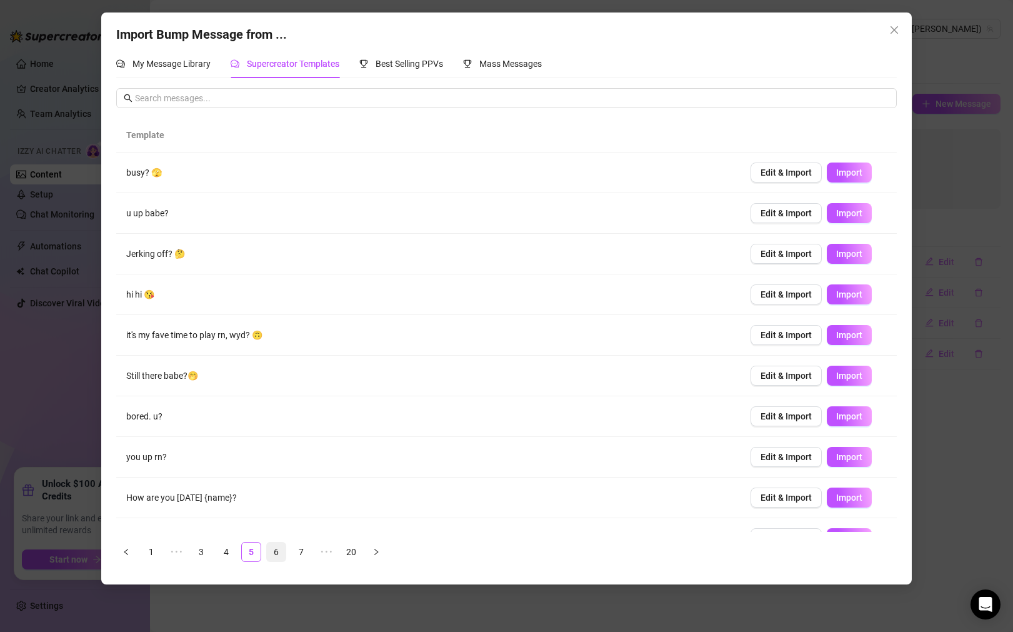
click at [277, 550] on link "6" at bounding box center [276, 551] width 19 height 19
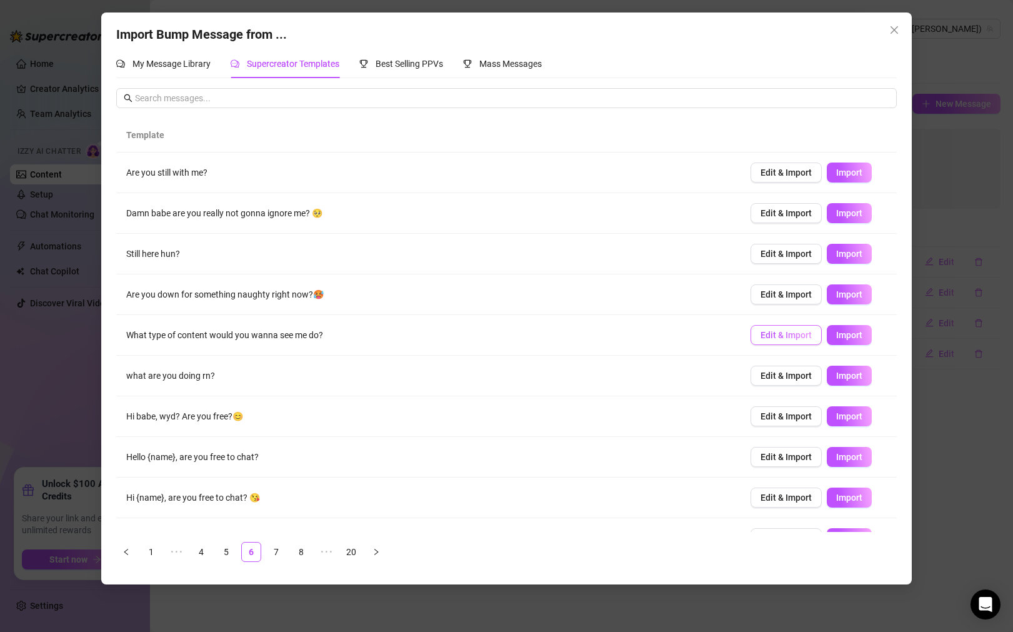
click at [806, 335] on span "Edit & Import" at bounding box center [786, 335] width 51 height 10
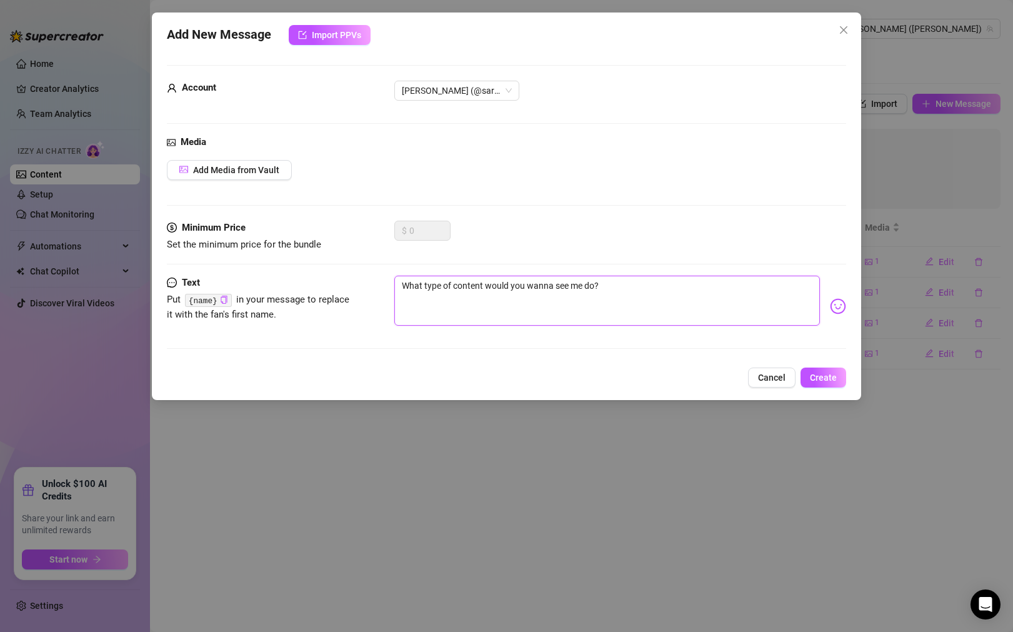
click at [402, 287] on textarea "What type of content would you wanna see me do?" at bounding box center [607, 301] width 426 height 50
click at [677, 291] on textarea "Question! 🙋‍♀️ What type of content would you wanna see me do?" at bounding box center [607, 301] width 426 height 50
click at [287, 176] on button "Add Media from Vault" at bounding box center [229, 170] width 125 height 20
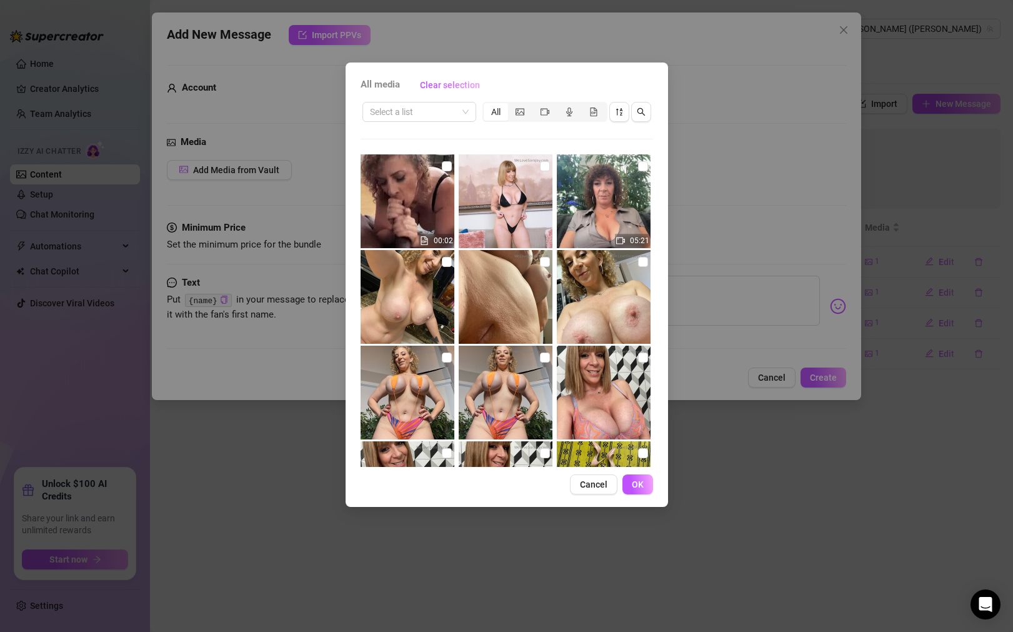
scroll to position [208, 0]
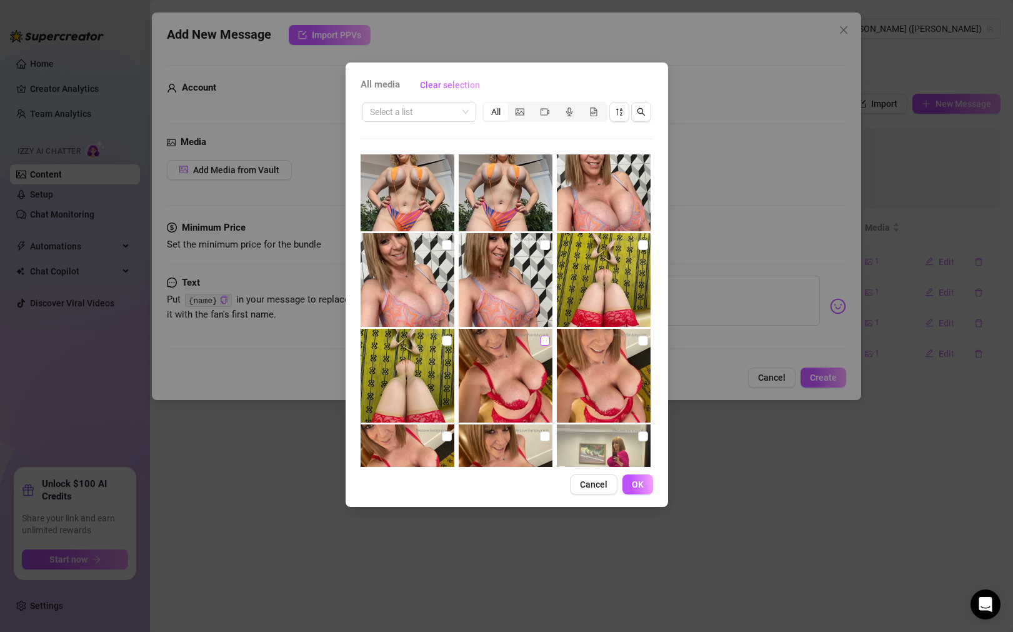
click at [546, 340] on input "checkbox" at bounding box center [545, 341] width 10 height 10
click at [643, 481] on button "OK" at bounding box center [637, 484] width 31 height 20
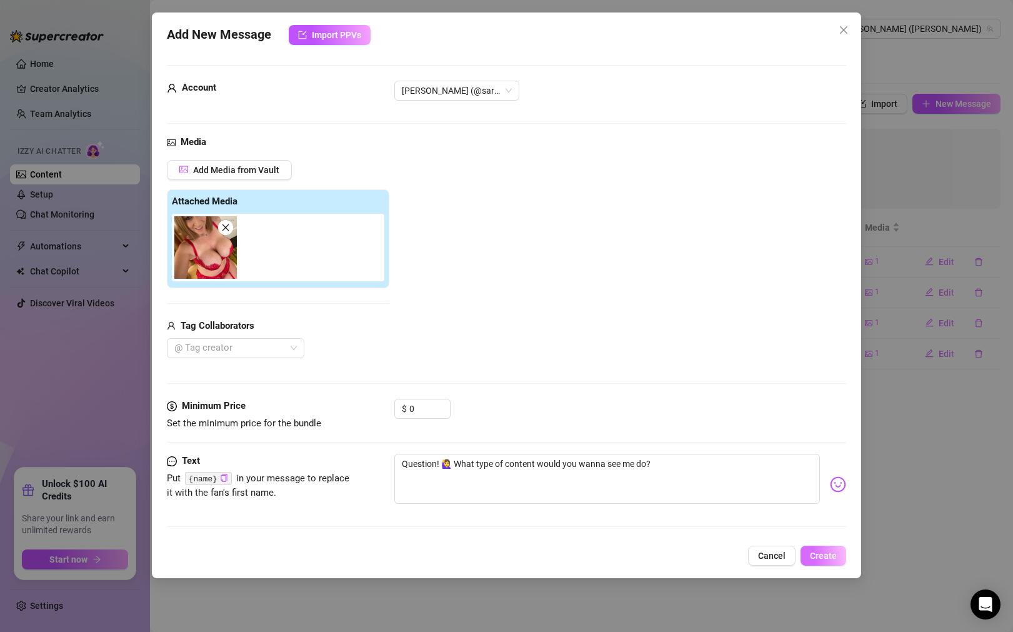
click at [826, 561] on button "Create" at bounding box center [824, 556] width 46 height 20
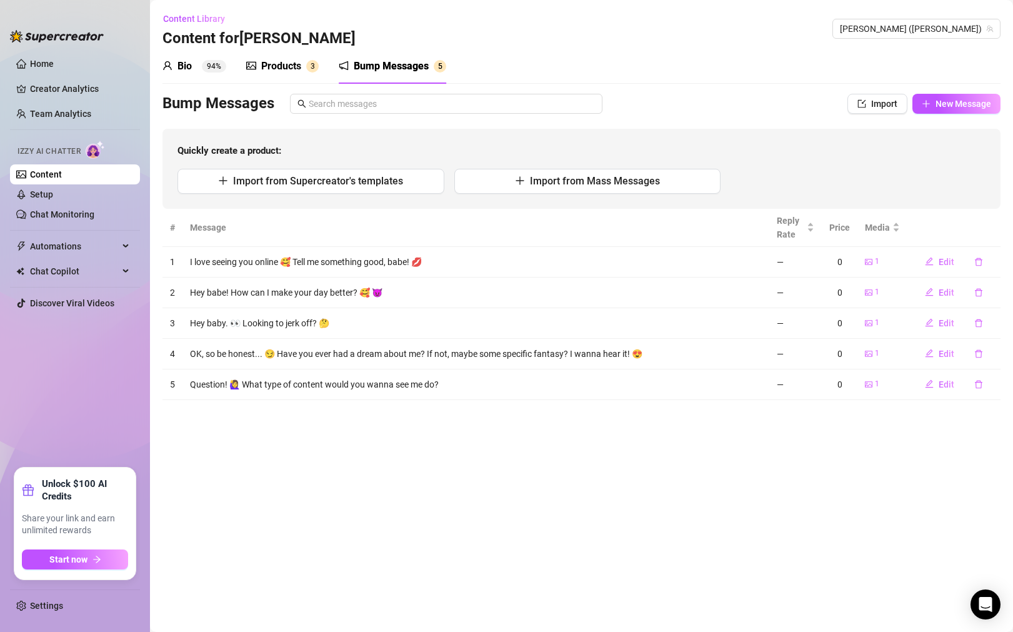
click at [287, 64] on div "Products" at bounding box center [281, 66] width 40 height 15
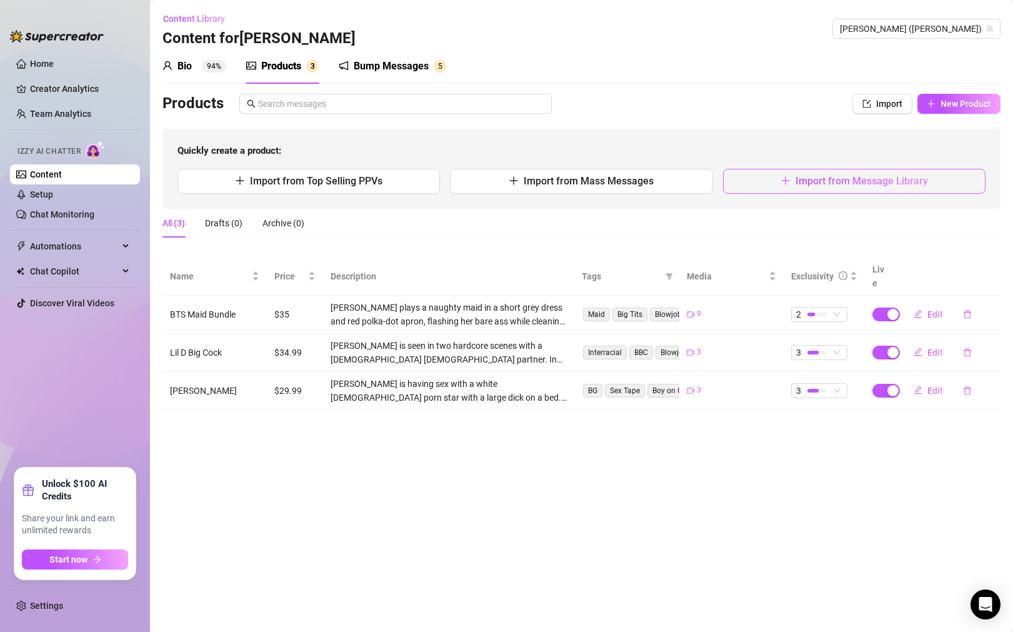
click at [772, 173] on button "Import from Message Library" at bounding box center [854, 181] width 262 height 25
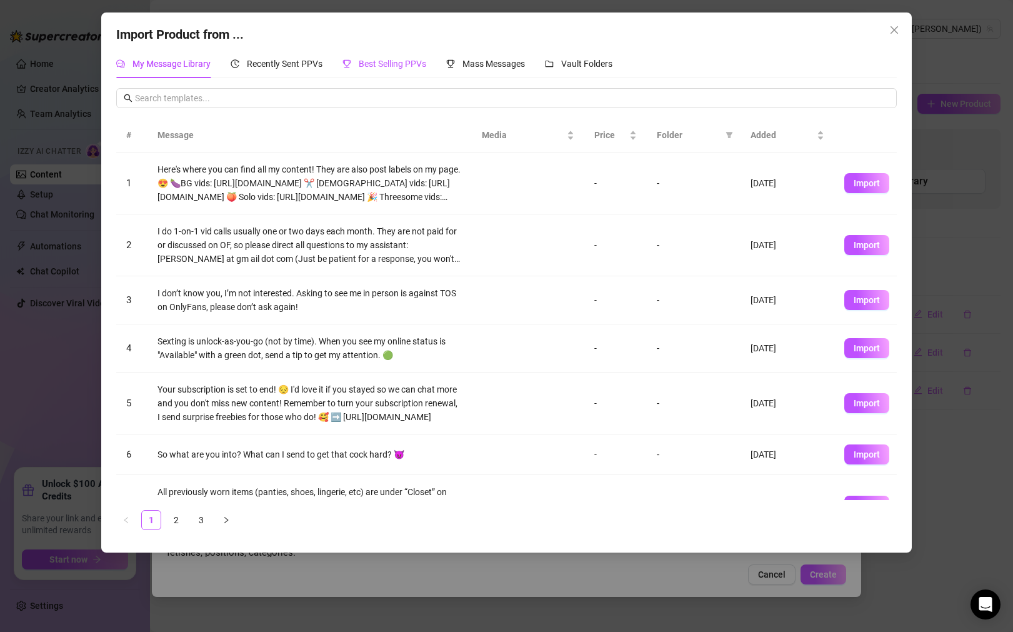
click at [399, 60] on span "Best Selling PPVs" at bounding box center [392, 64] width 67 height 10
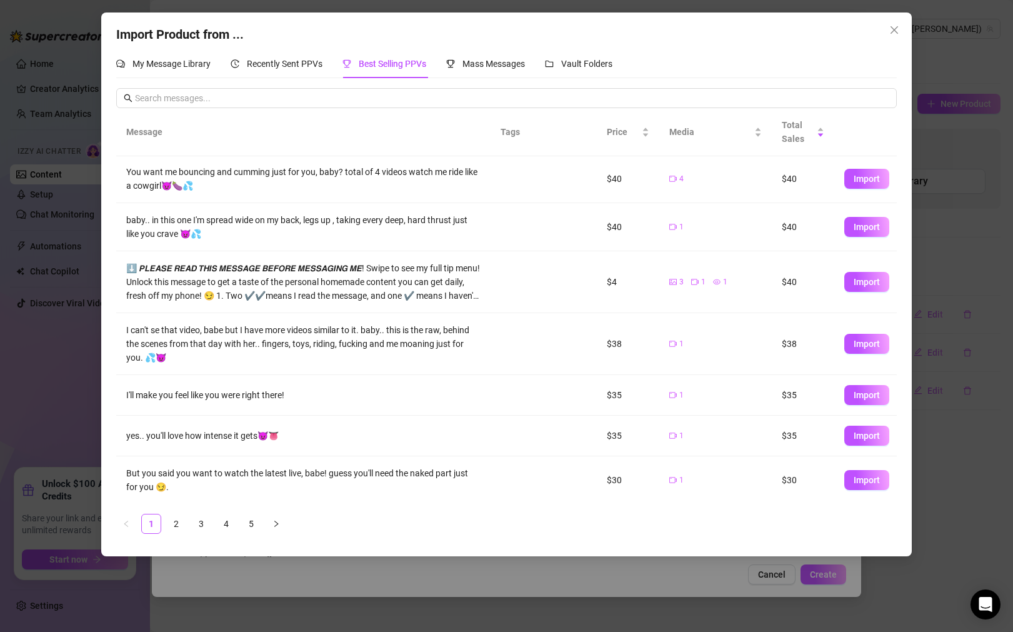
scroll to position [0, 0]
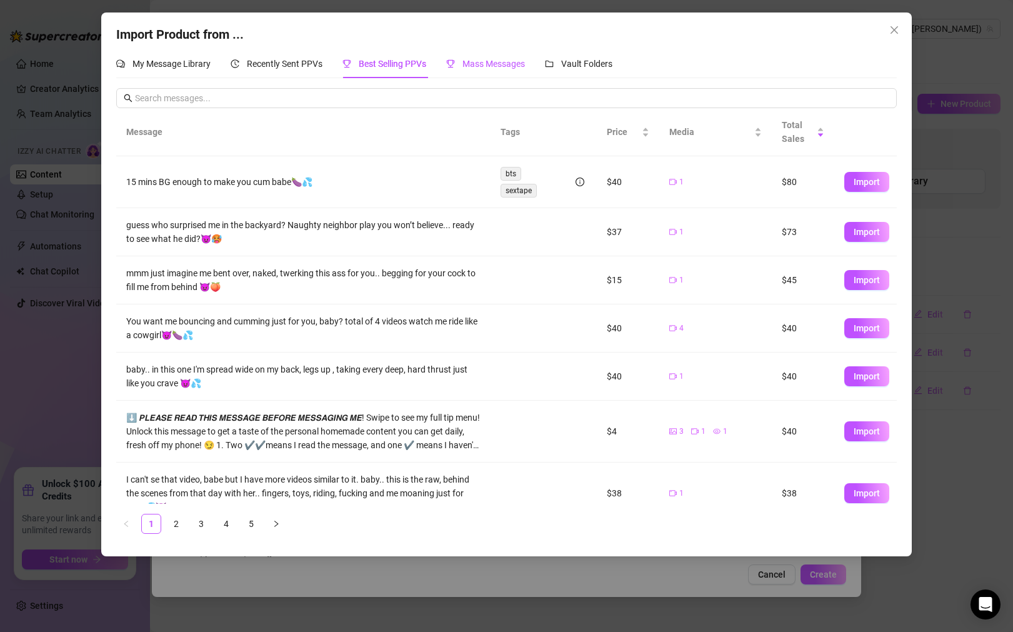
click at [484, 61] on span "Mass Messages" at bounding box center [493, 64] width 62 height 10
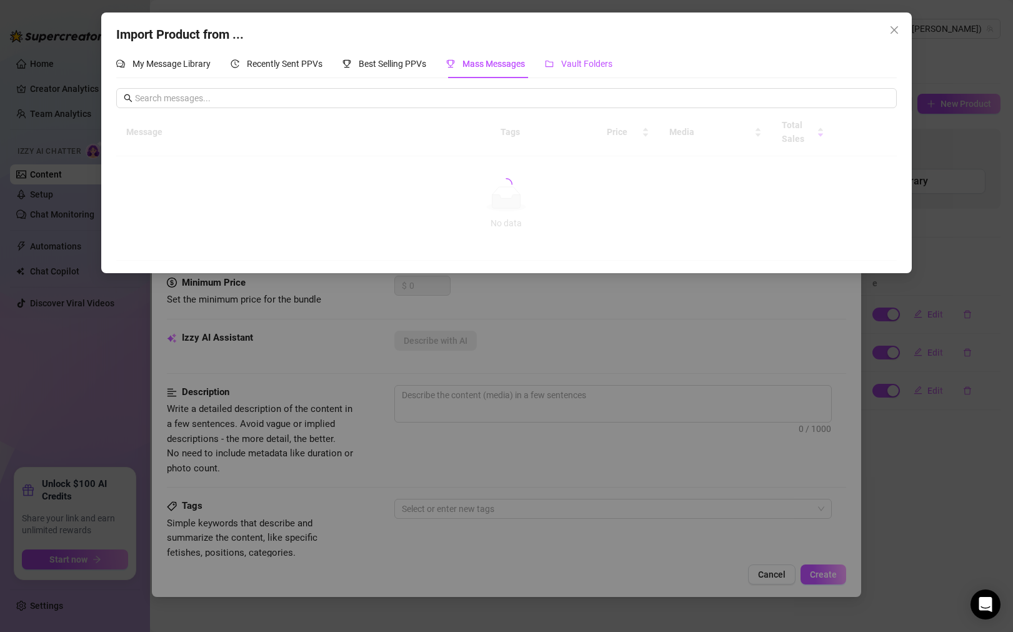
click at [580, 62] on span "Vault Folders" at bounding box center [586, 64] width 51 height 10
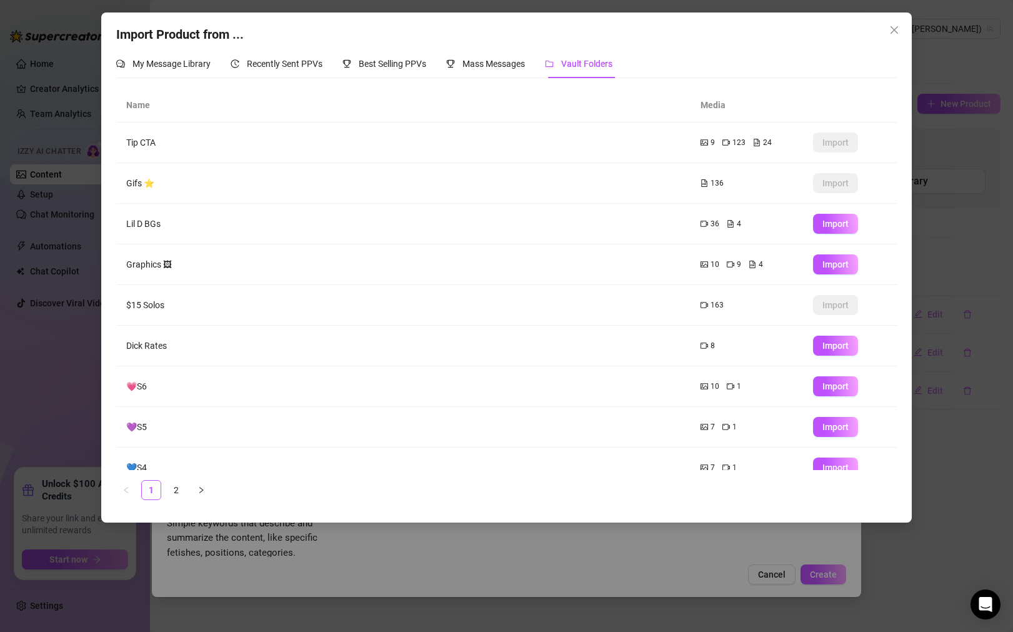
scroll to position [59, 0]
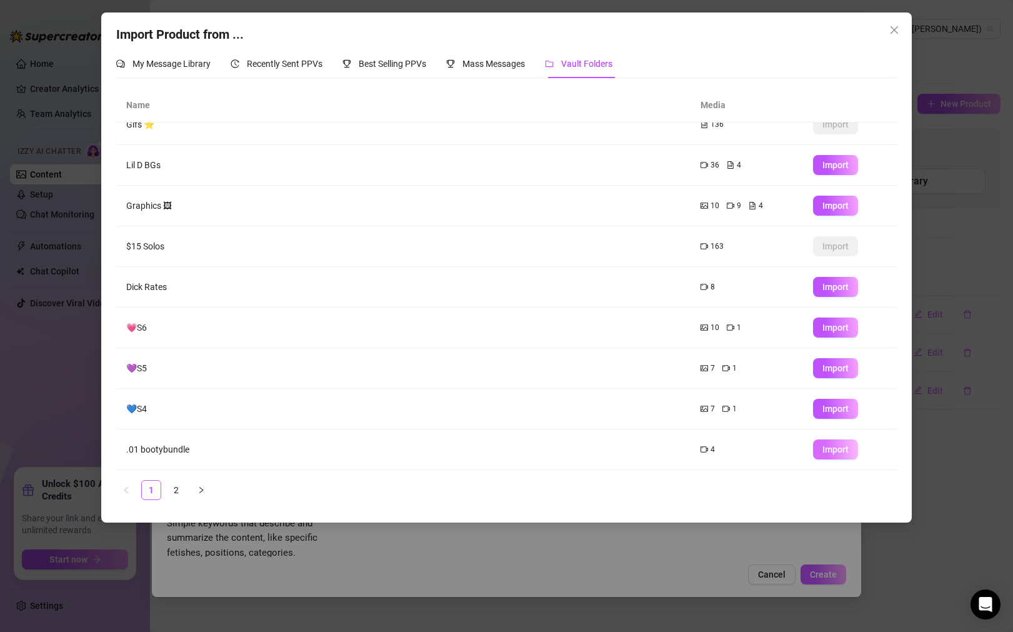
click at [825, 451] on span "Import" at bounding box center [835, 449] width 26 height 10
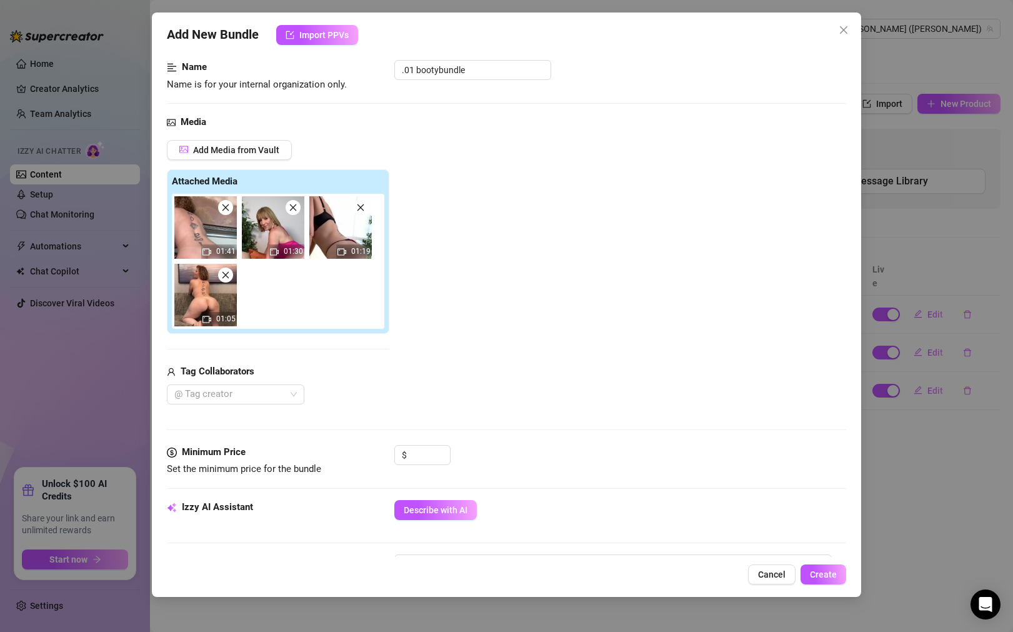
scroll to position [0, 0]
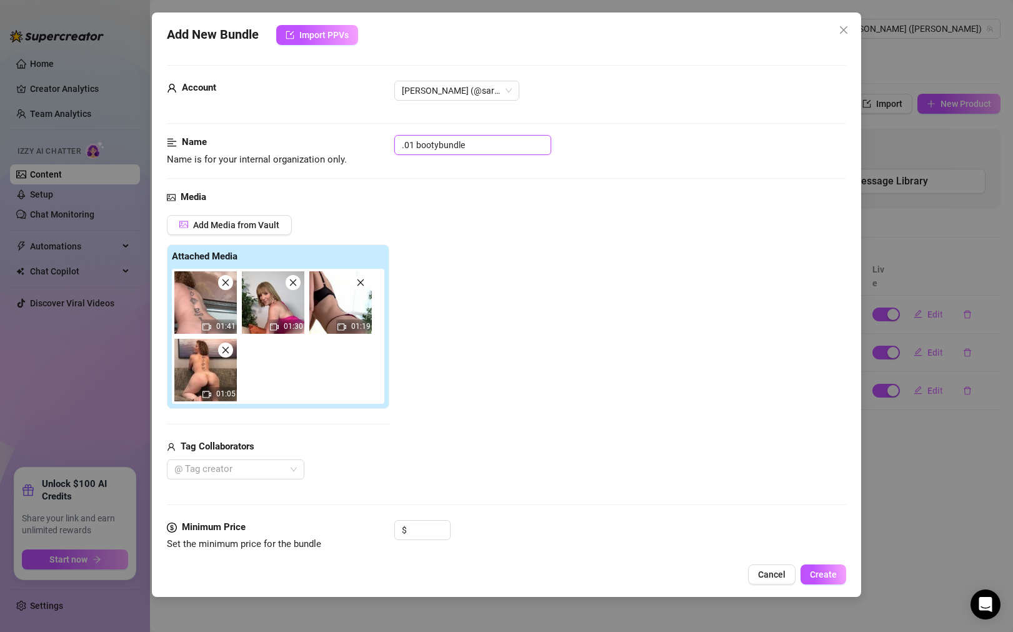
drag, startPoint x: 416, startPoint y: 142, endPoint x: 369, endPoint y: 136, distance: 47.9
click at [385, 141] on div "Name Name is for your internal organization only. .01 bootybundle" at bounding box center [506, 151] width 679 height 32
click at [428, 146] on input "Booty Vid Bundle" at bounding box center [472, 145] width 157 height 20
click at [436, 146] on input "Booty Vid Bundle" at bounding box center [472, 145] width 157 height 20
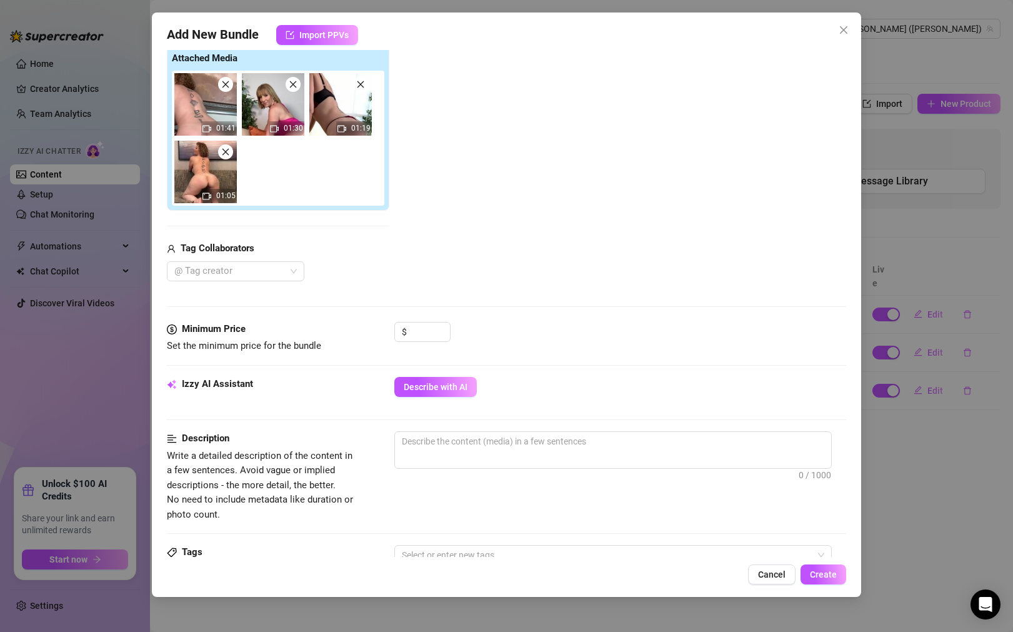
scroll to position [264, 0]
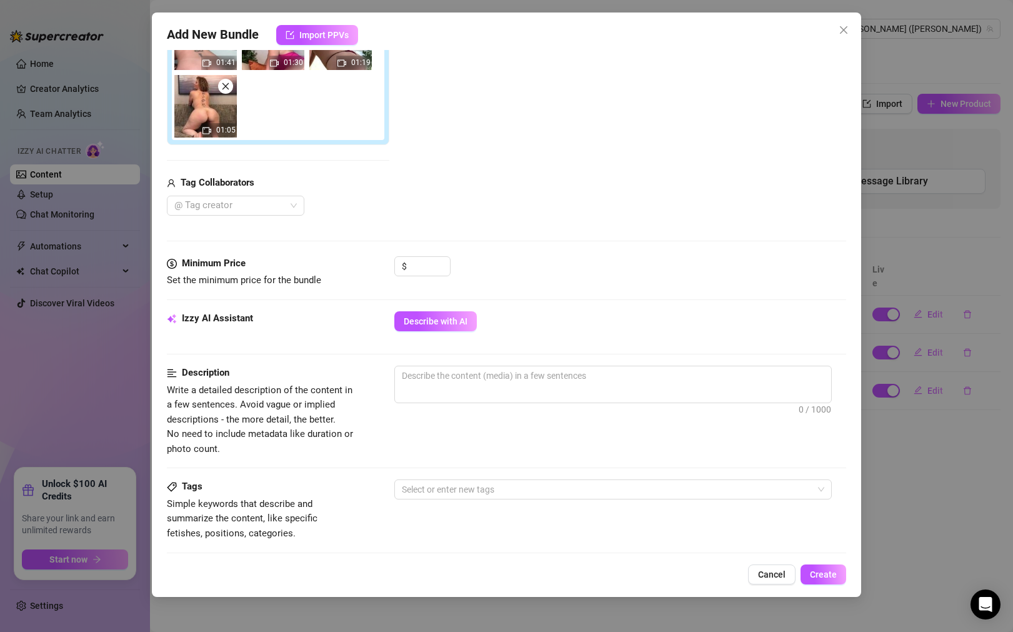
click at [529, 265] on div "$" at bounding box center [620, 271] width 452 height 31
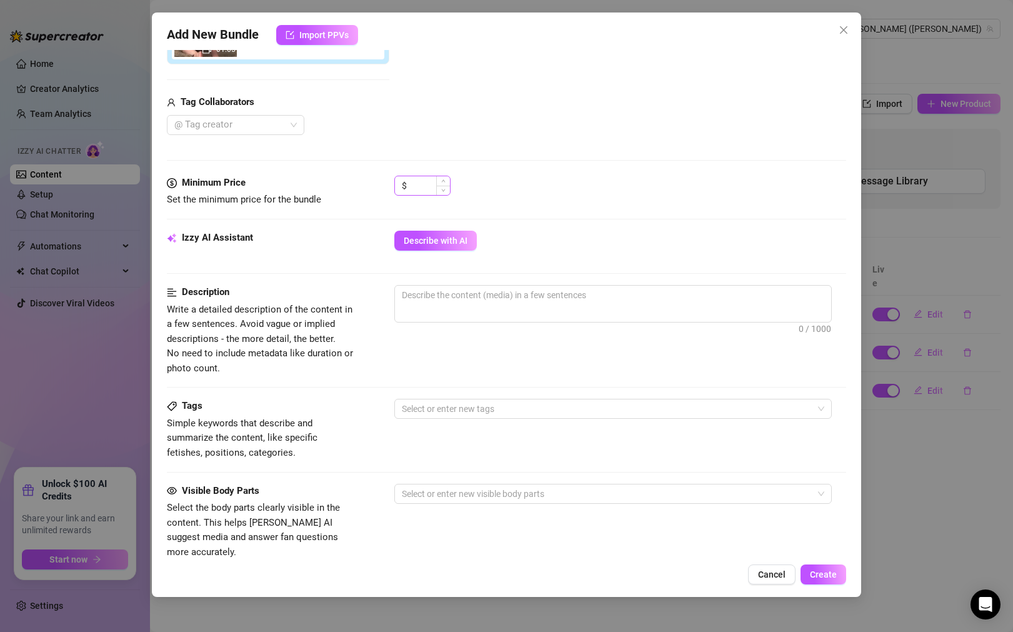
scroll to position [345, 0]
click at [431, 184] on input at bounding box center [429, 185] width 41 height 19
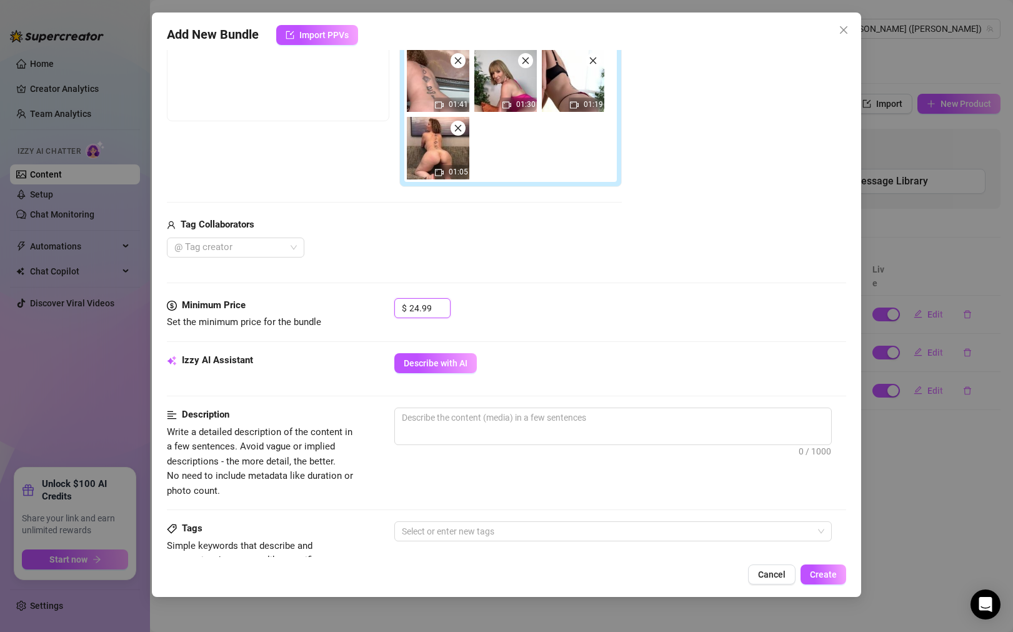
scroll to position [174, 0]
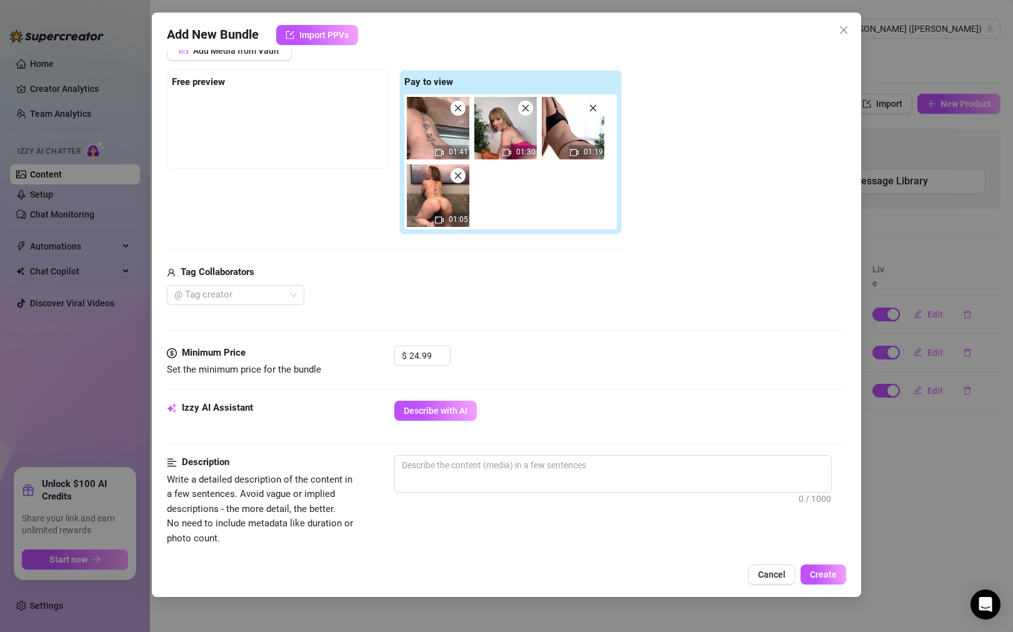
click at [708, 172] on div "Add Media from Vault Free preview Pay to view 01:41 01:30 01:19 01:05 Tag Colla…" at bounding box center [506, 173] width 679 height 264
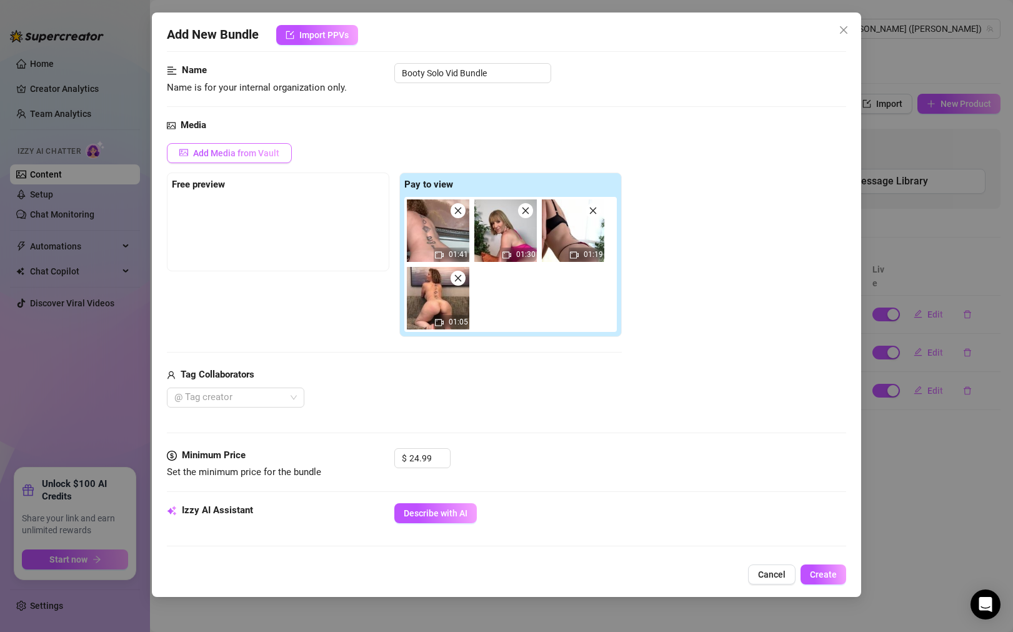
scroll to position [19, 0]
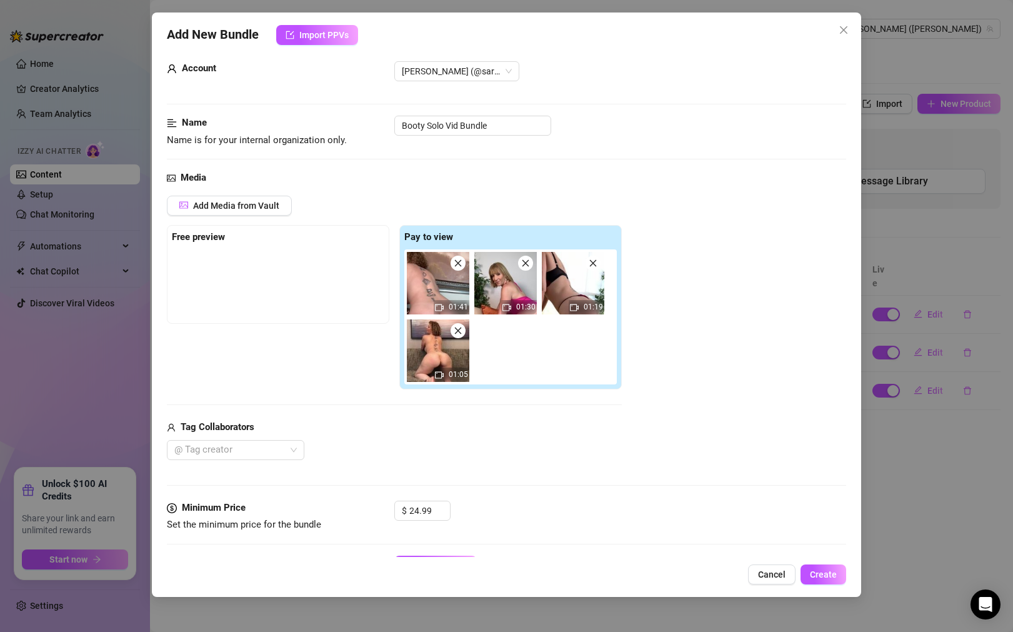
click at [207, 288] on div at bounding box center [278, 280] width 212 height 62
click at [256, 244] on div "Free preview" at bounding box center [278, 237] width 212 height 15
click at [257, 207] on span "Add Media from Vault" at bounding box center [236, 206] width 86 height 10
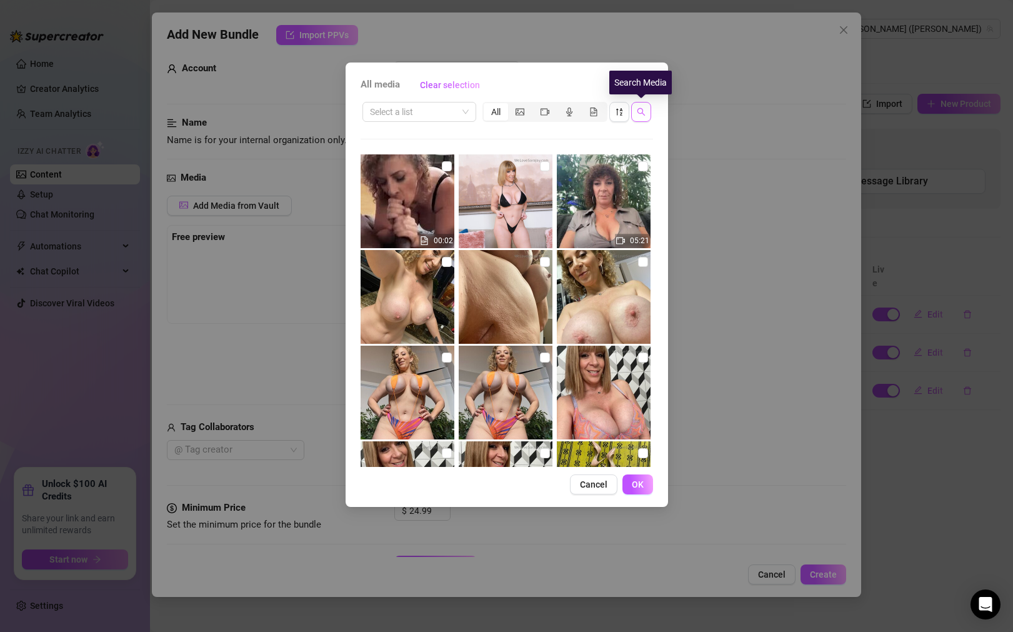
click at [642, 112] on icon "search" at bounding box center [641, 112] width 8 height 8
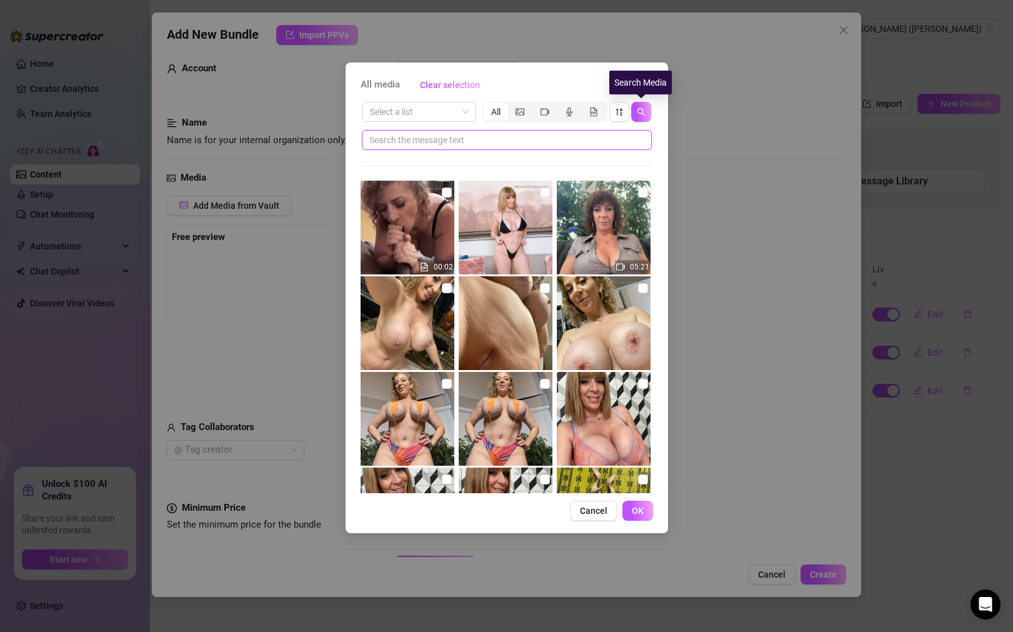
click at [604, 137] on input "text" at bounding box center [501, 140] width 265 height 14
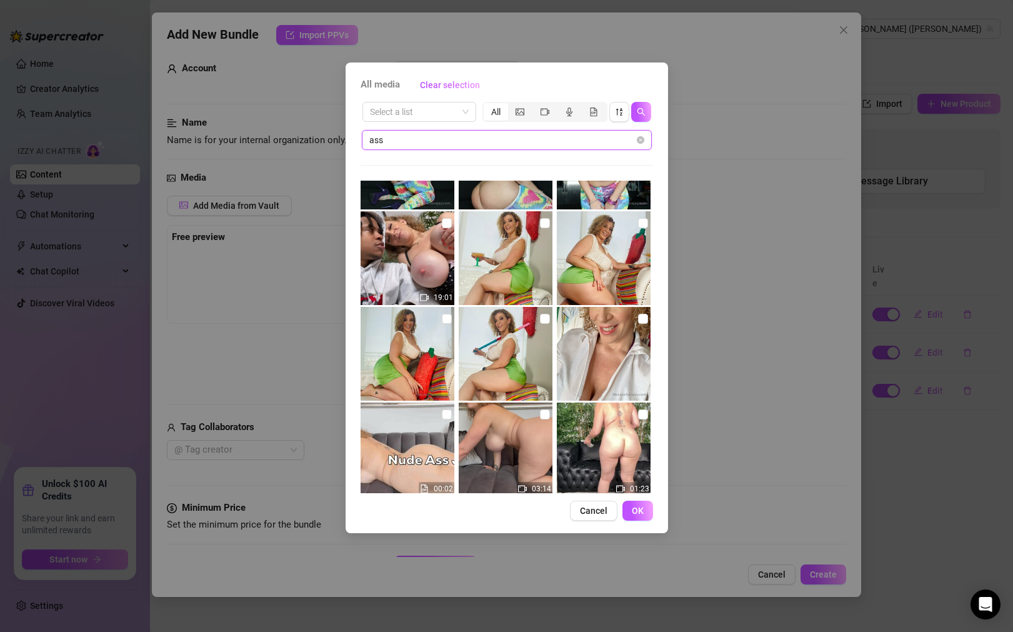
scroll to position [763, 0]
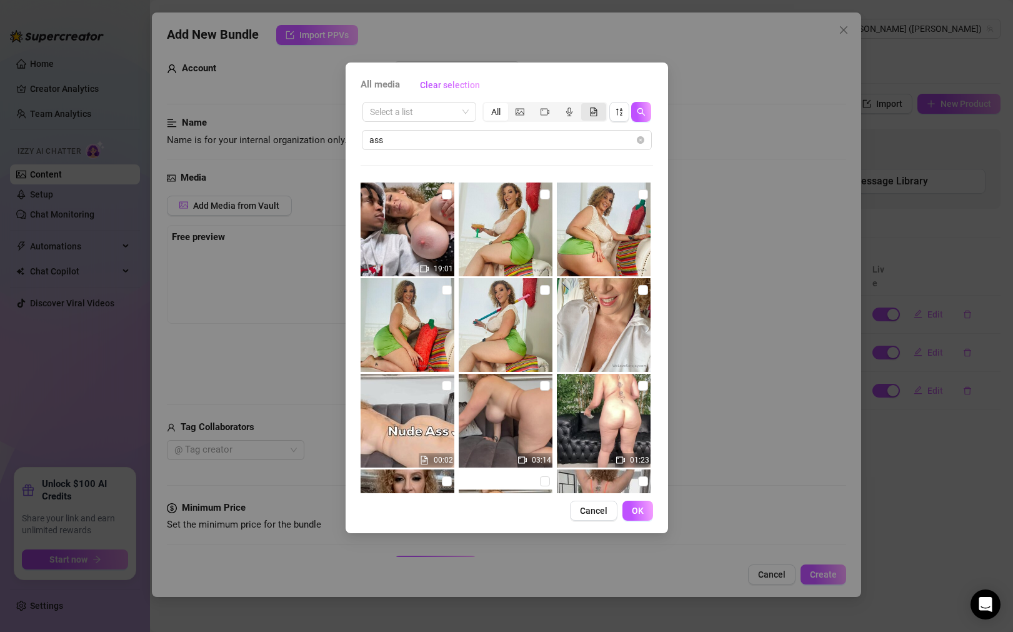
click at [595, 116] on span "segmented control" at bounding box center [593, 112] width 9 height 10
click at [584, 105] on input "segmented control" at bounding box center [584, 105] width 0 height 0
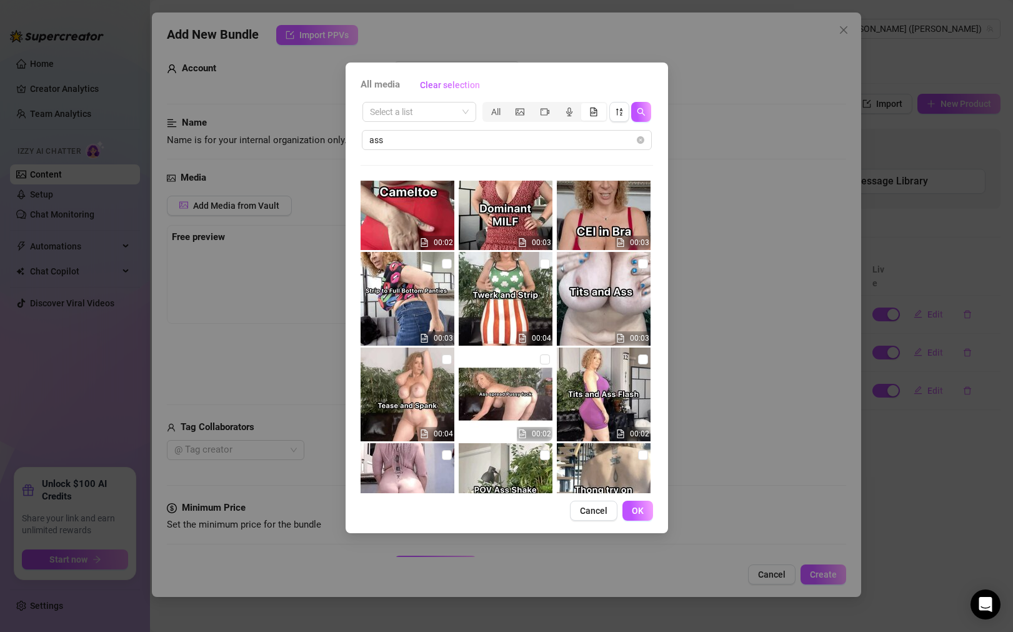
scroll to position [647, 0]
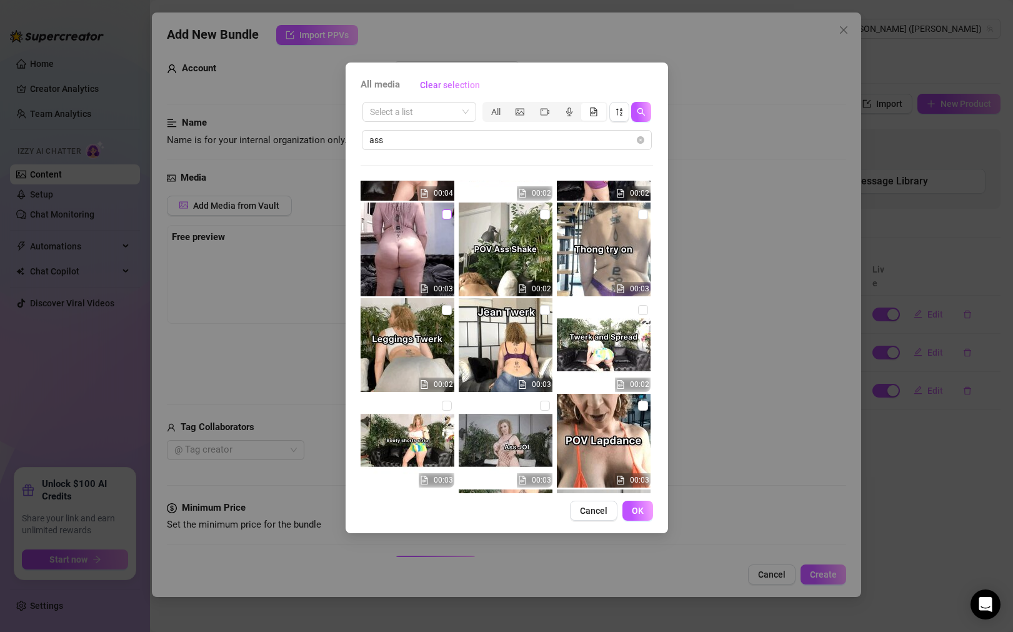
click at [446, 214] on input "checkbox" at bounding box center [447, 214] width 10 height 10
click at [643, 514] on span "OK" at bounding box center [638, 511] width 12 height 10
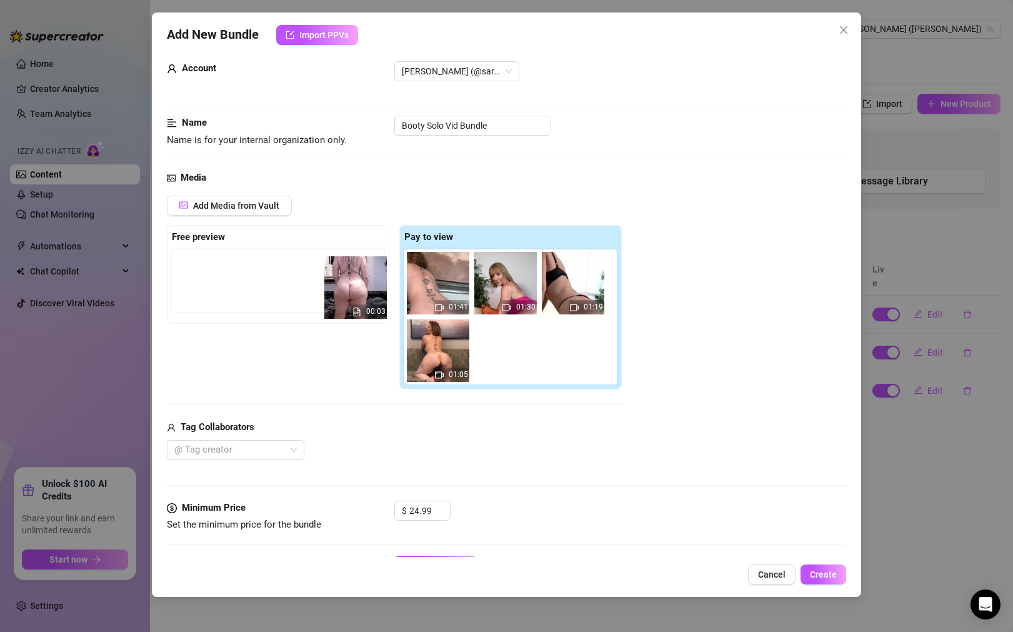
drag, startPoint x: 507, startPoint y: 357, endPoint x: 347, endPoint y: 294, distance: 172.0
click at [347, 294] on div "Free preview Pay to view 01:41 01:30 01:19 01:05 00:03" at bounding box center [394, 307] width 455 height 165
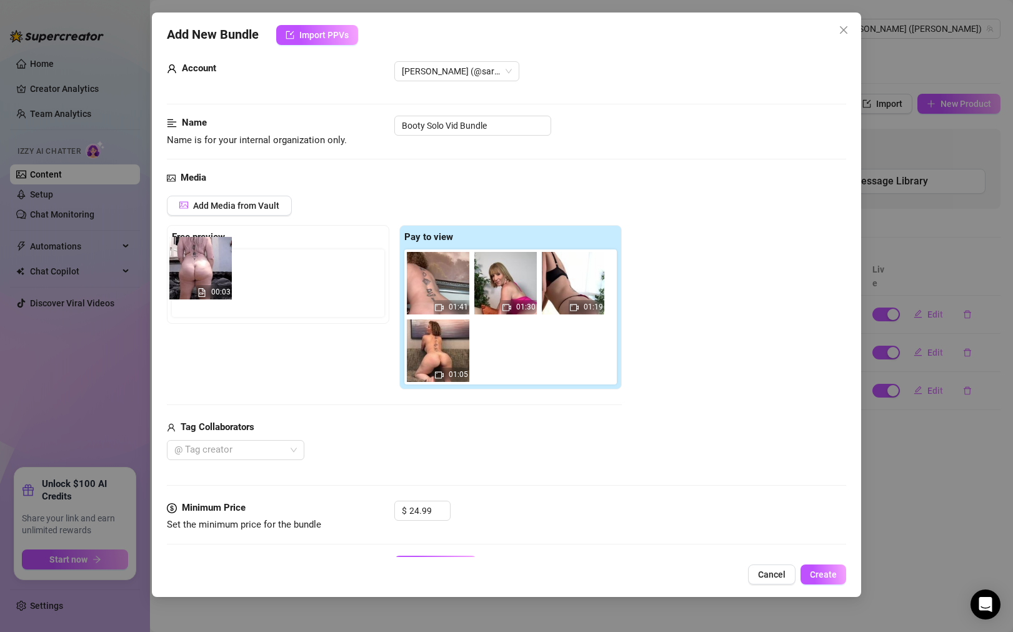
drag, startPoint x: 506, startPoint y: 353, endPoint x: 197, endPoint y: 270, distance: 319.1
click at [197, 270] on div "Free preview Pay to view 01:41 01:30 01:19 01:05 00:03" at bounding box center [394, 307] width 455 height 165
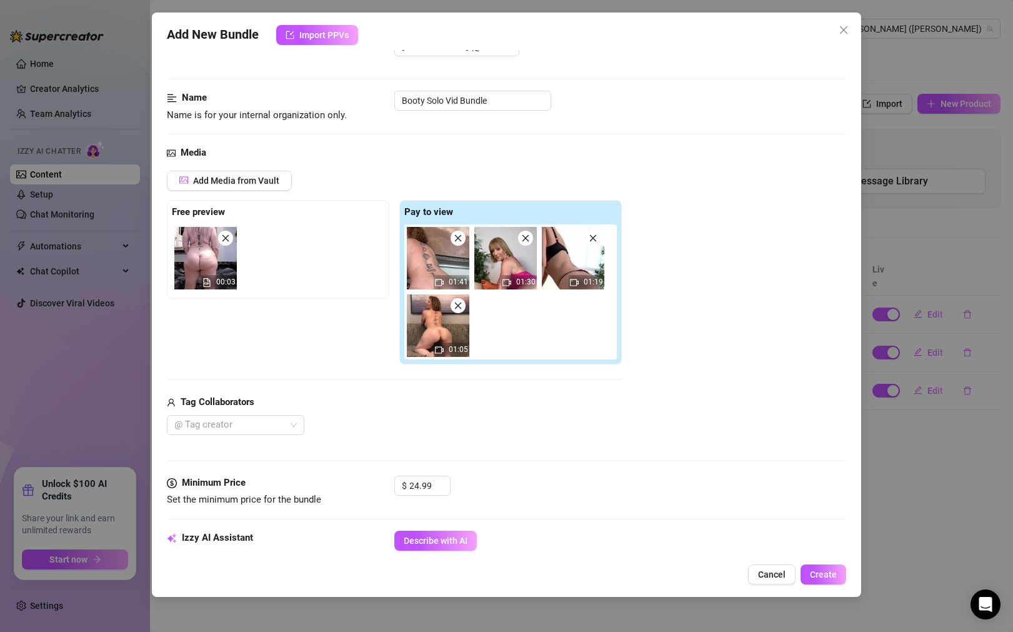
click at [618, 414] on div "Tag Collaborators @ Tag creator" at bounding box center [394, 415] width 455 height 40
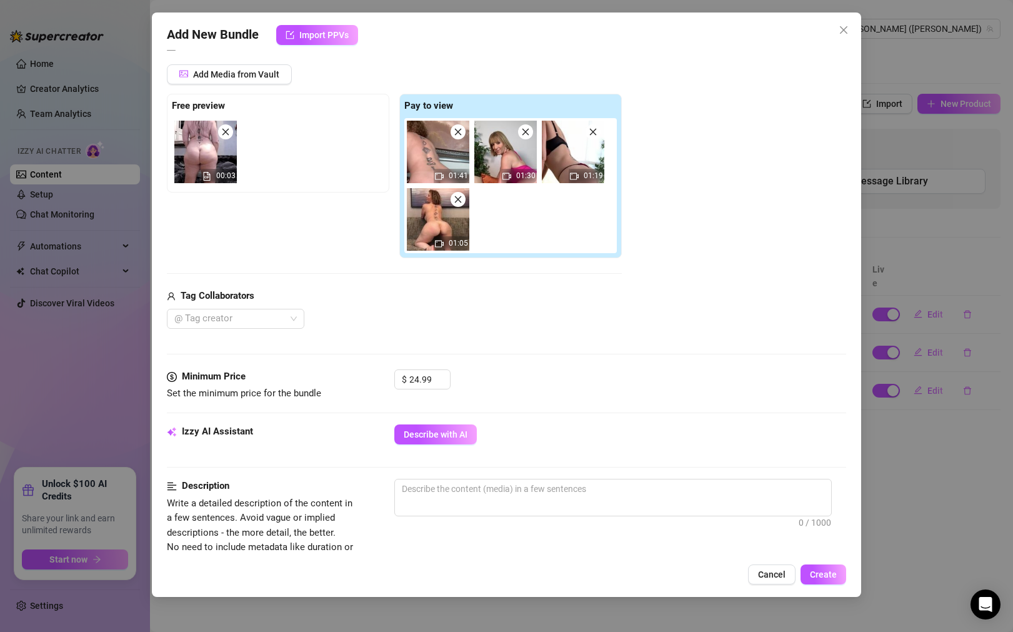
scroll to position [279, 0]
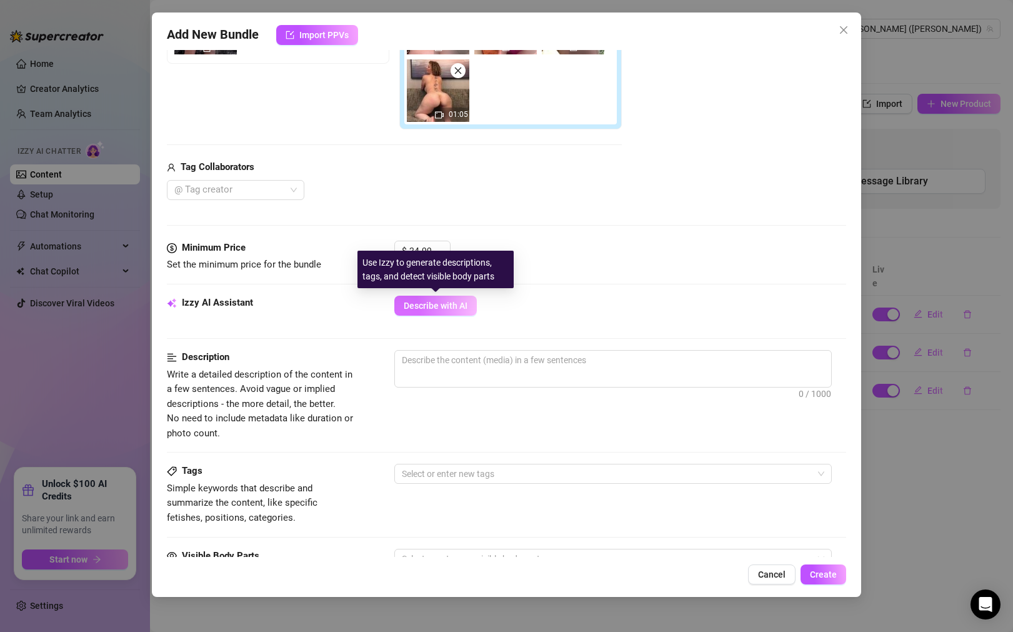
click at [434, 304] on span "Describe with AI" at bounding box center [436, 306] width 64 height 10
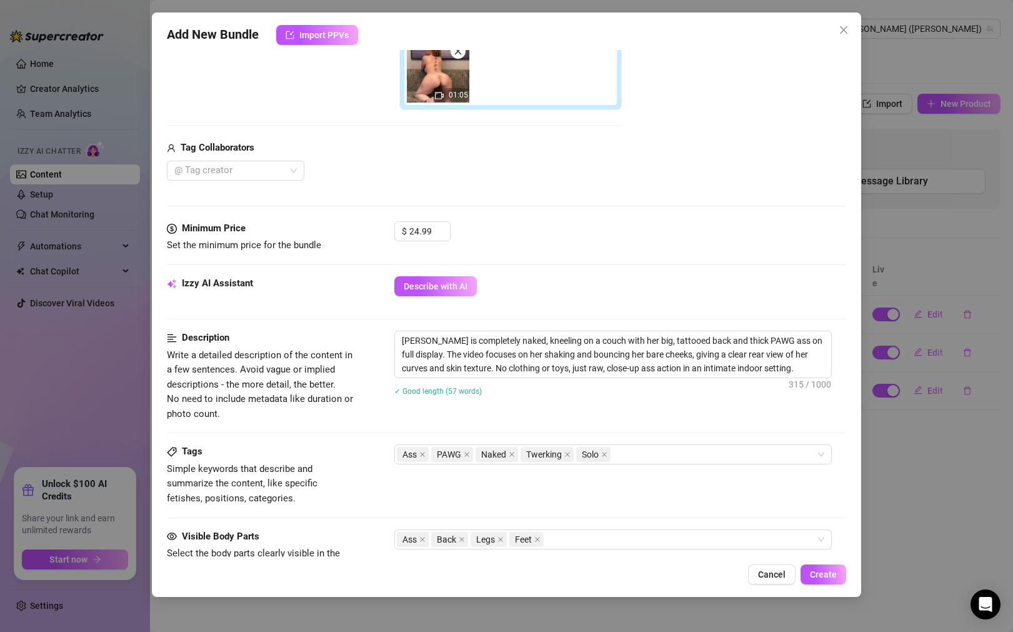
scroll to position [304, 0]
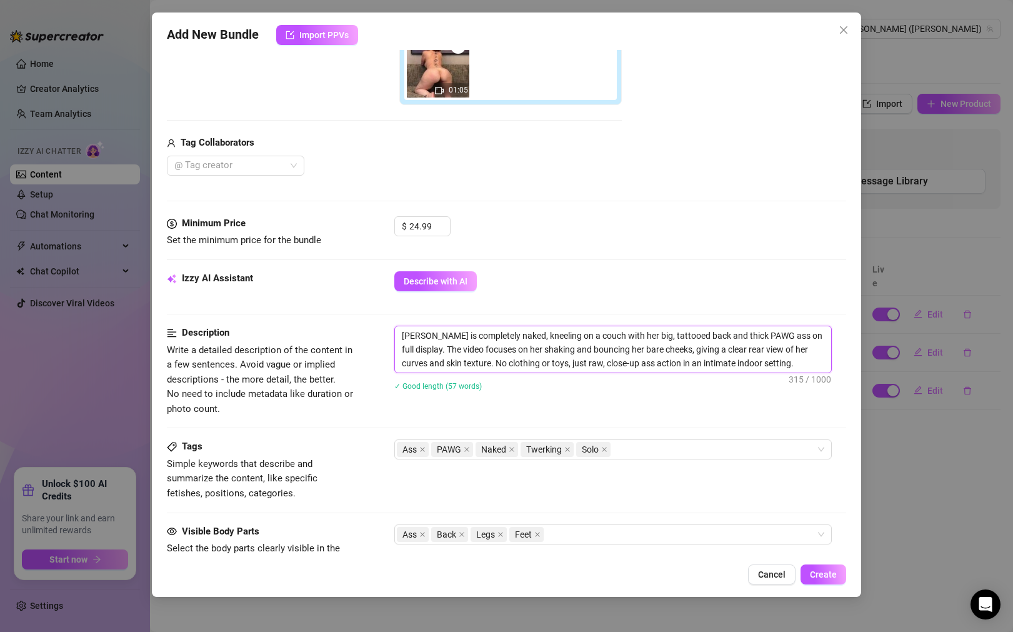
click at [644, 333] on textarea "[PERSON_NAME] is completely naked, kneeling on a couch with her big, tattooed b…" at bounding box center [613, 349] width 436 height 46
click at [734, 336] on textarea "[PERSON_NAME] is completely naked, kneeling on a couch with her tattooed back a…" at bounding box center [613, 349] width 436 height 46
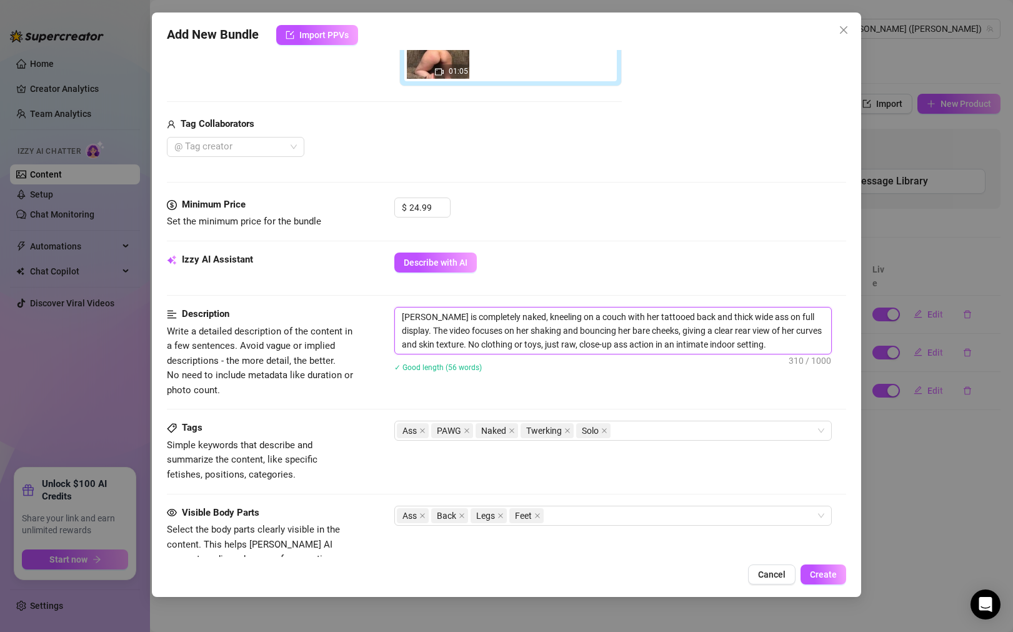
click at [416, 329] on textarea "[PERSON_NAME] is completely naked, kneeling on a couch with her tattooed back a…" at bounding box center [613, 330] width 436 height 46
click at [687, 340] on textarea "[PERSON_NAME] is completely naked, kneeling on a couch with her tattooed back a…" at bounding box center [613, 330] width 436 height 46
click at [482, 331] on textarea "[PERSON_NAME] is completely naked, kneeling on a couch with her tattooed back a…" at bounding box center [613, 330] width 436 height 46
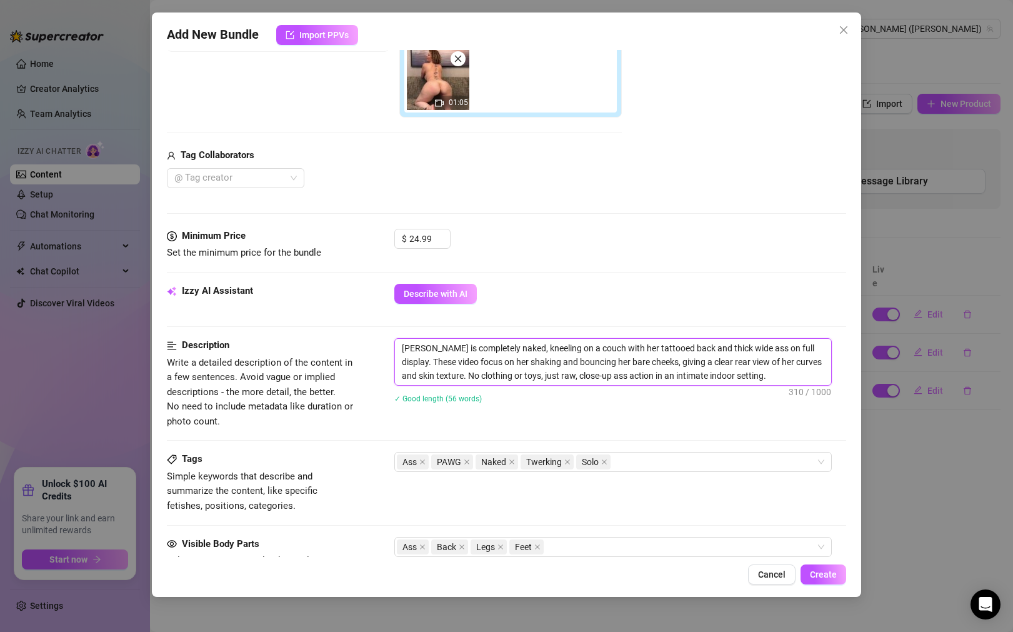
scroll to position [327, 0]
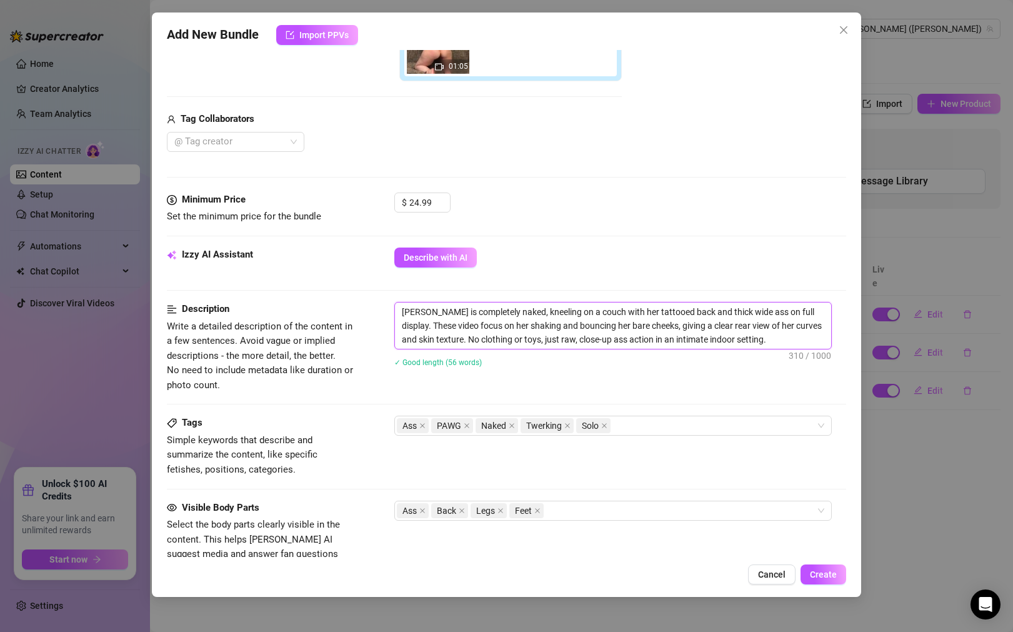
click at [650, 327] on textarea "[PERSON_NAME] is completely naked, kneeling on a couch with her tattooed back a…" at bounding box center [613, 325] width 436 height 46
click at [654, 327] on textarea "[PERSON_NAME] is completely naked, kneeling on a couch with her tattooed back a…" at bounding box center [613, 325] width 436 height 46
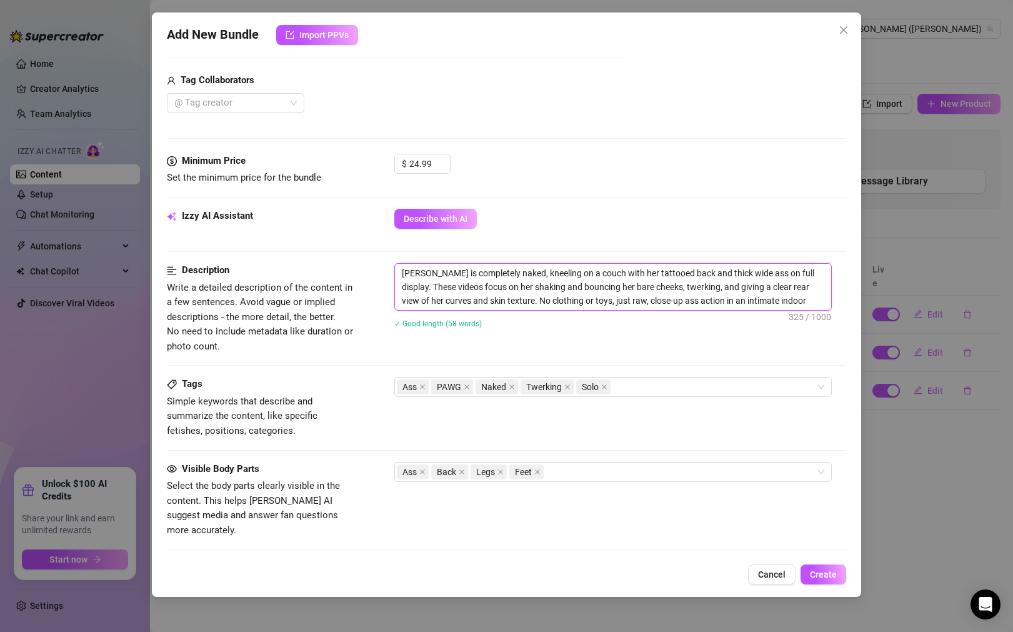
scroll to position [391, 0]
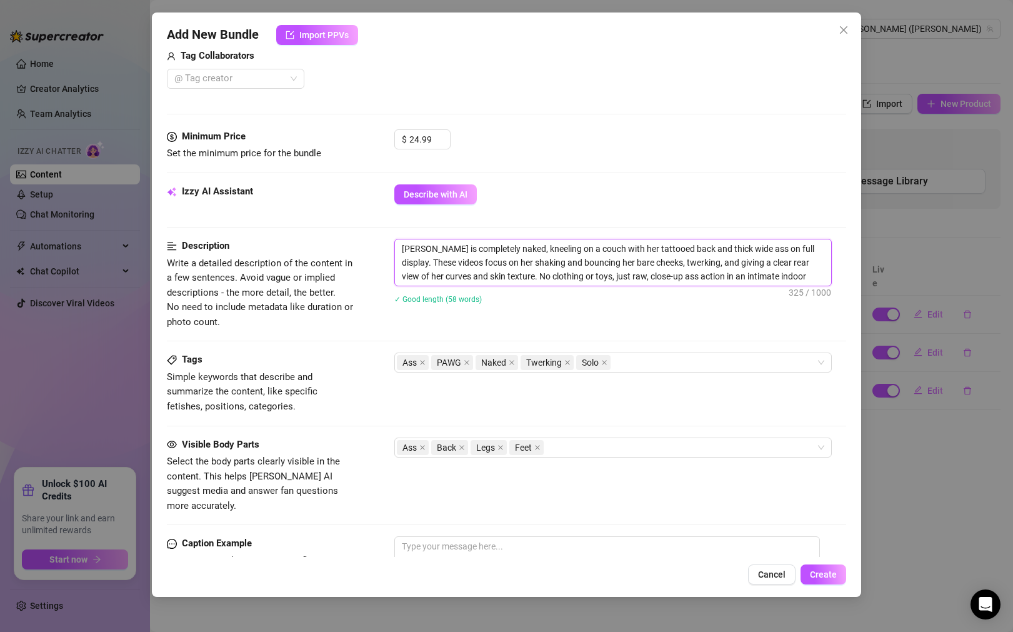
click at [582, 278] on textarea "[PERSON_NAME] is completely naked, kneeling on a couch with her tattooed back a…" at bounding box center [613, 262] width 436 height 46
click at [522, 276] on textarea "[PERSON_NAME] is completely naked, kneeling on a couch with her tattooed back a…" at bounding box center [613, 262] width 436 height 46
click at [516, 276] on textarea "[PERSON_NAME] is completely naked, kneeling on a couch with her tattooed back a…" at bounding box center [613, 262] width 436 height 46
click at [516, 275] on textarea "[PERSON_NAME] is completely naked, kneeling on a couch with her tattooed back a…" at bounding box center [613, 262] width 436 height 46
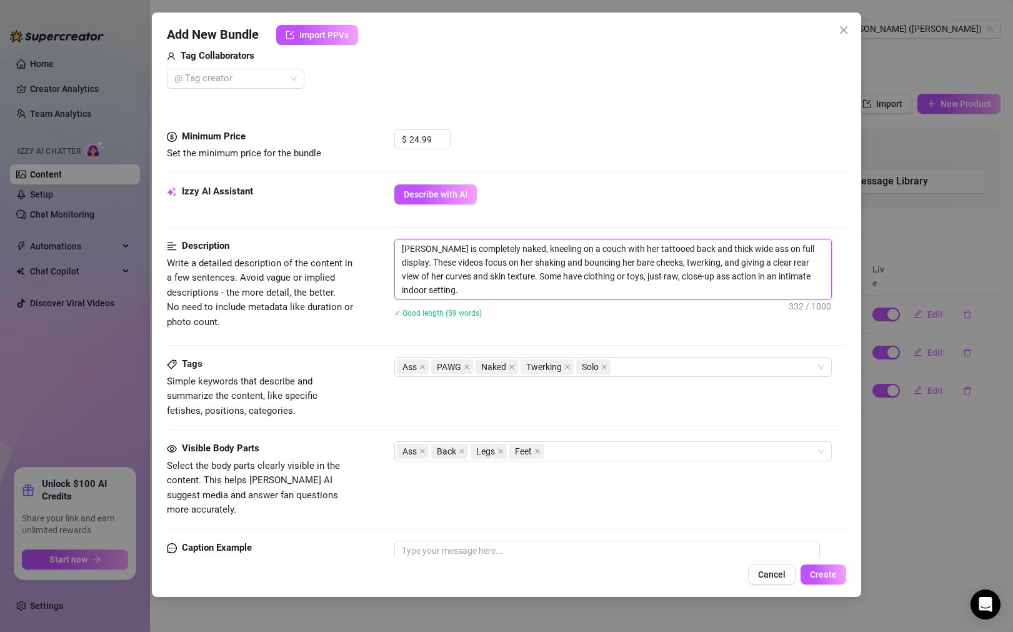
click at [622, 290] on textarea "[PERSON_NAME] is completely naked, kneeling on a couch with her tattooed back a…" at bounding box center [613, 269] width 436 height 60
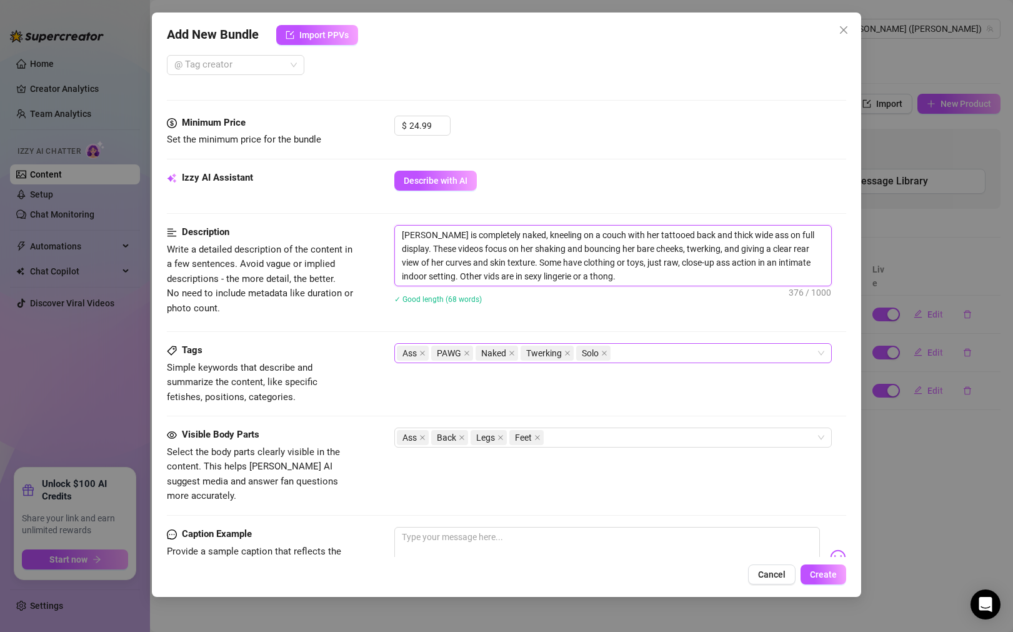
scroll to position [438, 0]
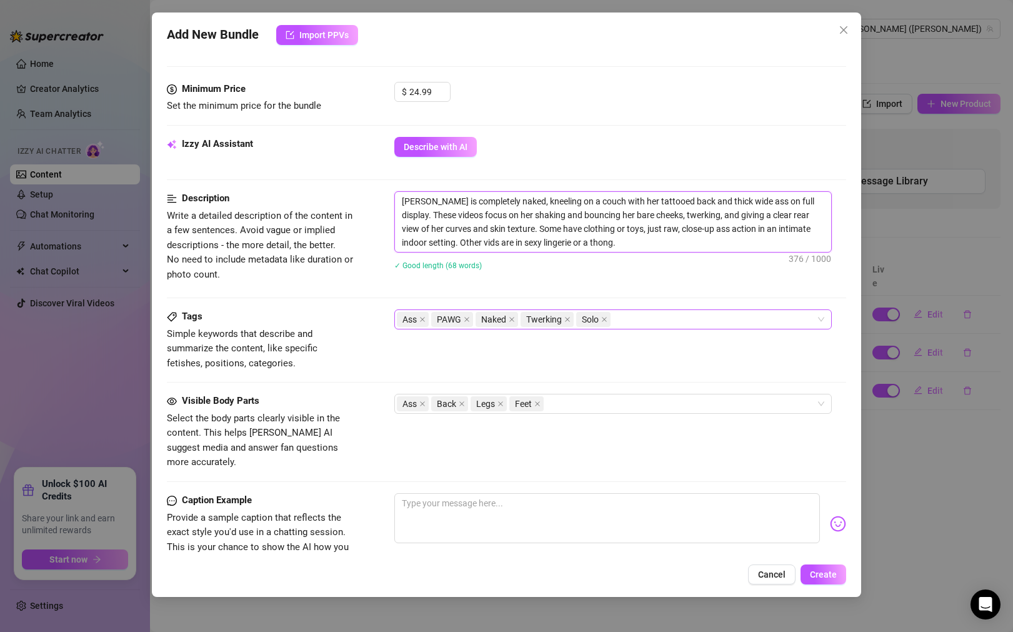
click at [653, 320] on div "Ass PAWG Naked Twerking Solo" at bounding box center [606, 319] width 419 height 17
click at [369, 308] on div "Description Write a detailed description of the content in a few sentences. Avo…" at bounding box center [506, 250] width 679 height 118
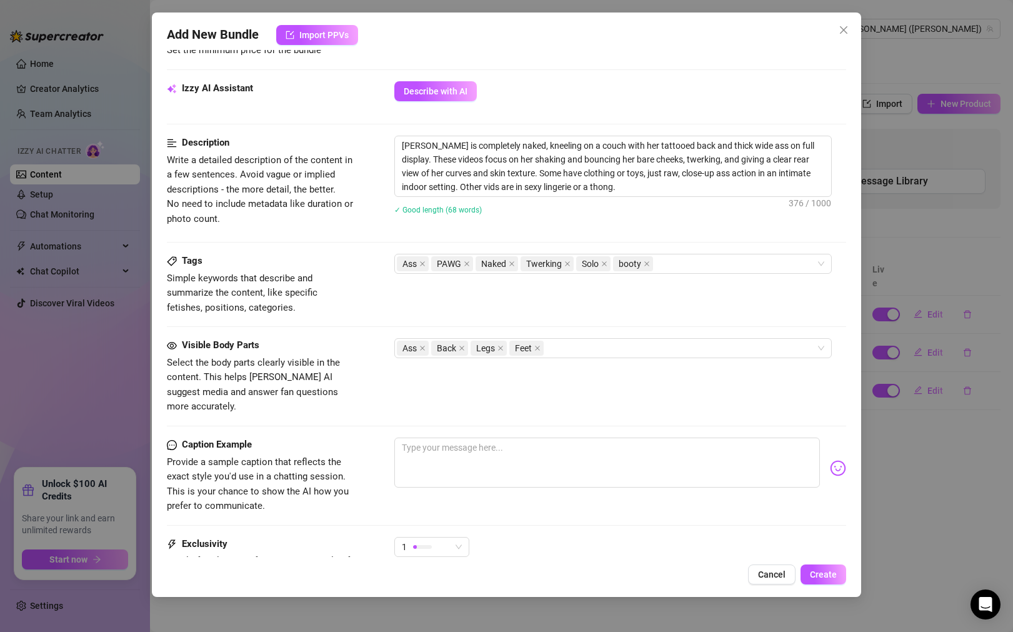
scroll to position [495, 0]
click at [576, 349] on div "Ass Back Legs Feet" at bounding box center [606, 346] width 419 height 17
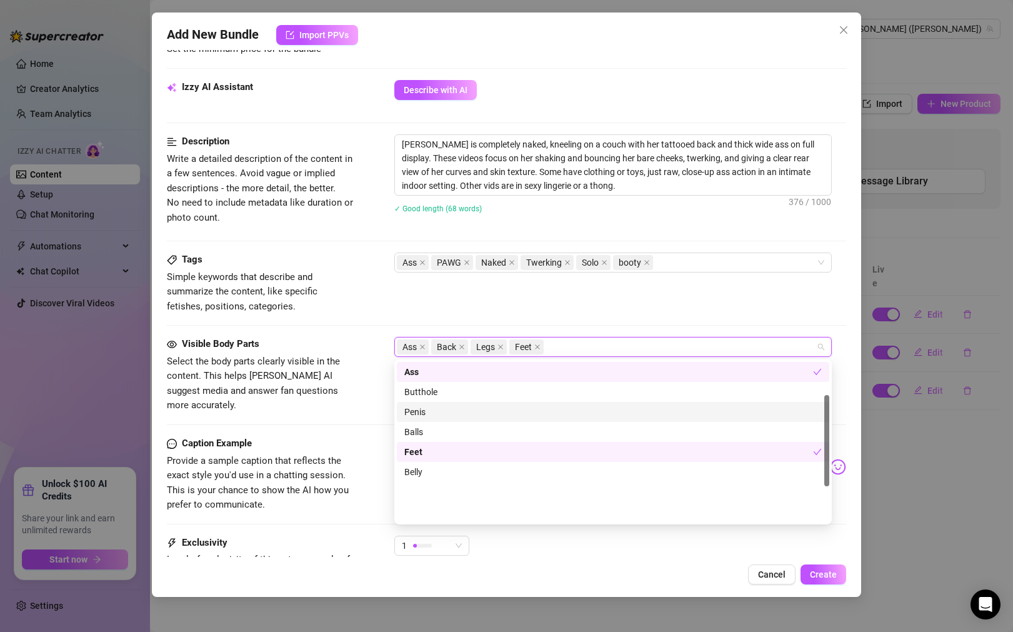
scroll to position [0, 0]
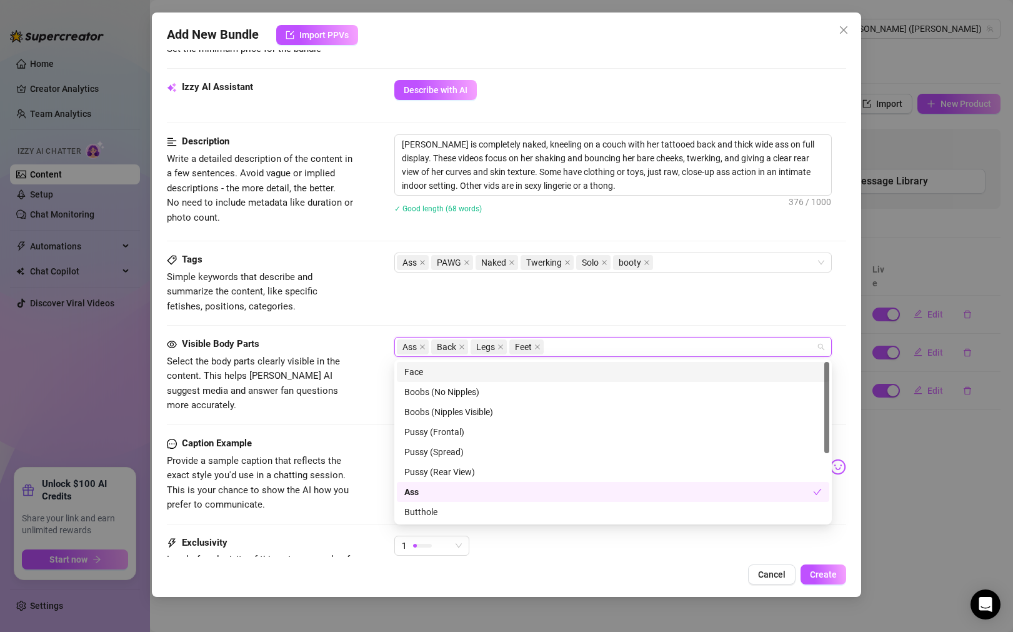
click at [543, 371] on div "Face" at bounding box center [612, 372] width 417 height 14
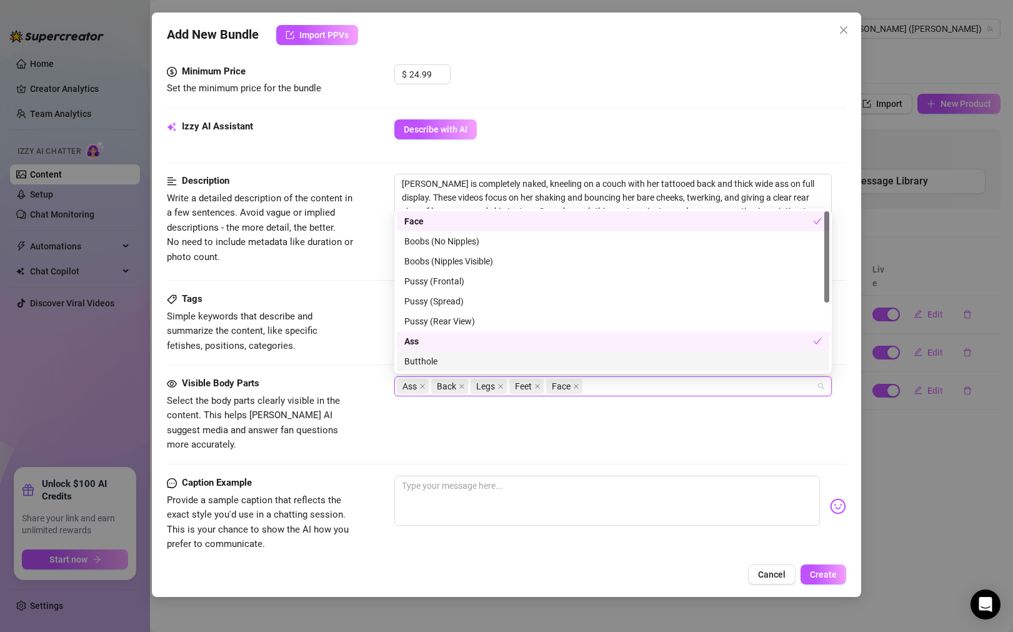
click at [355, 358] on div "Tags Simple keywords that describe and summarize the content, like specific fet…" at bounding box center [506, 334] width 679 height 84
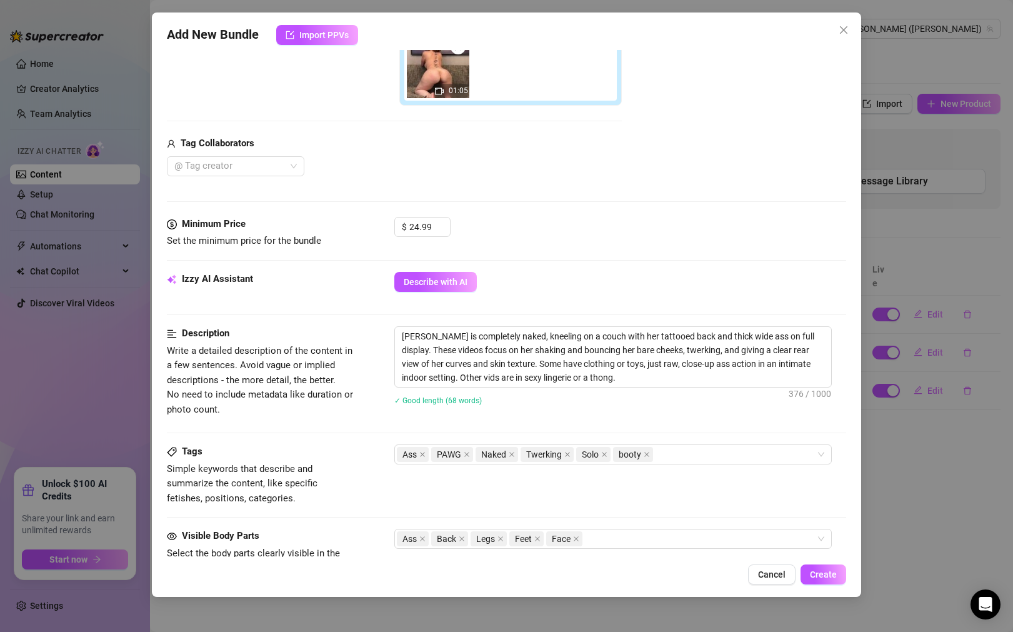
scroll to position [304, 0]
click at [630, 537] on div "Ass Back Legs Feet Face" at bounding box center [606, 537] width 419 height 17
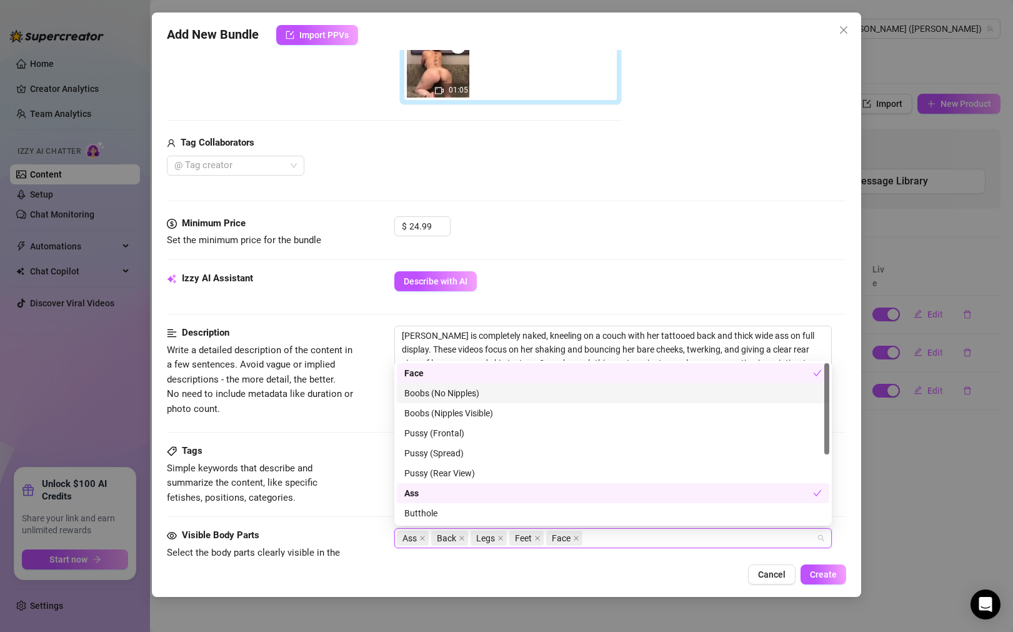
click at [597, 391] on div "Boobs (No Nipples)" at bounding box center [612, 393] width 417 height 14
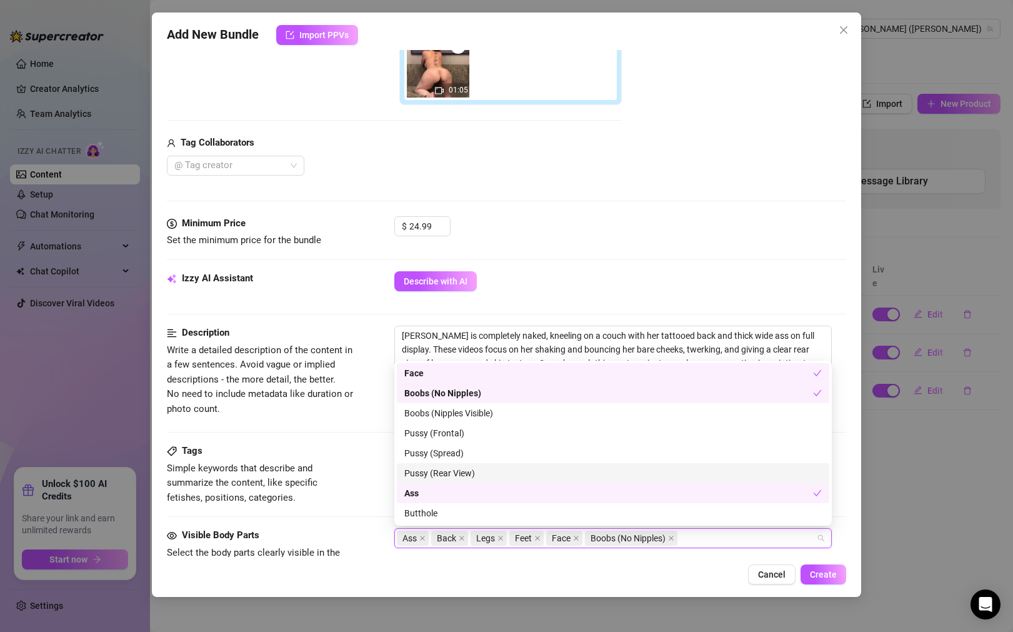
click at [364, 481] on div "Tags Simple keywords that describe and summarize the content, like specific fet…" at bounding box center [506, 474] width 679 height 61
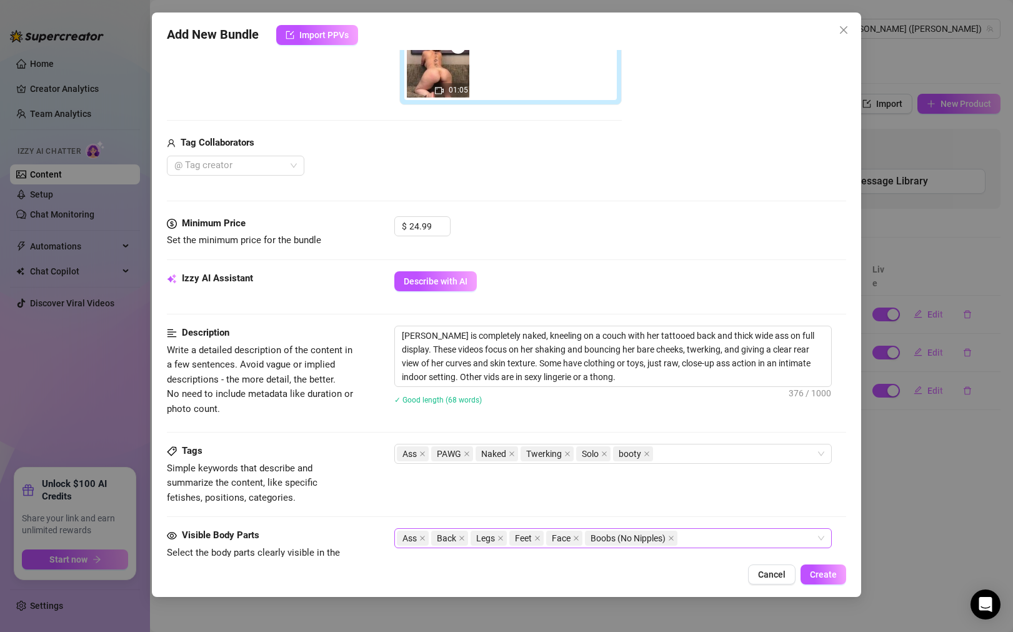
click at [704, 541] on div "Ass Back Legs Feet Face Boobs (No Nipples)" at bounding box center [606, 537] width 419 height 17
click at [362, 509] on div "Tags Simple keywords that describe and summarize the content, like specific fet…" at bounding box center [506, 486] width 679 height 84
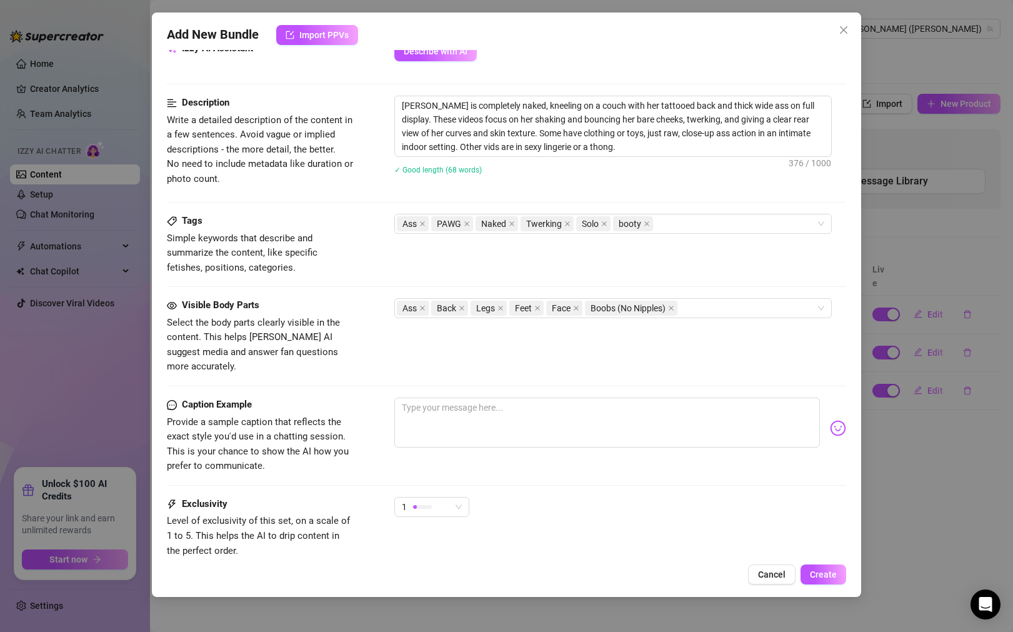
scroll to position [534, 0]
click at [449, 397] on textarea at bounding box center [607, 422] width 426 height 50
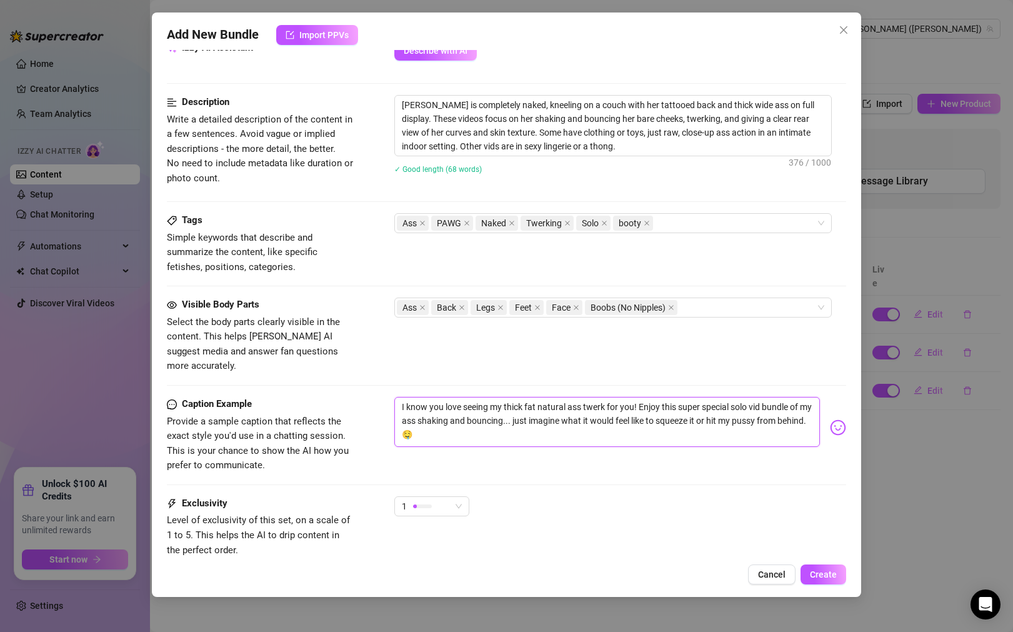
click at [637, 397] on textarea "I know you love seeing my thick fat natural ass twerk for you! Enjoy this super…" at bounding box center [607, 422] width 426 height 50
click at [554, 423] on textarea "I know you love seeing my thick, fat, natural ass twerk for you! 🍑 Enjoy this s…" at bounding box center [607, 422] width 426 height 50
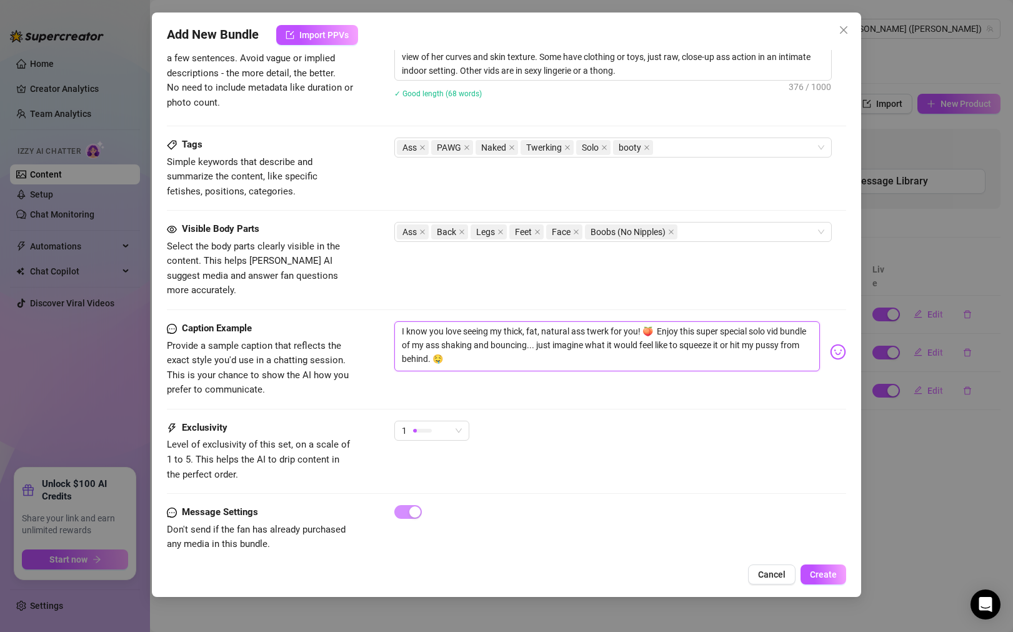
scroll to position [613, 0]
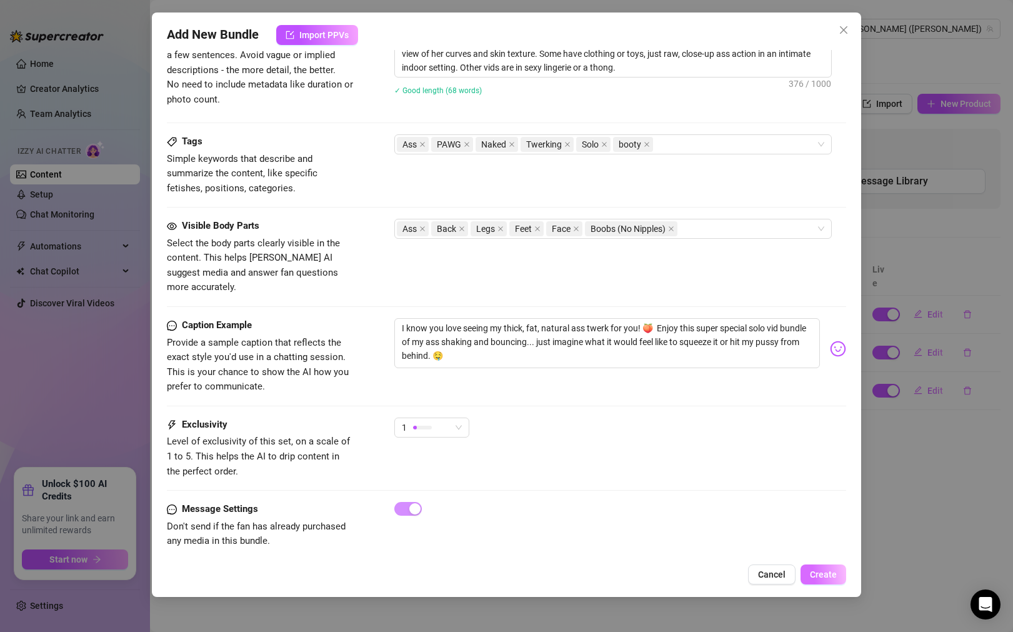
click at [834, 574] on span "Create" at bounding box center [823, 574] width 27 height 10
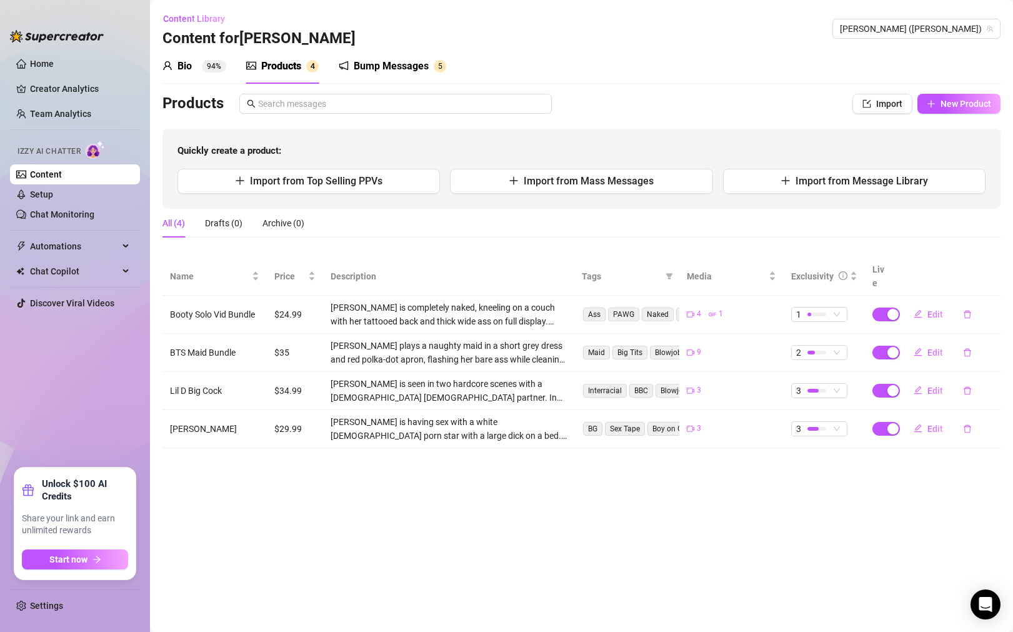
click at [199, 62] on div "Bio 94%" at bounding box center [194, 66] width 64 height 15
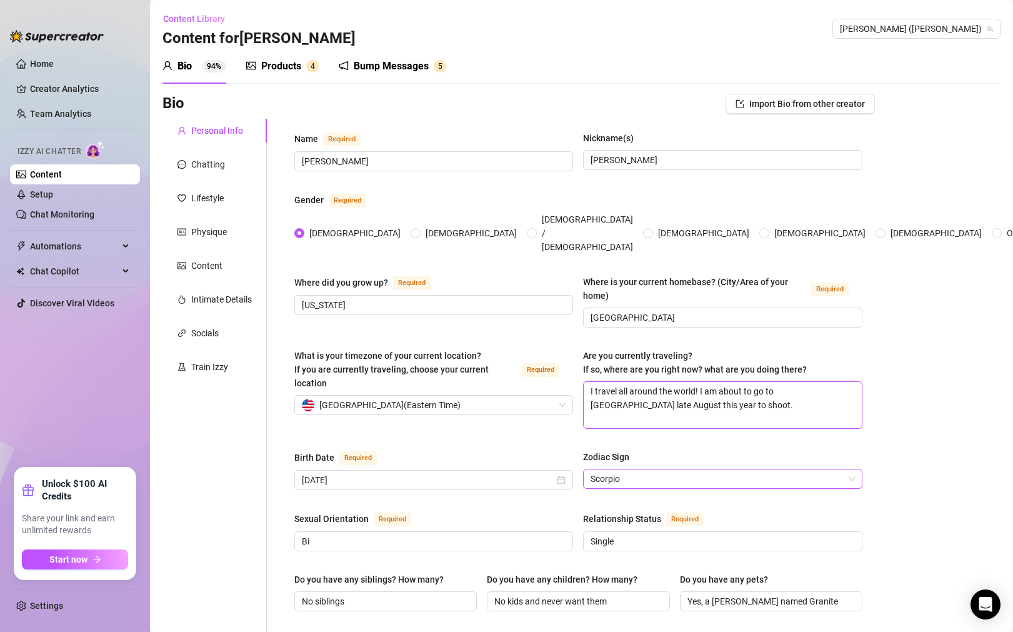
drag, startPoint x: 716, startPoint y: 368, endPoint x: 819, endPoint y: 446, distance: 129.4
click at [817, 444] on div "Name Required [PERSON_NAME](s) [PERSON_NAME] Gender Required [DEMOGRAPHIC_DATA]…" at bounding box center [578, 642] width 568 height 1022
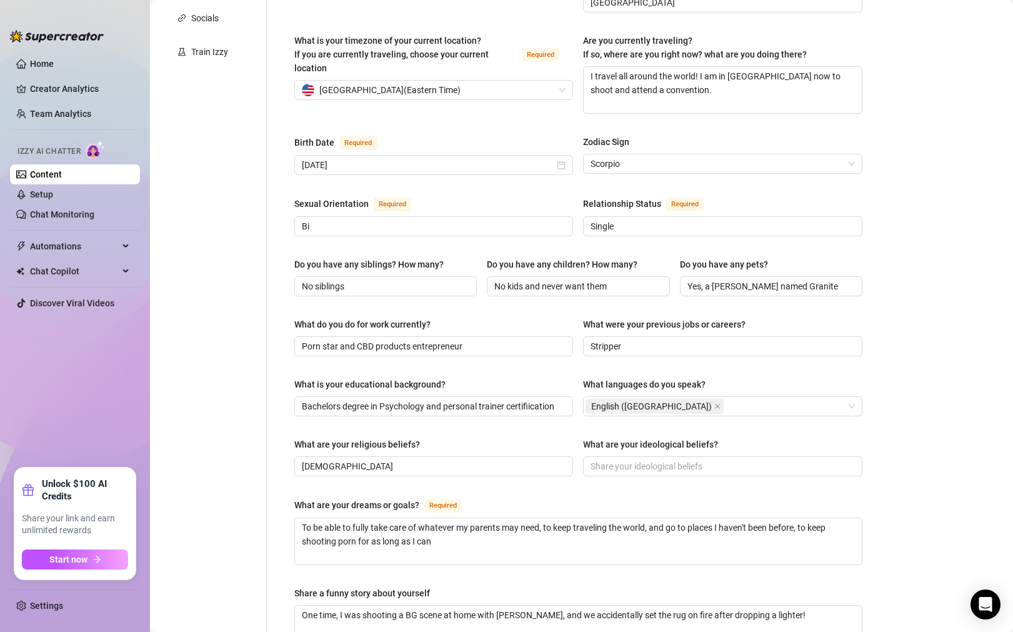
scroll to position [412, 0]
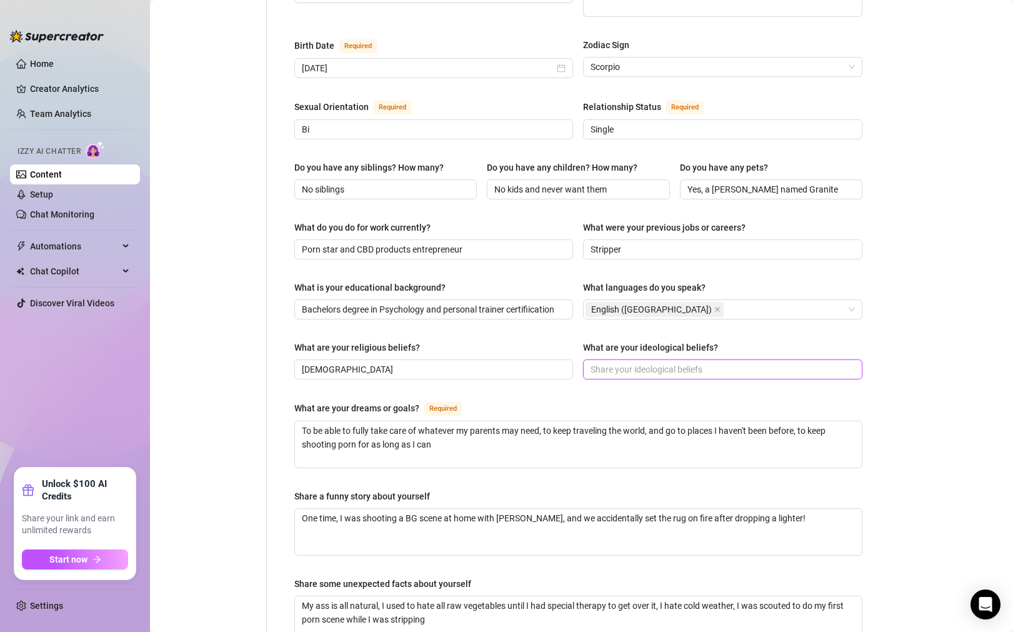
click at [729, 362] on input "What are your ideological beliefs?" at bounding box center [721, 369] width 261 height 14
click at [912, 401] on div "Bio Import Bio from other creator Personal Info Chatting Lifestyle Physique Con…" at bounding box center [581, 254] width 838 height 1144
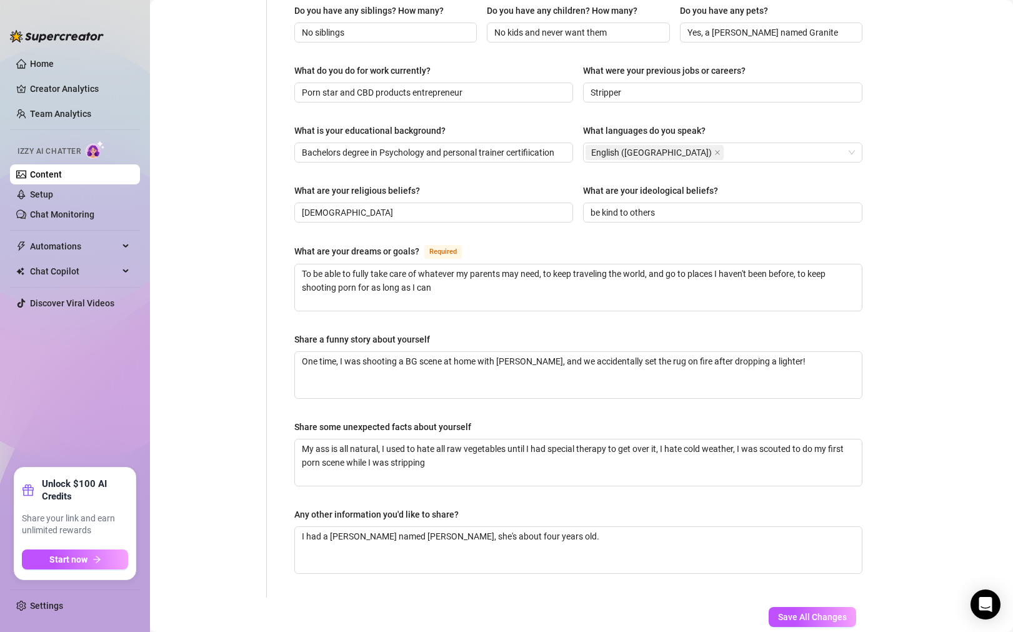
scroll to position [619, 0]
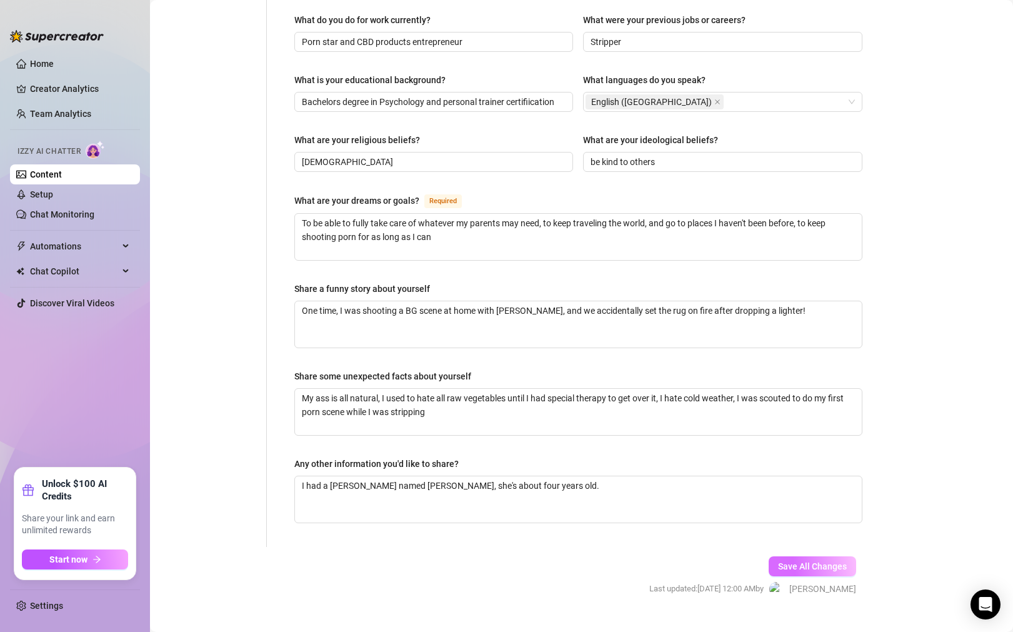
click at [845, 561] on span "Save All Changes" at bounding box center [812, 566] width 69 height 10
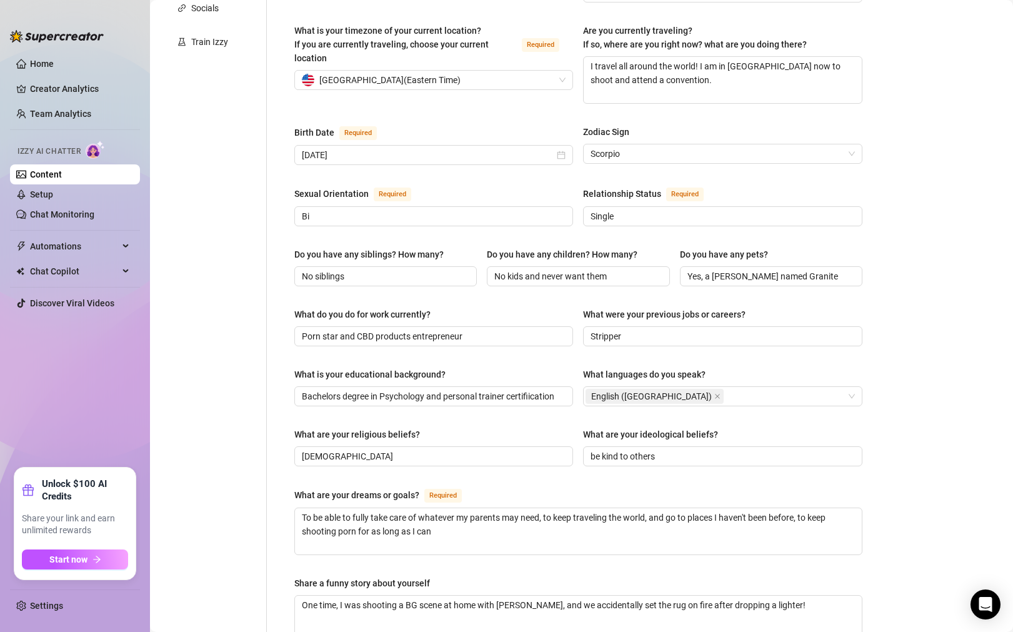
scroll to position [0, 0]
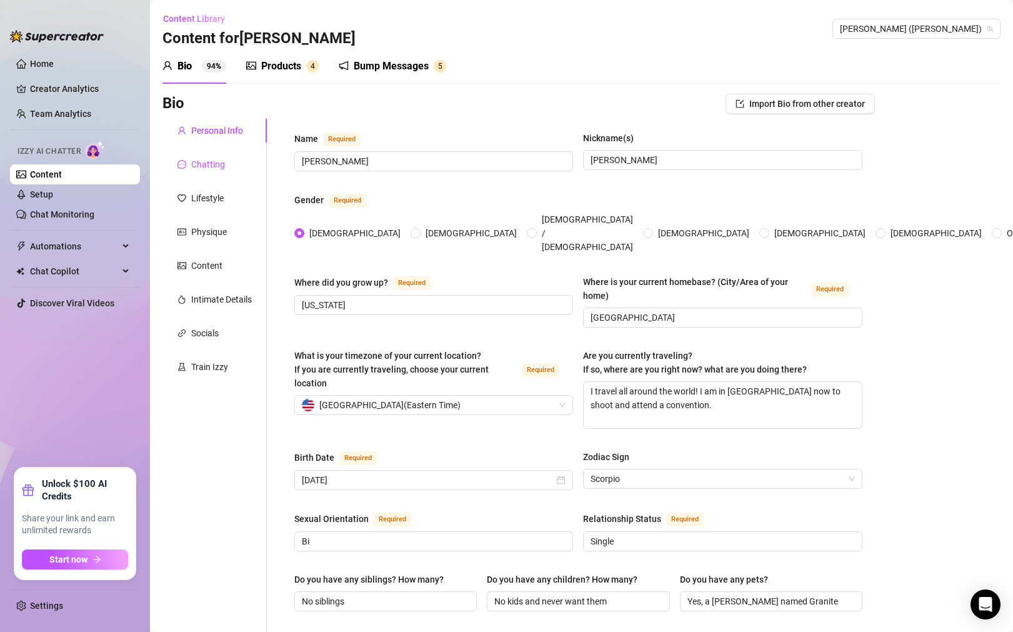
click at [219, 162] on div "Chatting" at bounding box center [208, 164] width 34 height 14
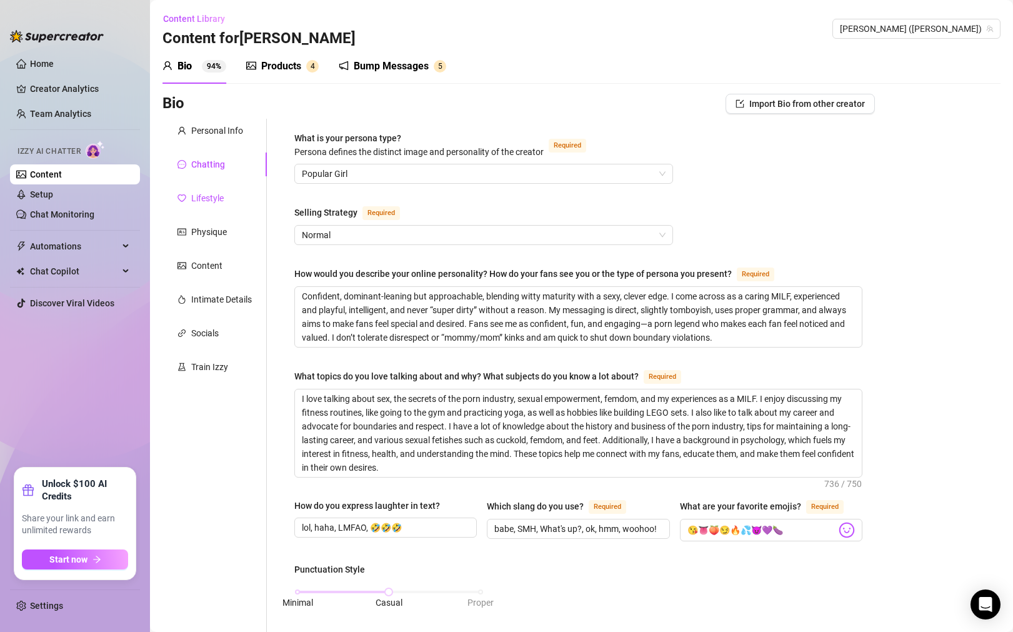
click at [219, 199] on div "Lifestyle" at bounding box center [207, 198] width 32 height 14
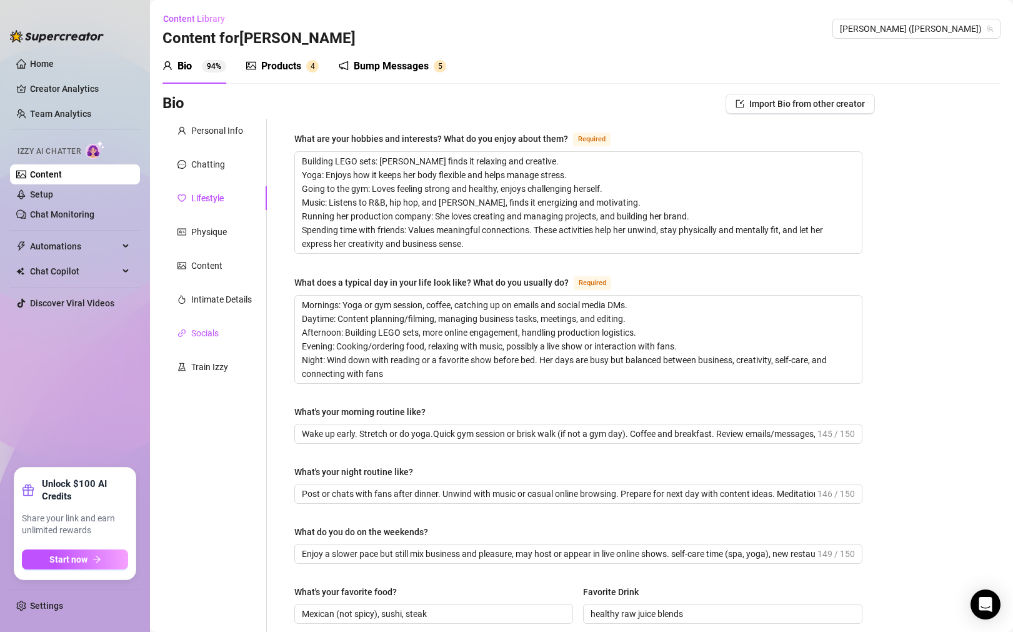
click at [214, 336] on div "Socials" at bounding box center [204, 333] width 27 height 14
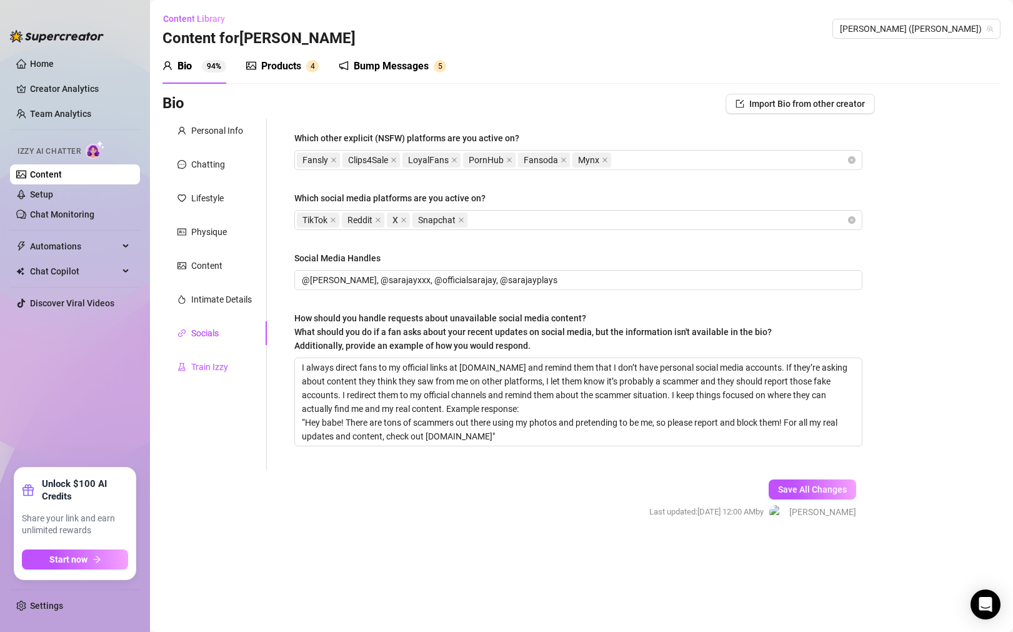
click at [214, 361] on div "Train Izzy" at bounding box center [209, 367] width 37 height 14
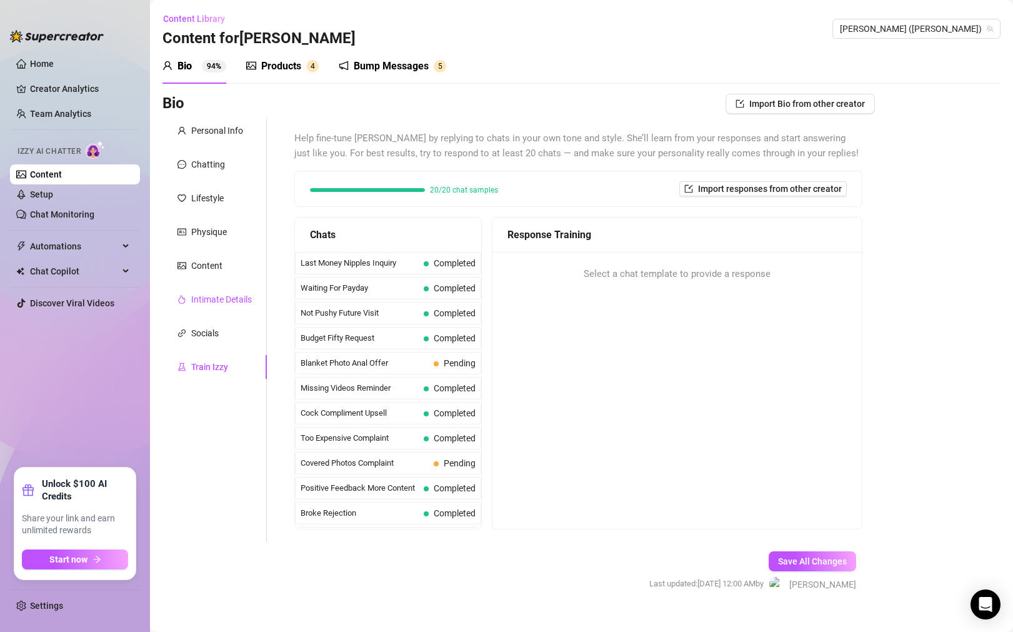
click at [227, 299] on div "Intimate Details" at bounding box center [221, 299] width 61 height 14
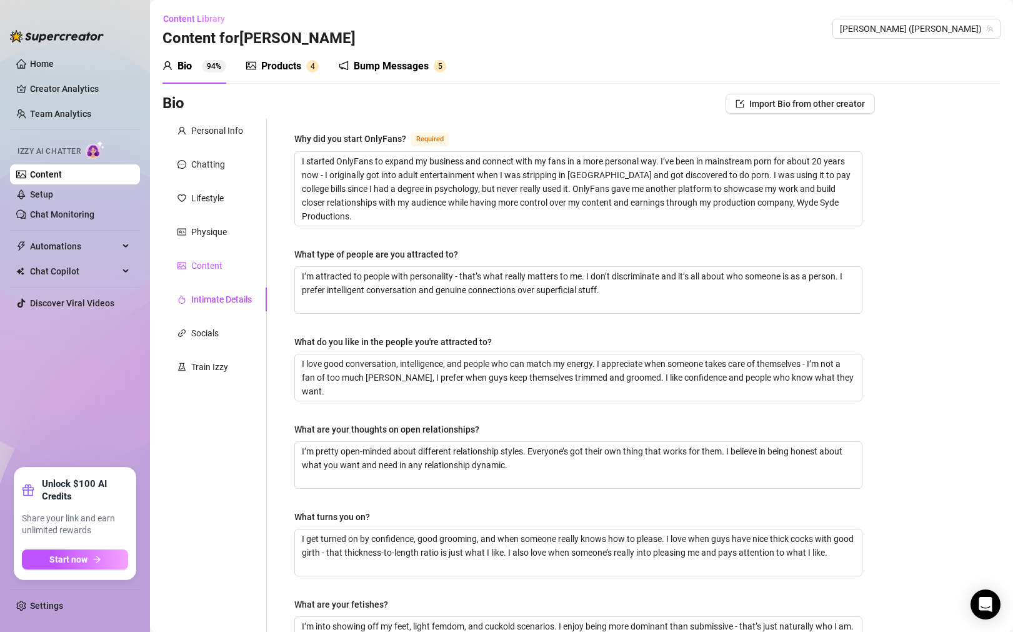
click at [203, 269] on div "Content" at bounding box center [206, 266] width 31 height 14
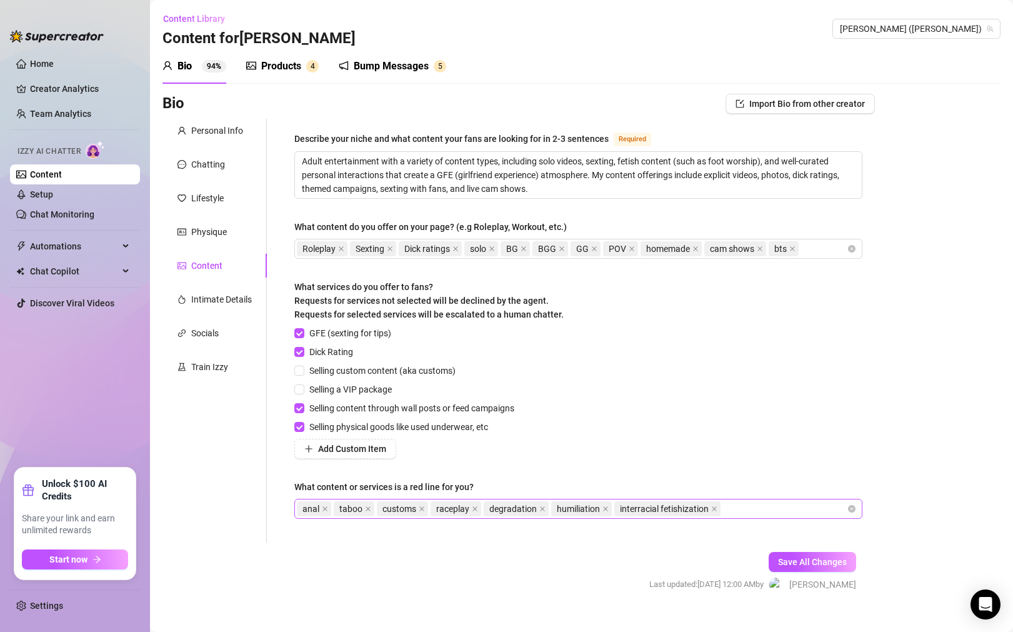
click at [749, 502] on div "anal taboo customs raceplay degradation humiliation interracial fetishization" at bounding box center [572, 508] width 550 height 17
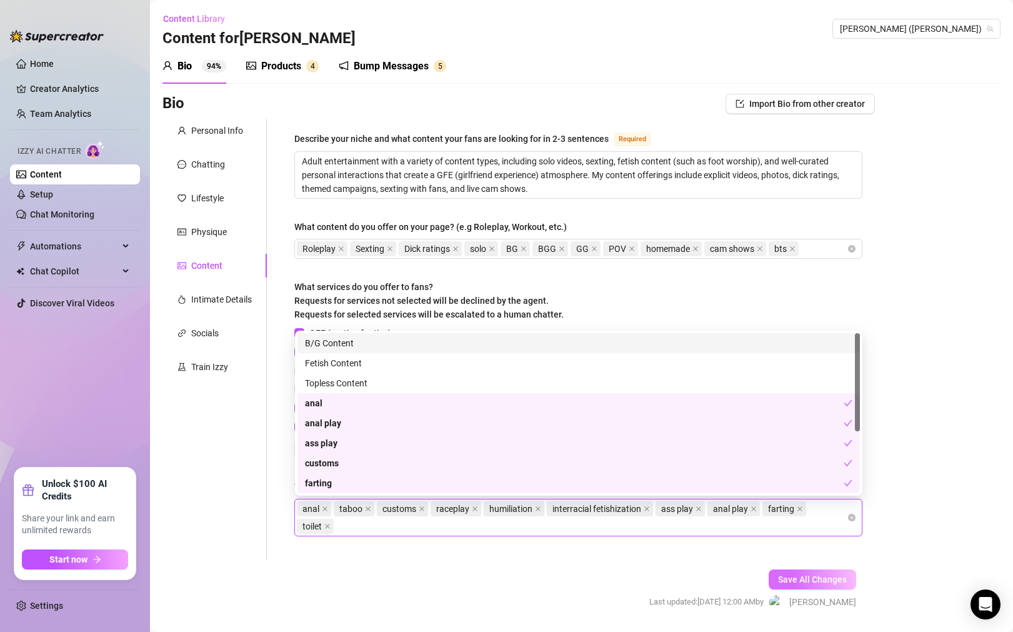
click at [814, 577] on span "Save All Changes" at bounding box center [812, 579] width 69 height 10
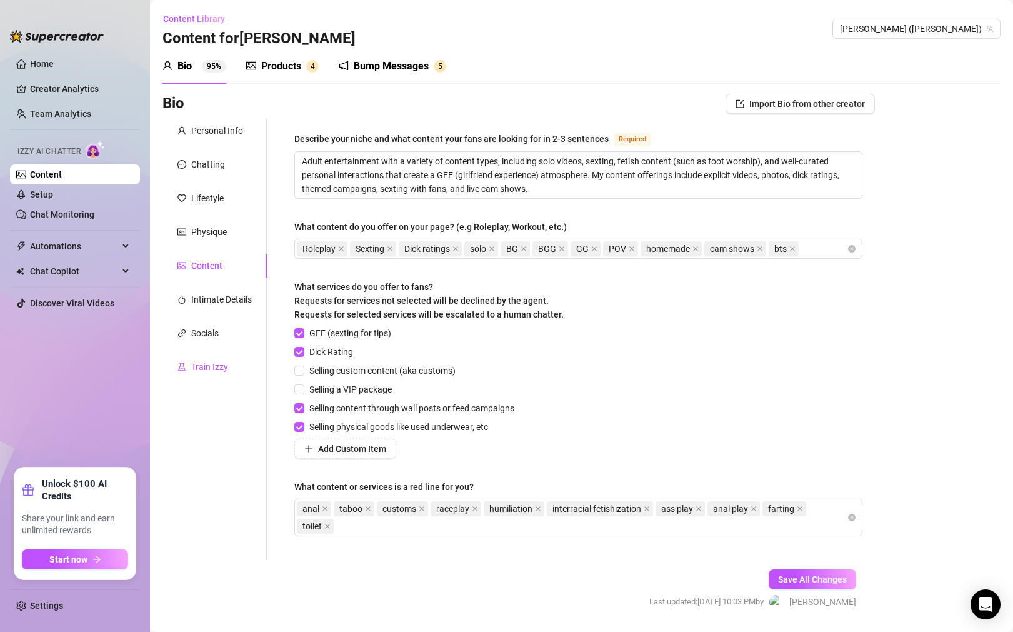
click at [211, 371] on div "Train Izzy" at bounding box center [209, 367] width 37 height 14
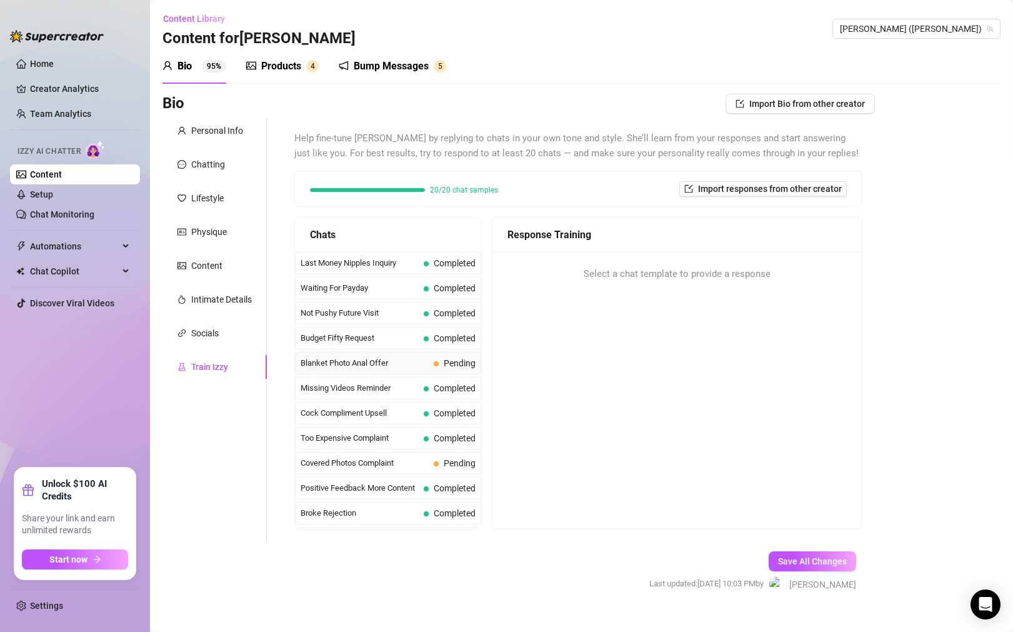
click at [381, 368] on span "Blanket Photo Anal Offer" at bounding box center [365, 363] width 128 height 12
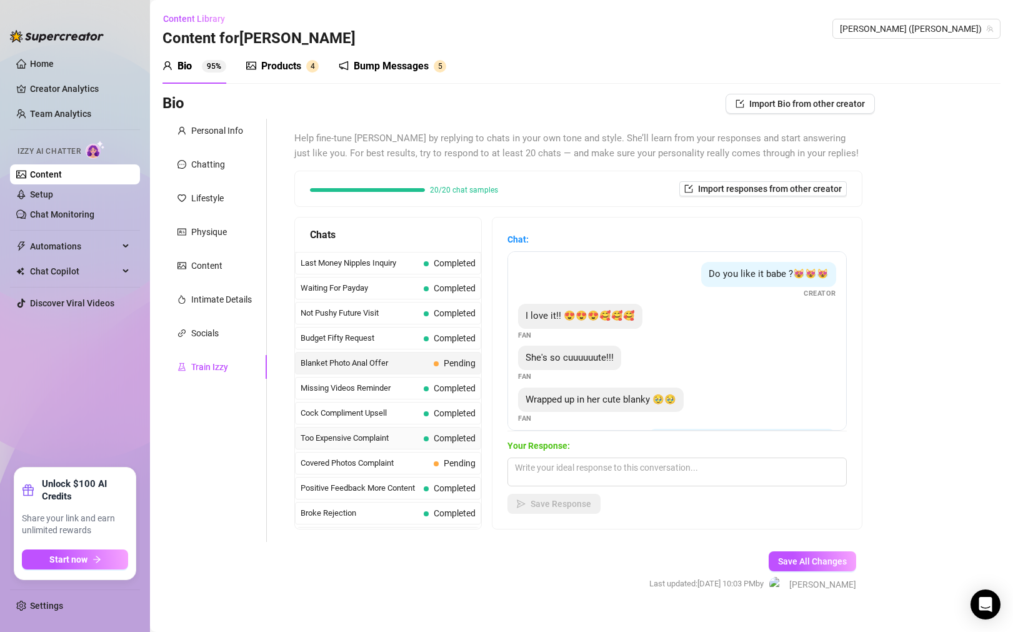
scroll to position [131, 0]
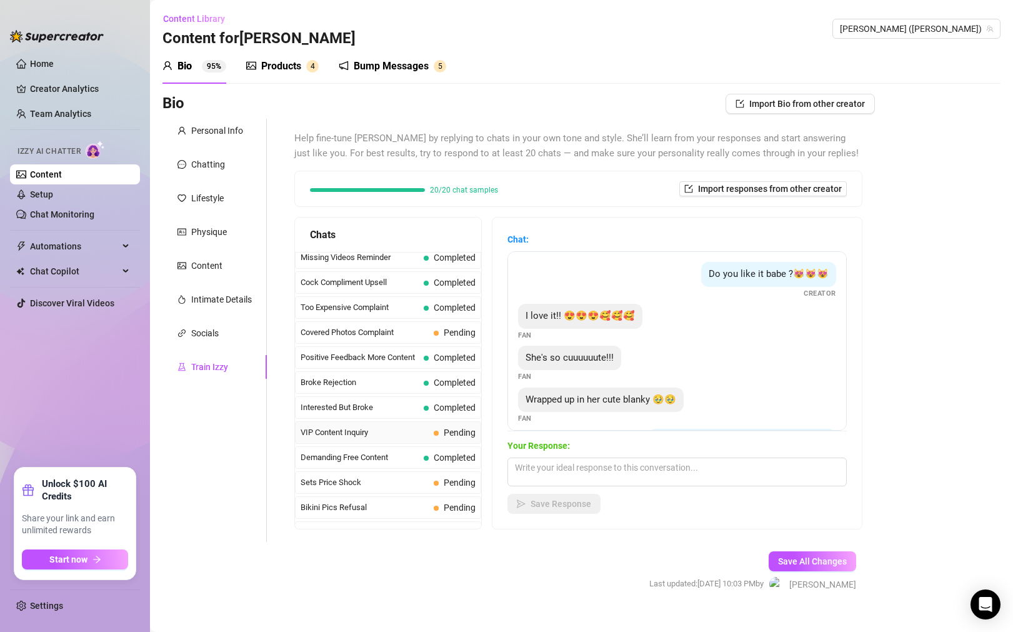
click at [430, 434] on div "VIP Content Inquiry Pending" at bounding box center [388, 432] width 186 height 22
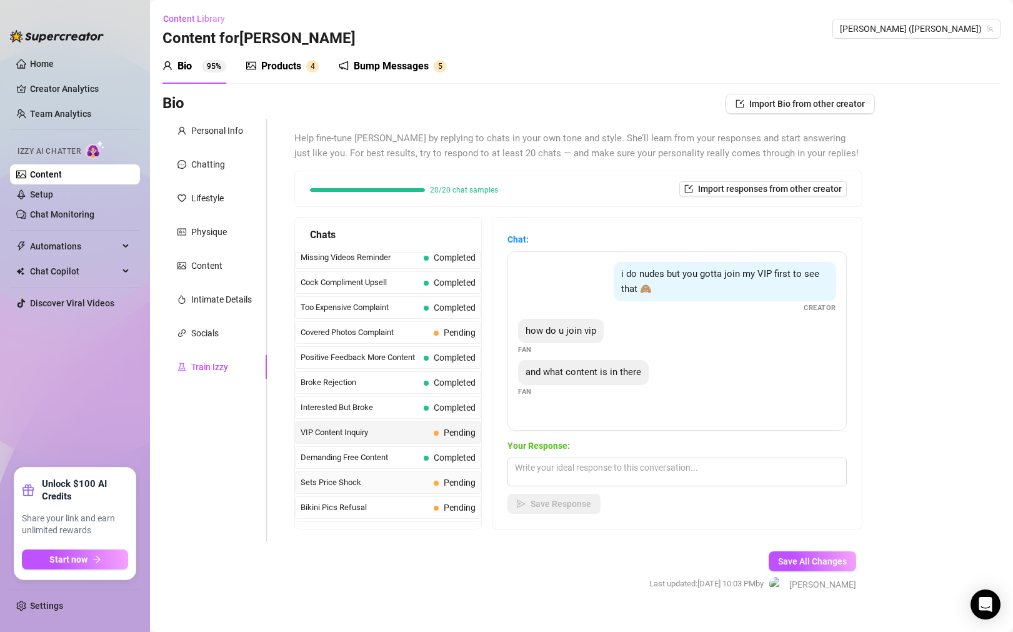
click at [425, 480] on span "Sets Price Shock" at bounding box center [365, 482] width 128 height 12
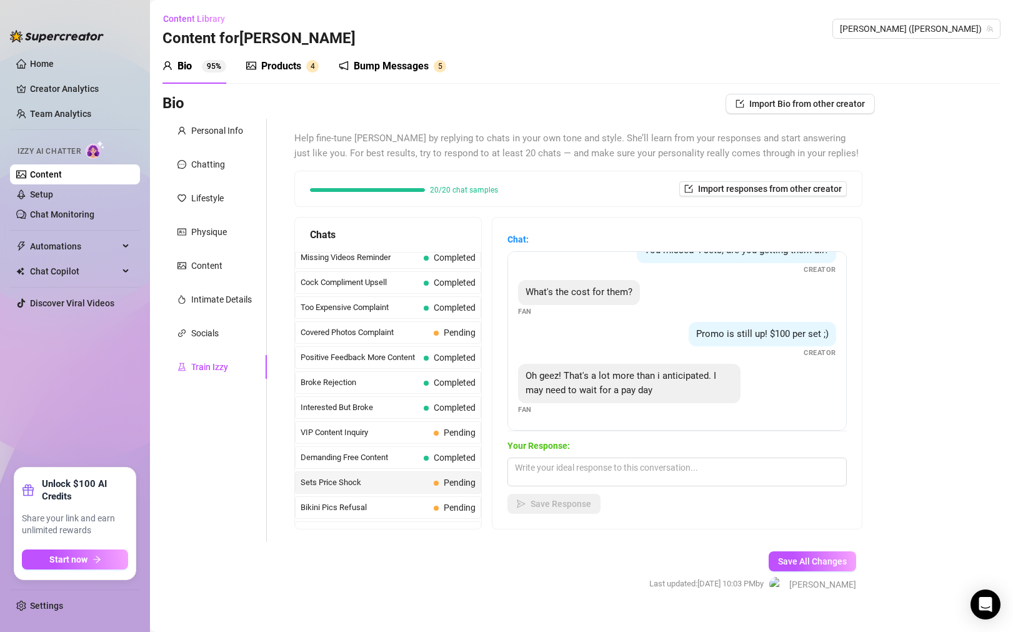
scroll to position [19, 0]
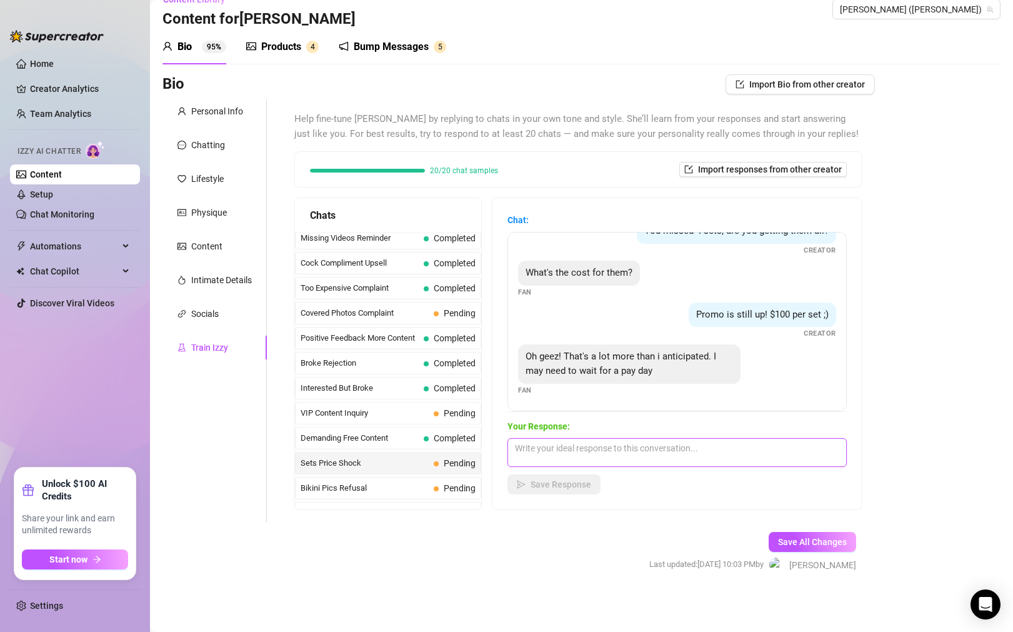
click at [639, 449] on textarea at bounding box center [676, 452] width 339 height 29
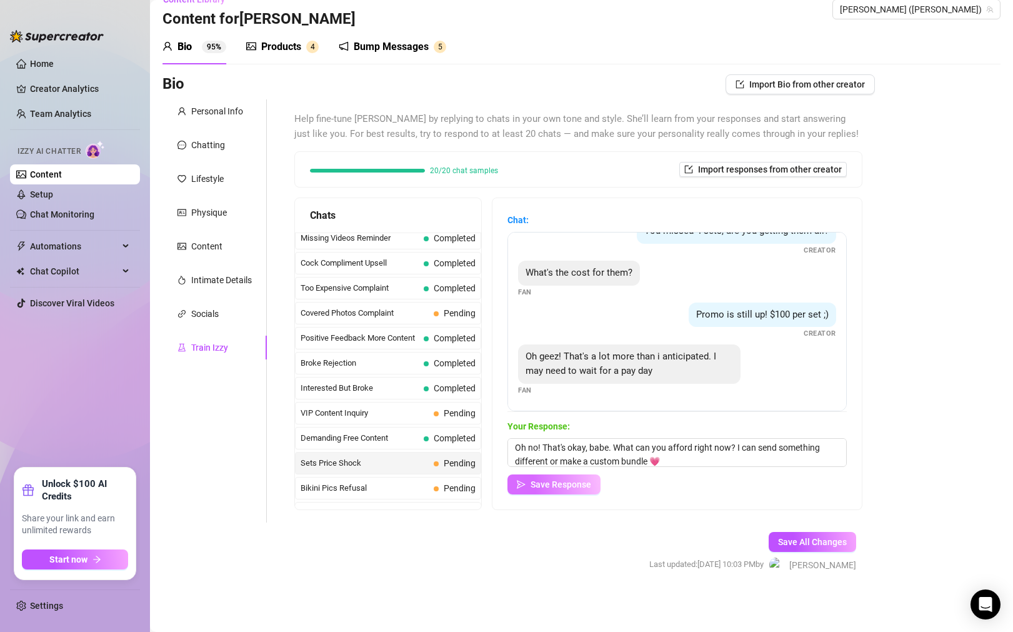
click at [590, 487] on span "Save Response" at bounding box center [561, 484] width 61 height 10
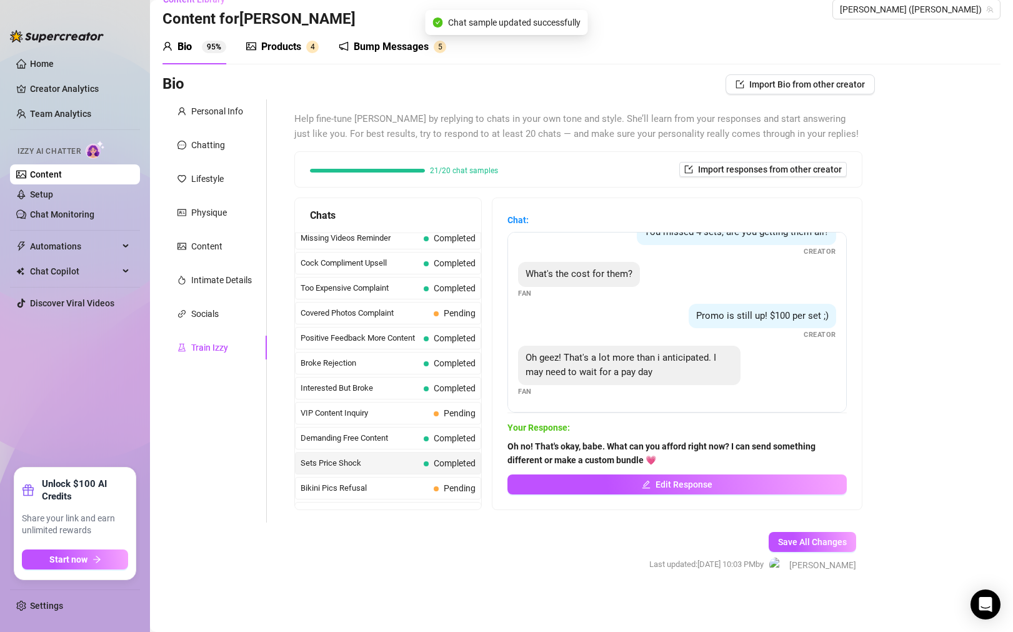
scroll to position [22, 0]
click at [417, 489] on span "Bikini Pics Refusal" at bounding box center [365, 488] width 128 height 12
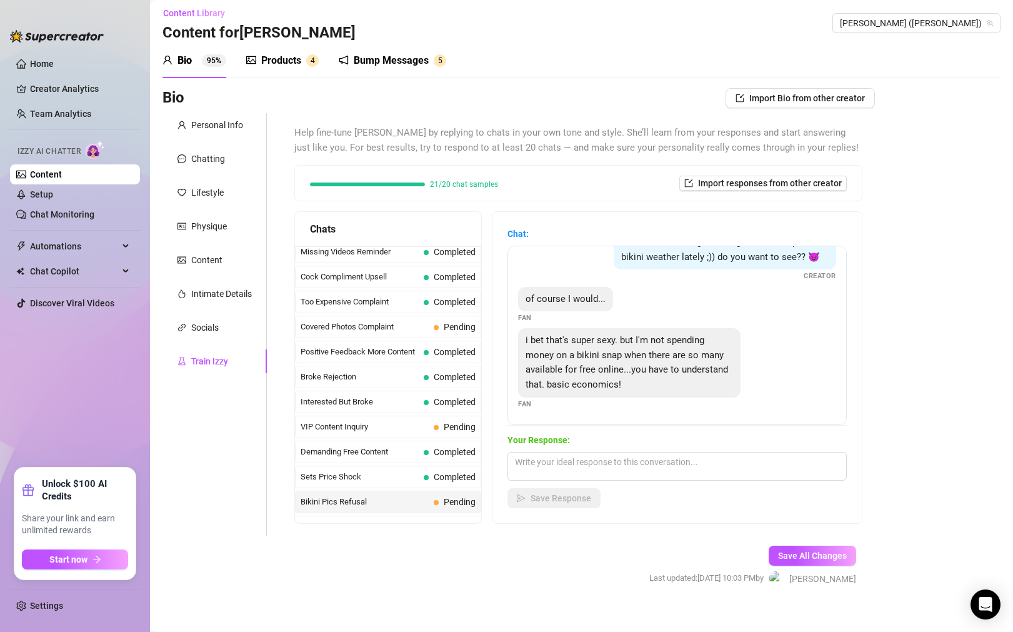
scroll to position [19, 0]
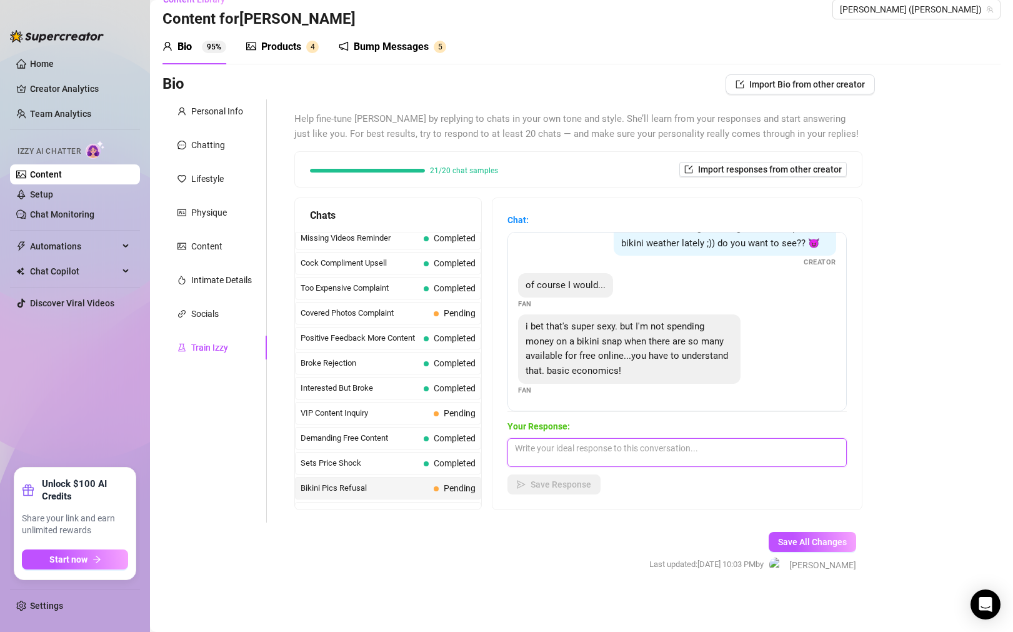
click at [704, 451] on textarea at bounding box center [676, 452] width 339 height 29
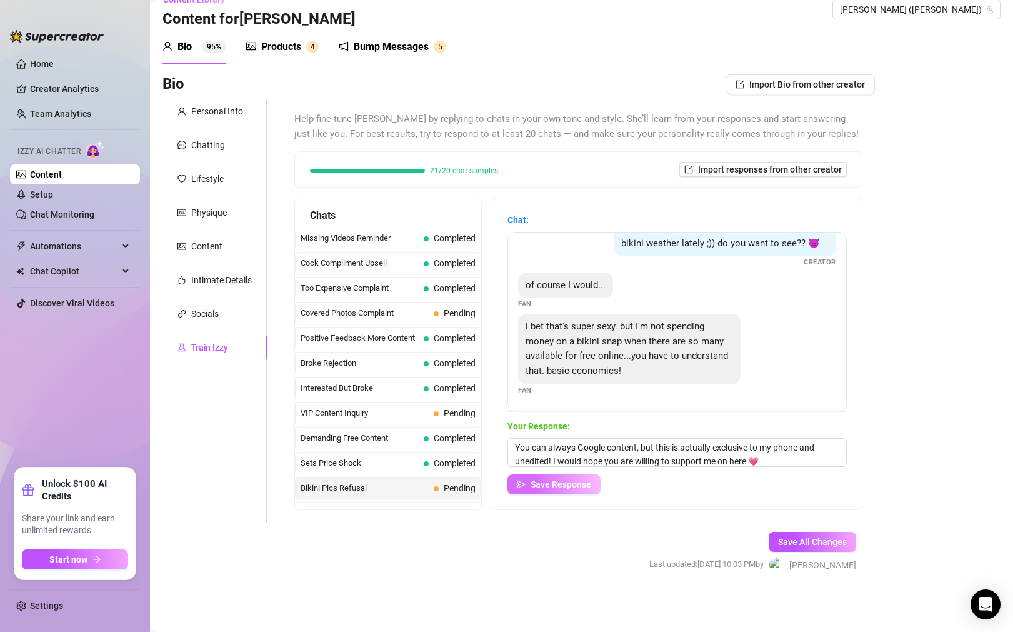
click at [554, 485] on span "Save Response" at bounding box center [561, 484] width 61 height 10
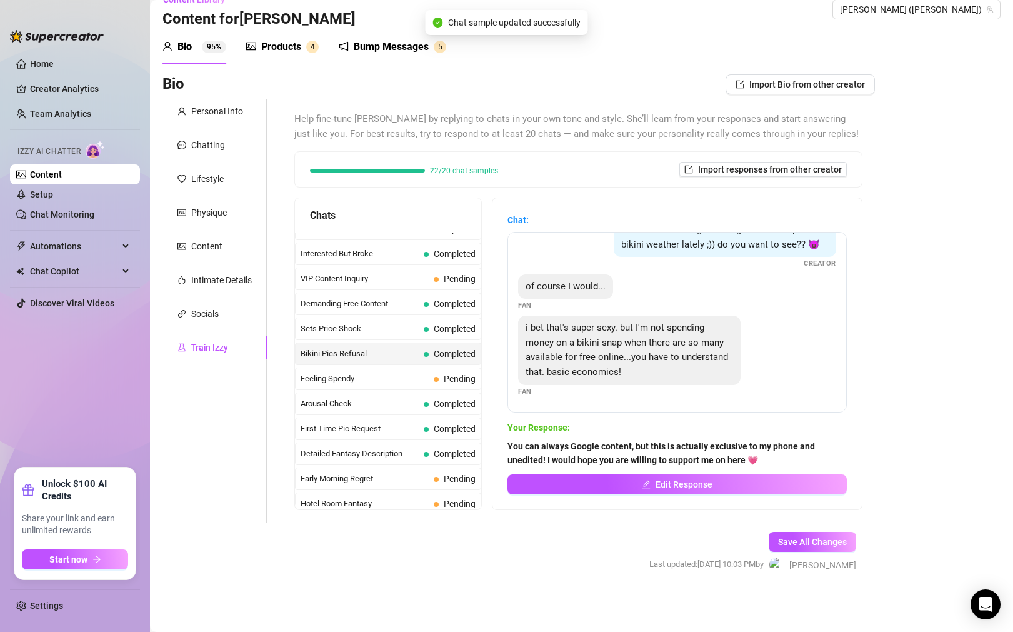
scroll to position [296, 0]
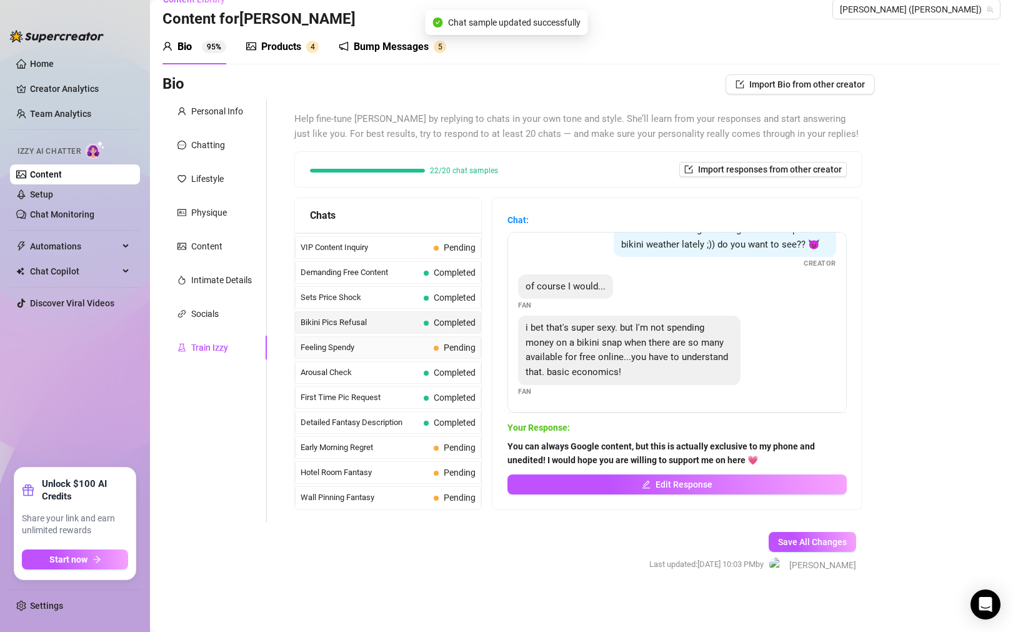
click at [396, 351] on span "Feeling Spendy" at bounding box center [365, 347] width 128 height 12
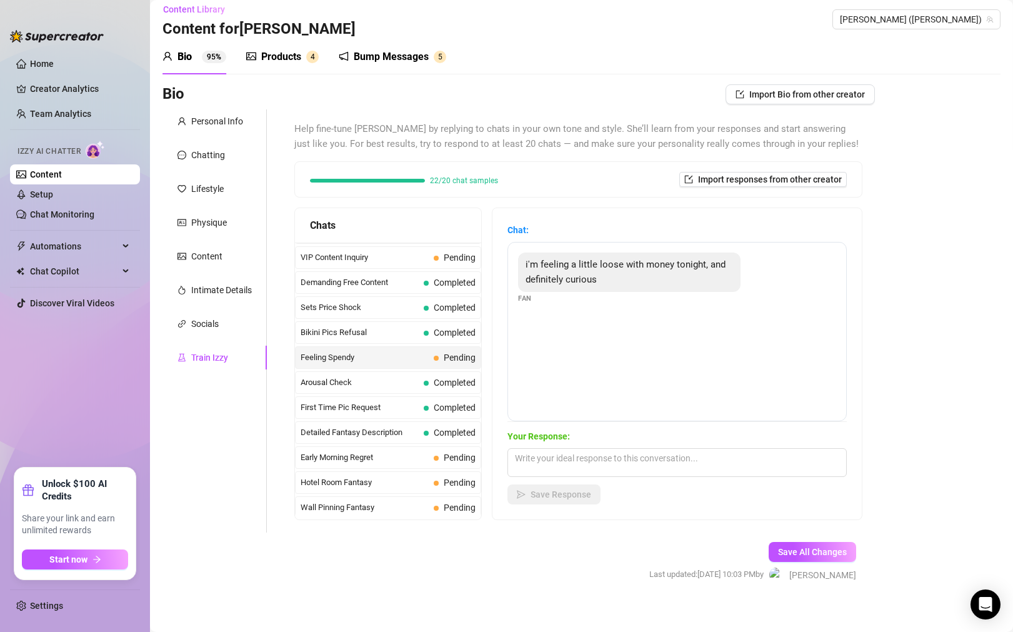
scroll to position [7, 0]
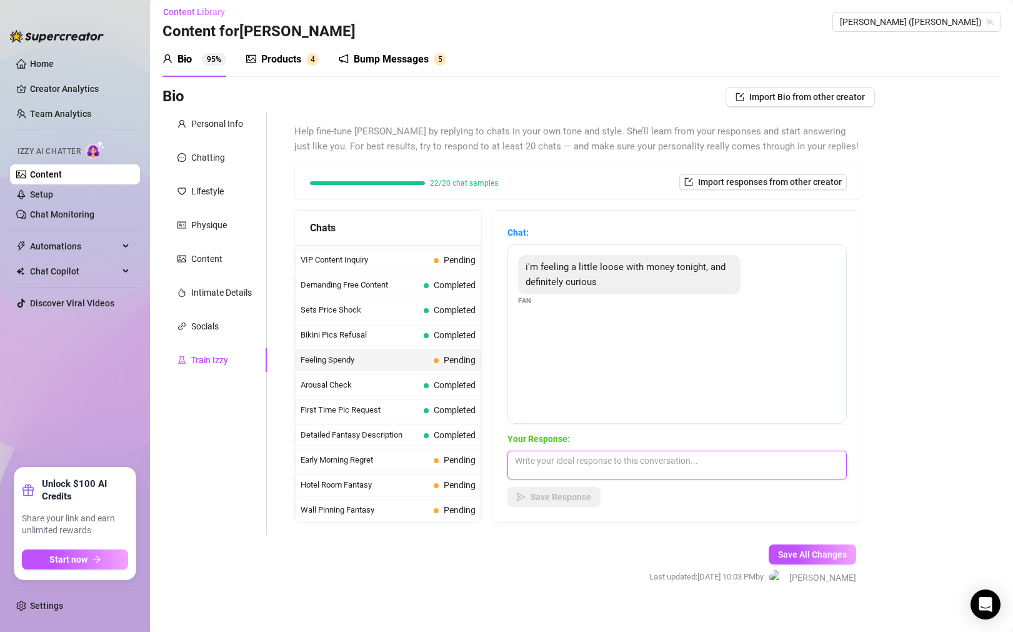
click at [607, 467] on textarea at bounding box center [676, 465] width 339 height 29
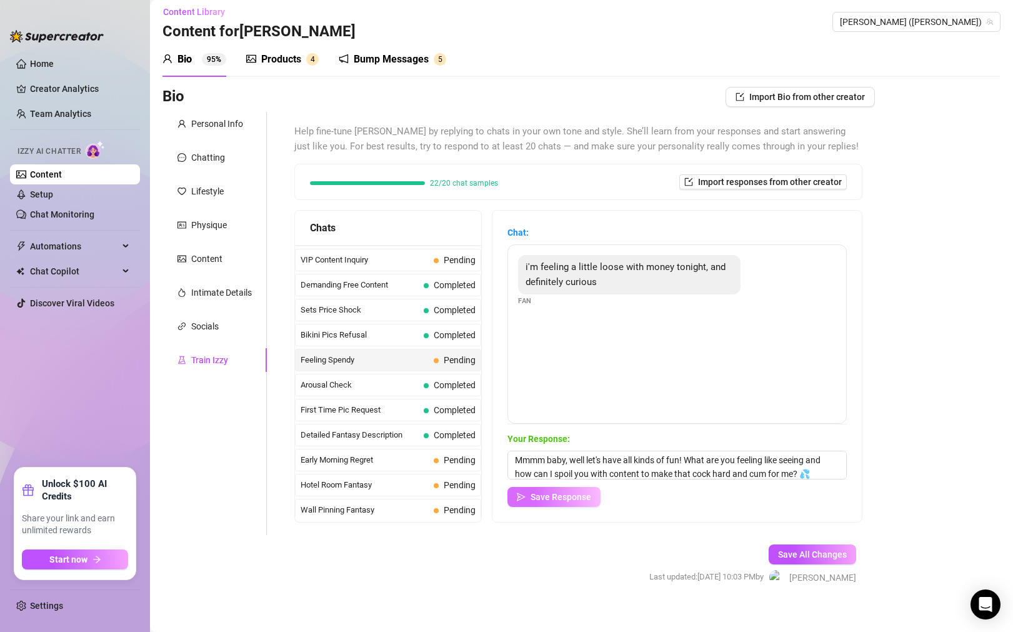
click at [530, 497] on button "Save Response" at bounding box center [553, 497] width 93 height 20
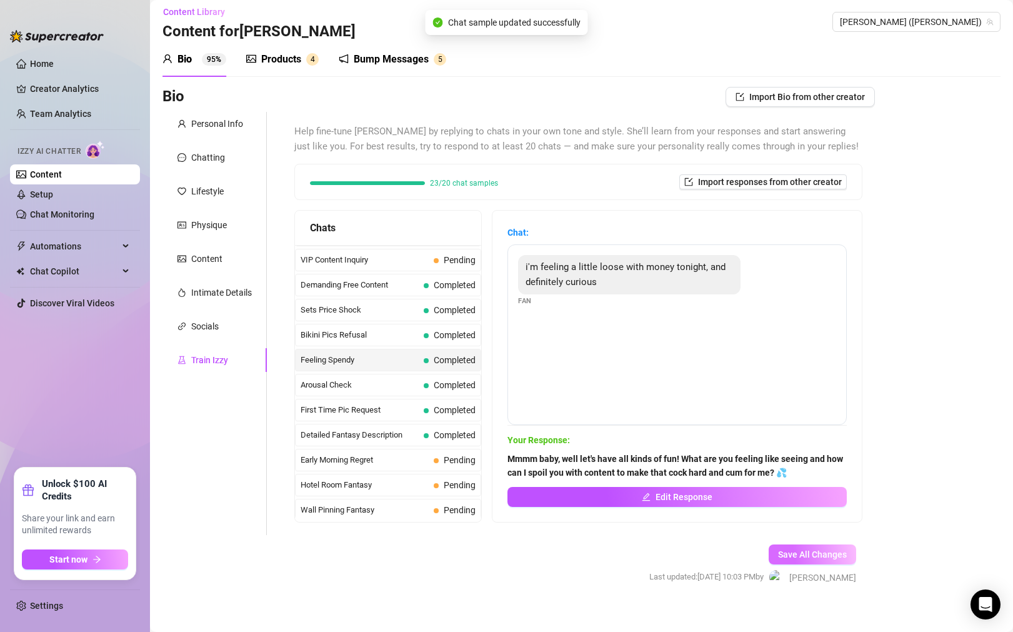
click at [839, 554] on span "Save All Changes" at bounding box center [812, 554] width 69 height 10
click at [206, 128] on div "Personal Info" at bounding box center [217, 124] width 52 height 14
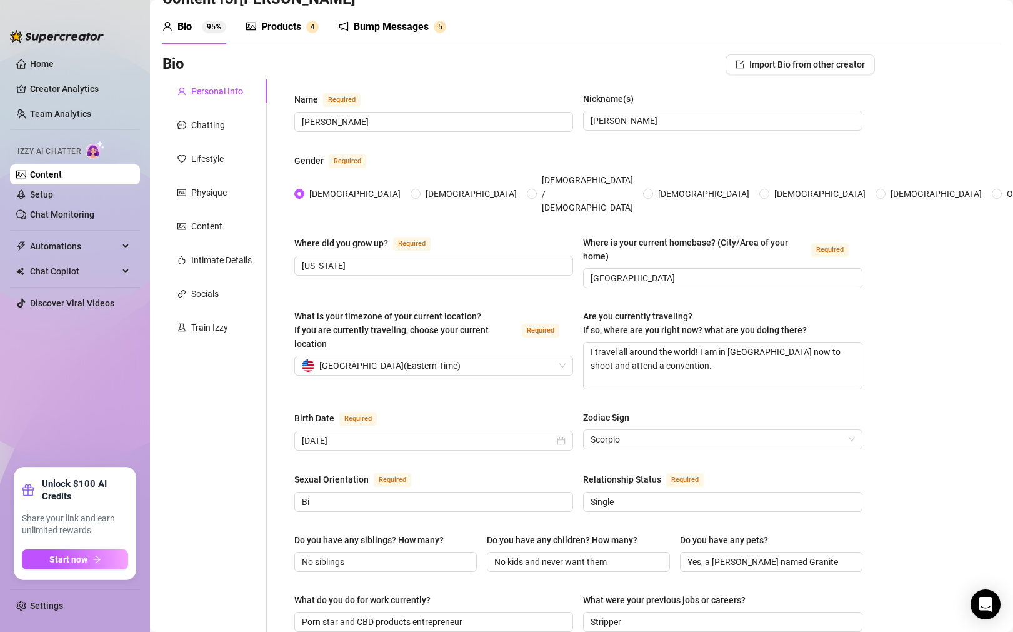
scroll to position [0, 0]
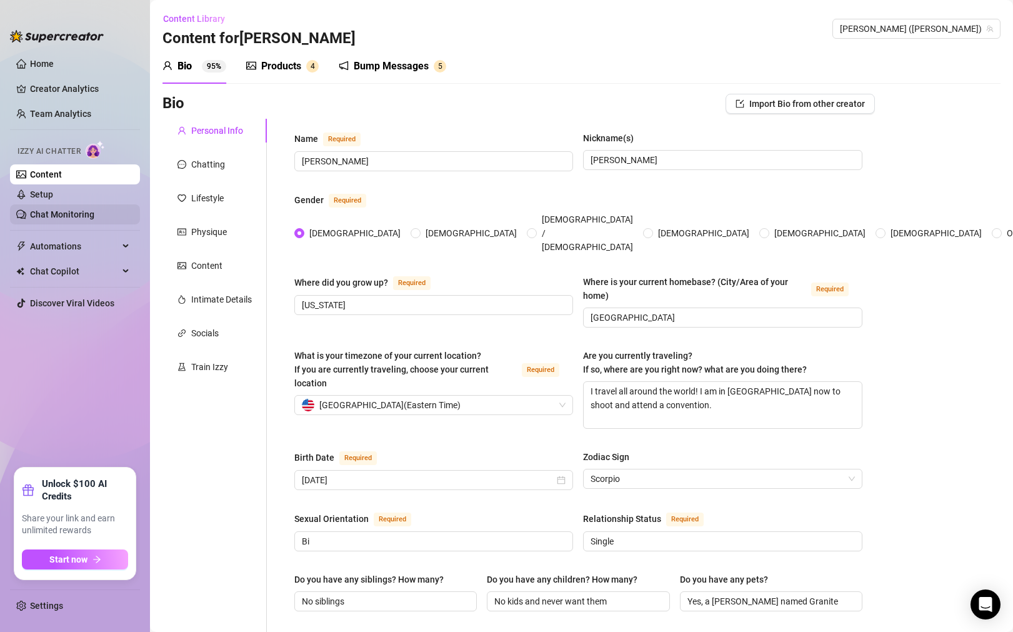
click at [66, 214] on link "Chat Monitoring" at bounding box center [62, 214] width 64 height 10
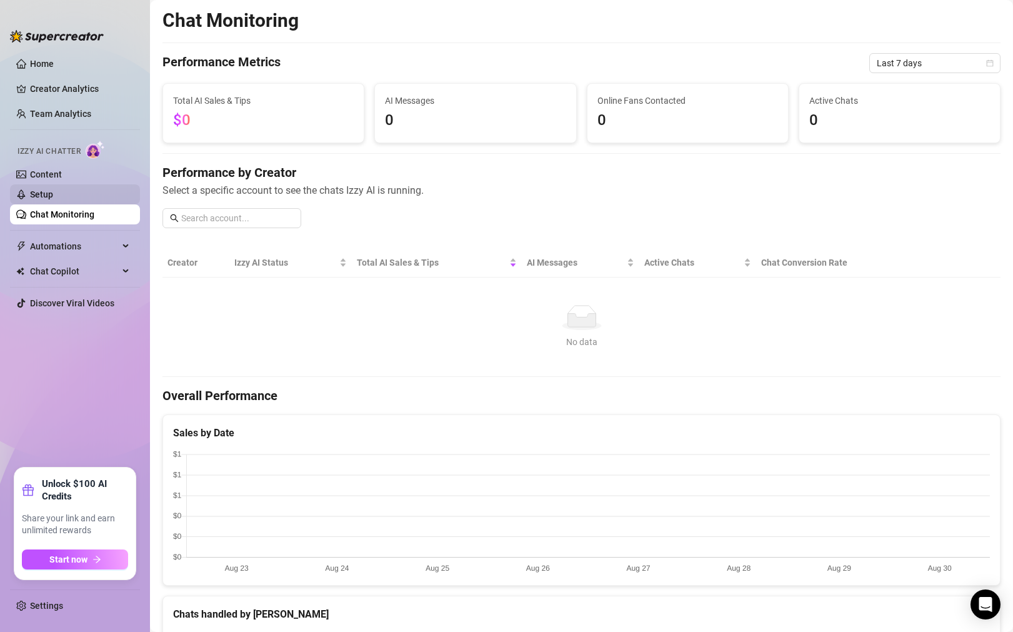
click at [53, 195] on link "Setup" at bounding box center [41, 194] width 23 height 10
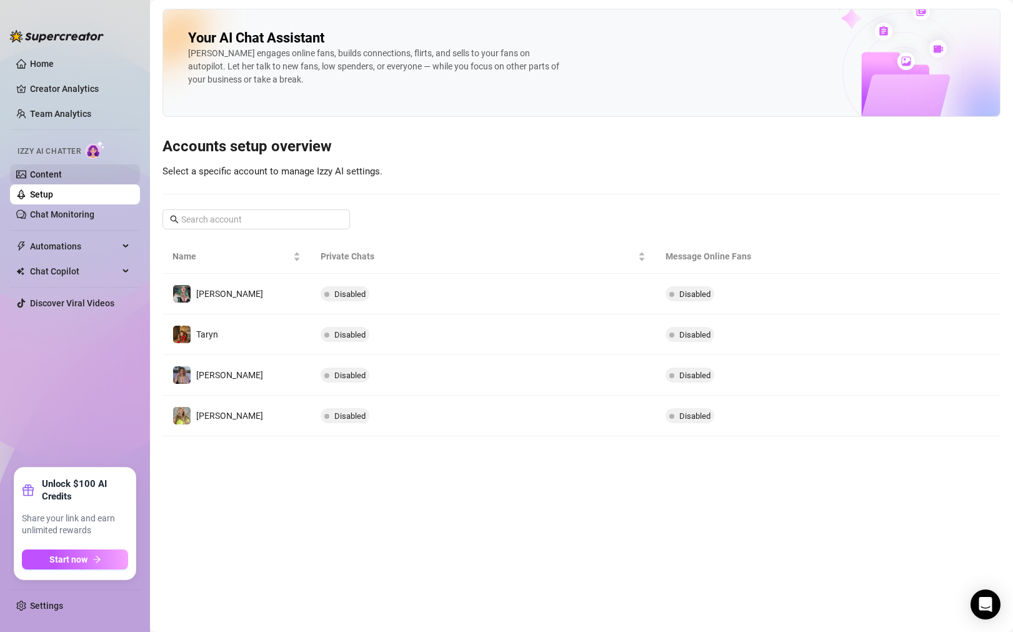
click at [62, 176] on link "Content" at bounding box center [46, 174] width 32 height 10
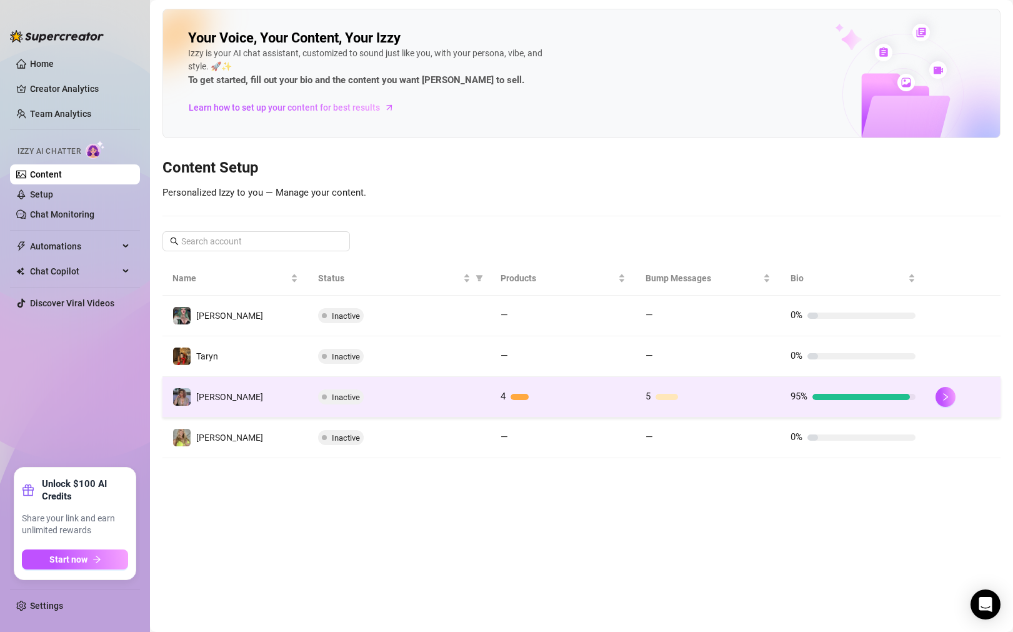
click at [419, 396] on div "Inactive" at bounding box center [399, 396] width 162 height 15
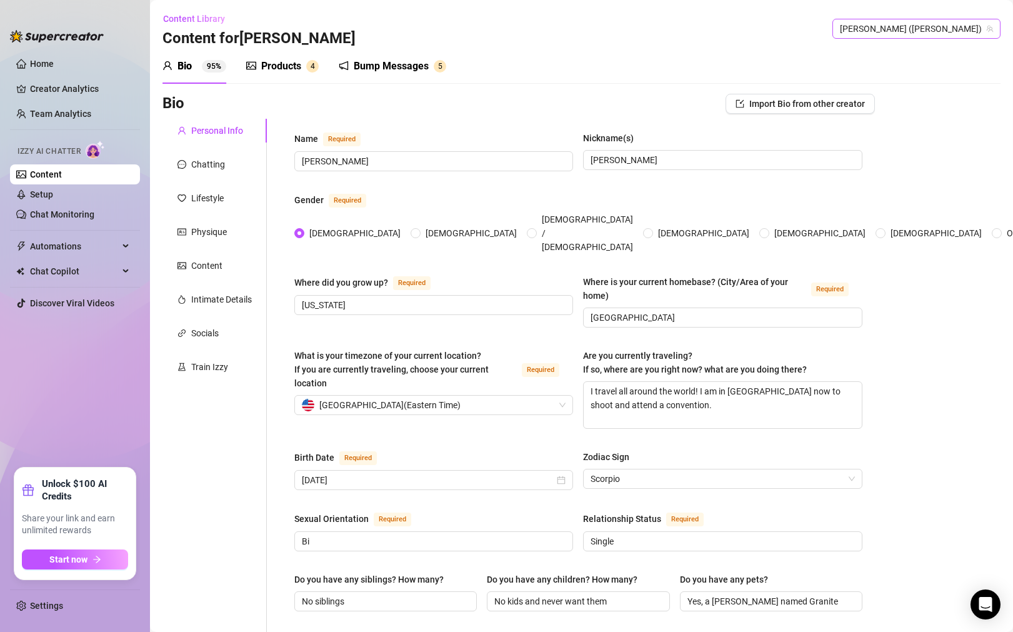
click at [961, 29] on span "[PERSON_NAME] ([PERSON_NAME])" at bounding box center [916, 28] width 153 height 19
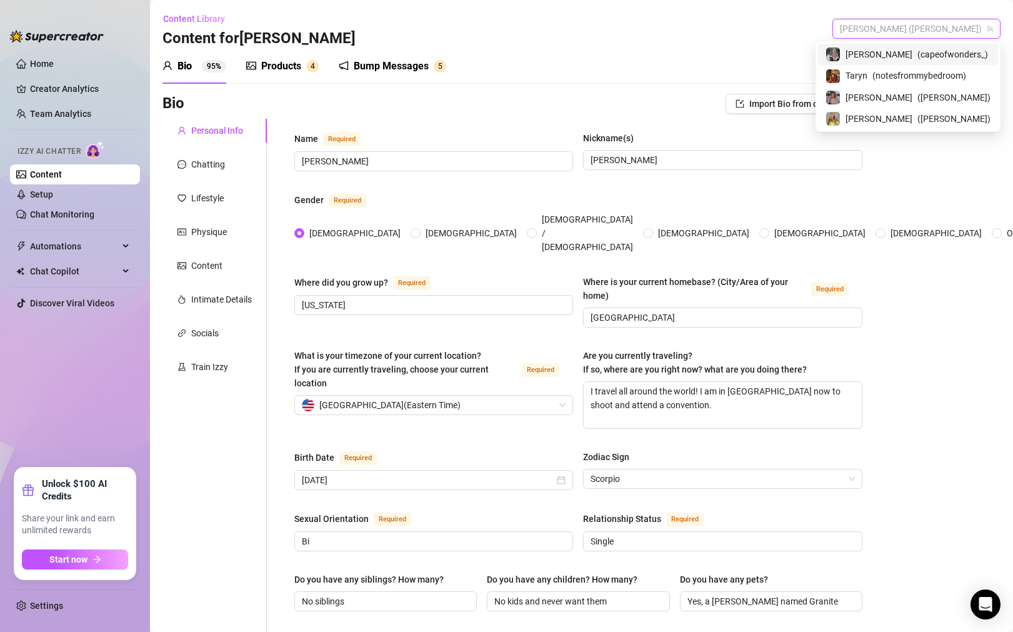
click at [854, 19] on div "Content Library Content for [PERSON_NAME] [PERSON_NAME] (sarajay)" at bounding box center [581, 29] width 838 height 40
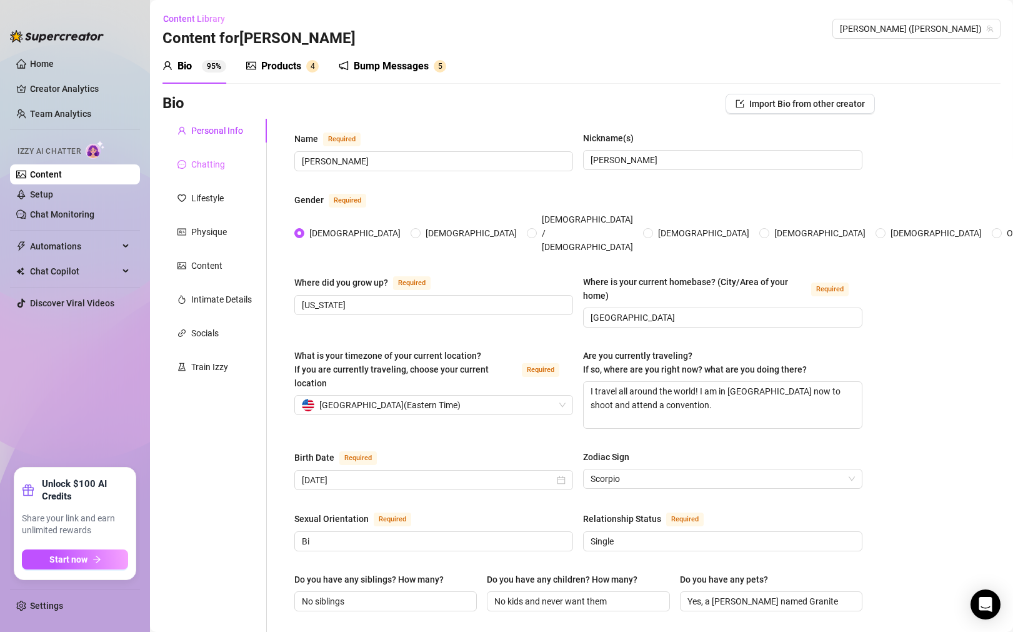
click at [224, 170] on div "Chatting" at bounding box center [214, 164] width 104 height 24
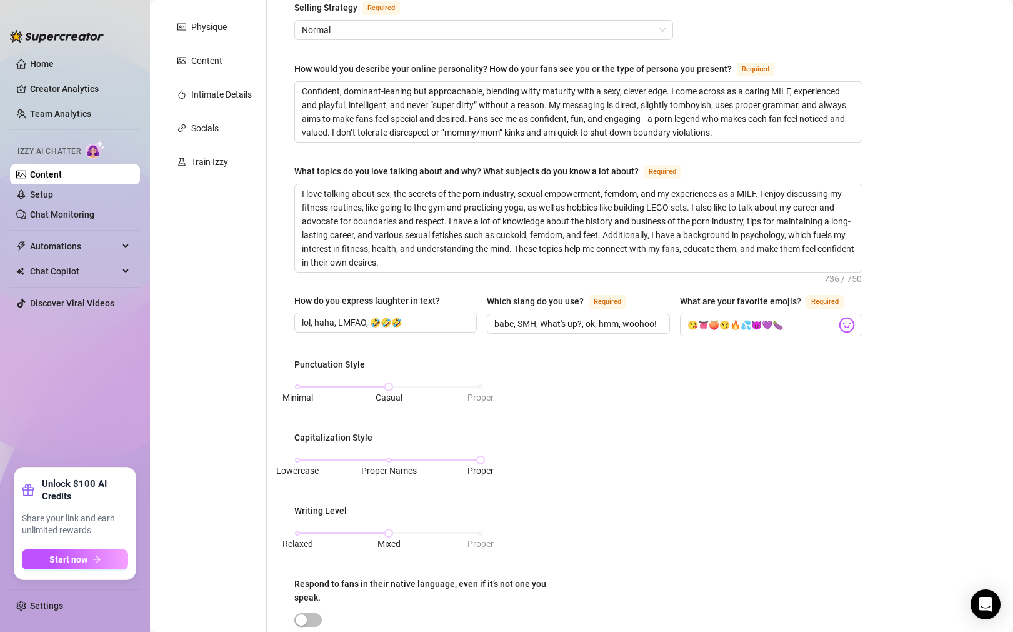
scroll to position [135, 0]
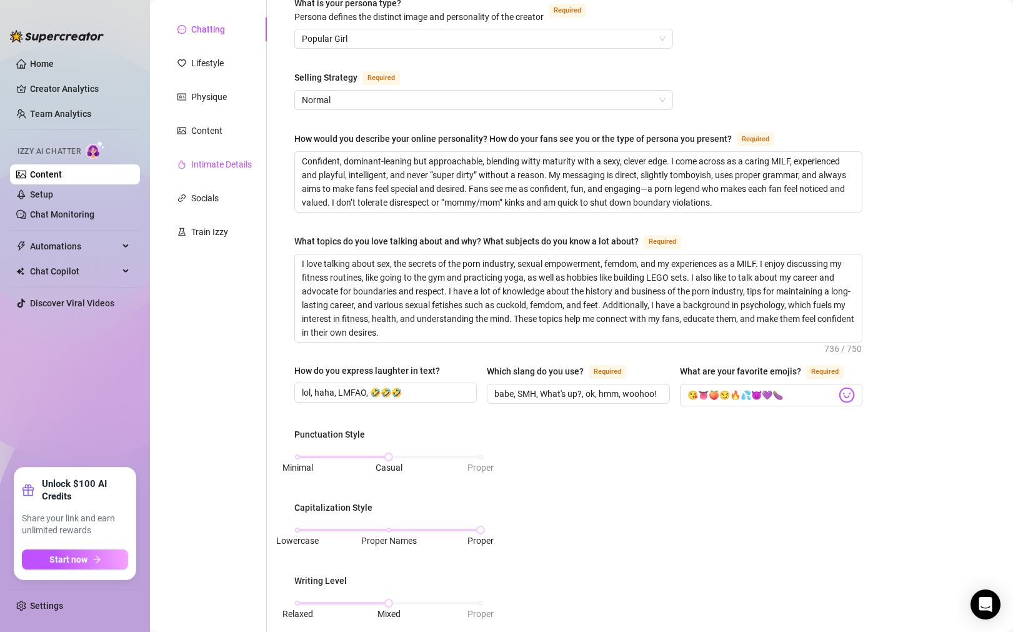
click at [217, 162] on div "Intimate Details" at bounding box center [221, 164] width 61 height 14
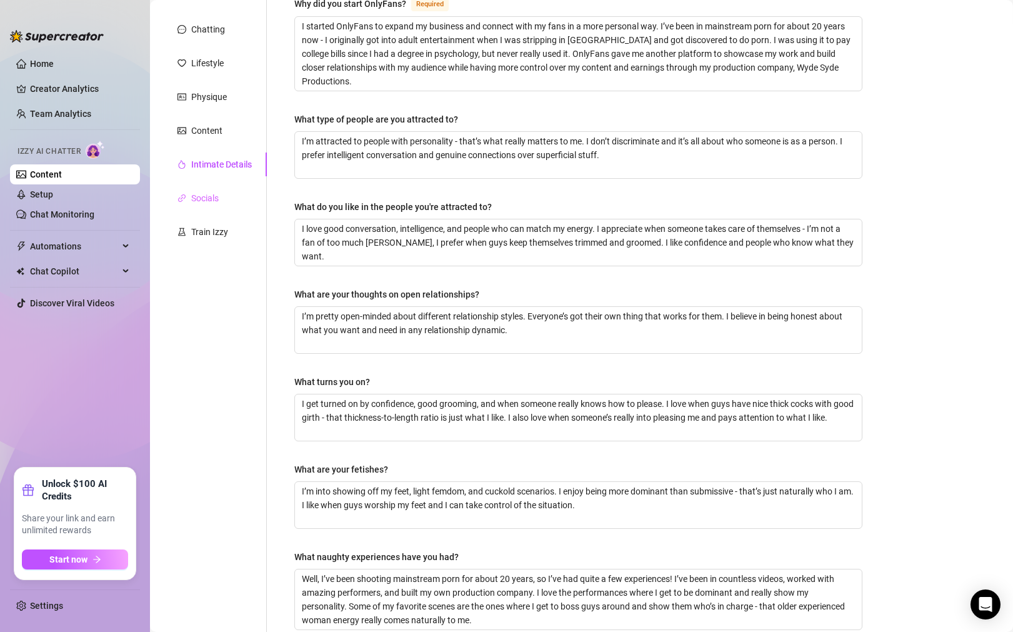
click at [220, 201] on div "Socials" at bounding box center [214, 198] width 104 height 24
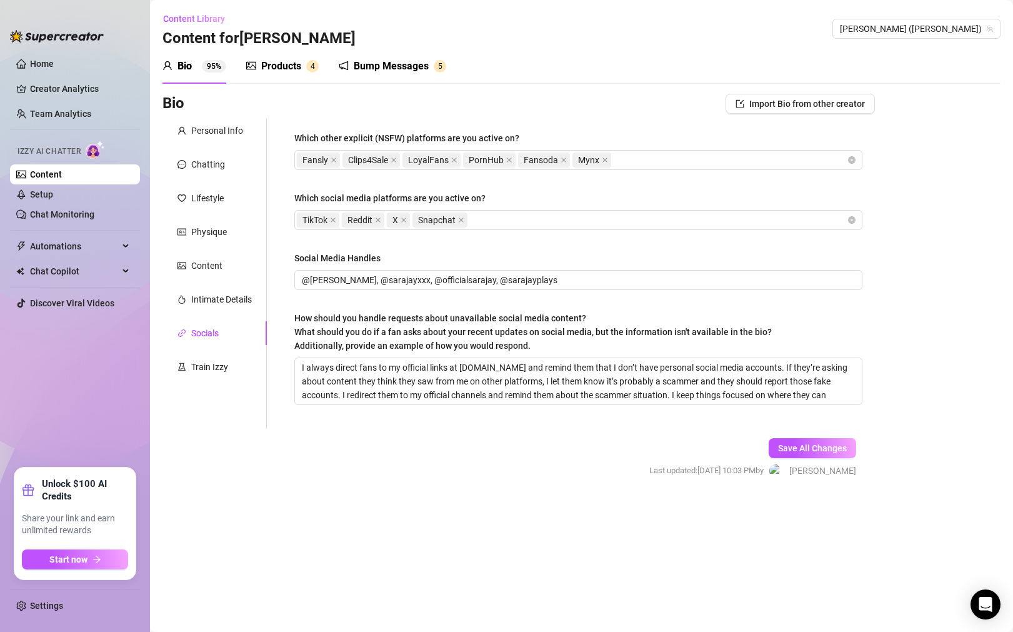
scroll to position [0, 0]
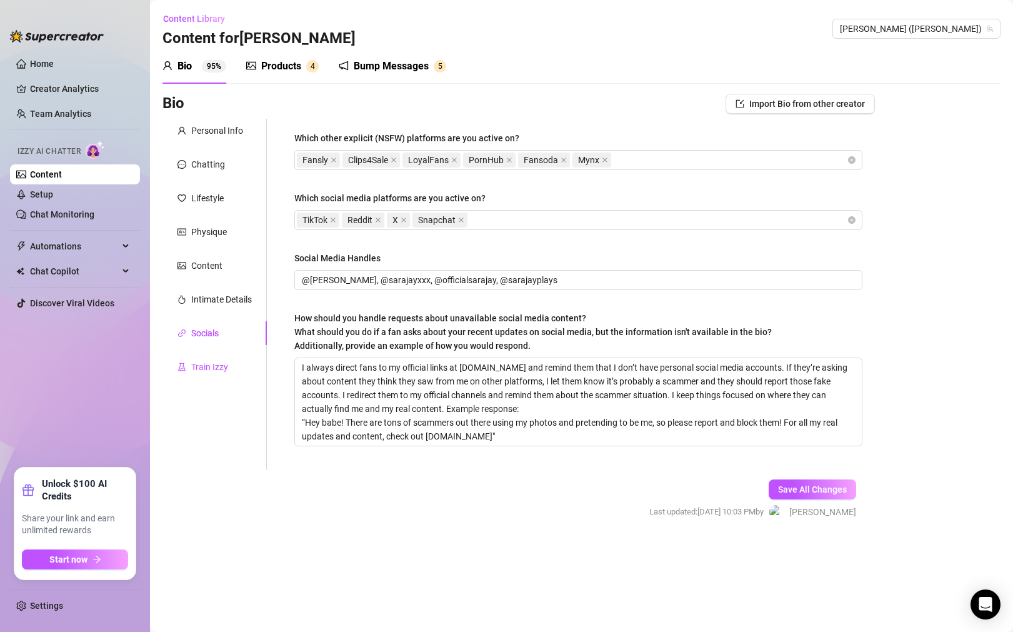
click at [221, 367] on div "Train Izzy" at bounding box center [209, 367] width 37 height 14
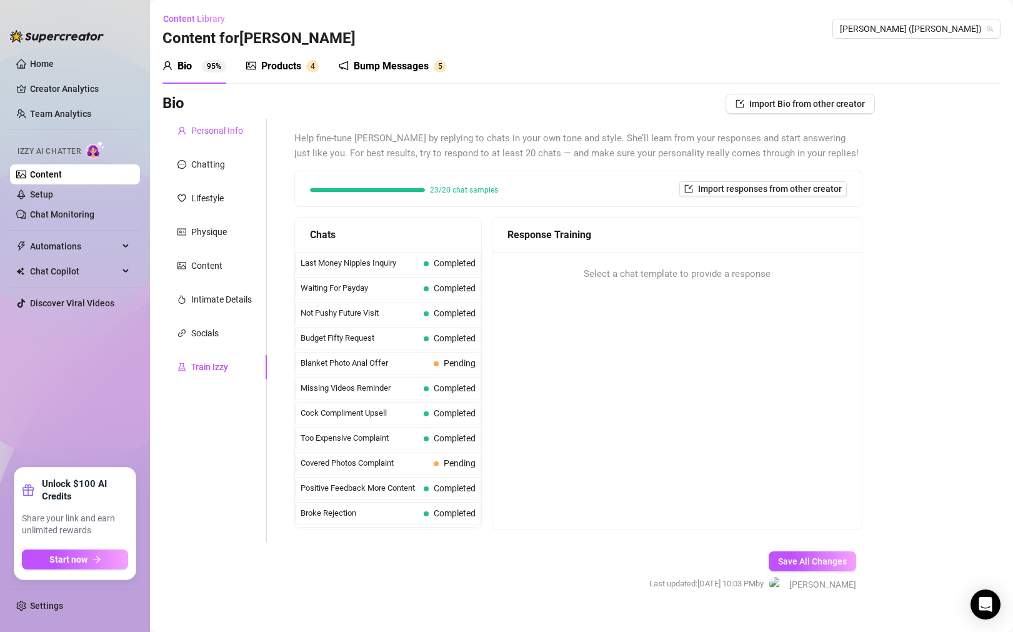
click at [213, 131] on div "Personal Info" at bounding box center [217, 131] width 52 height 14
